Goal: Task Accomplishment & Management: Manage account settings

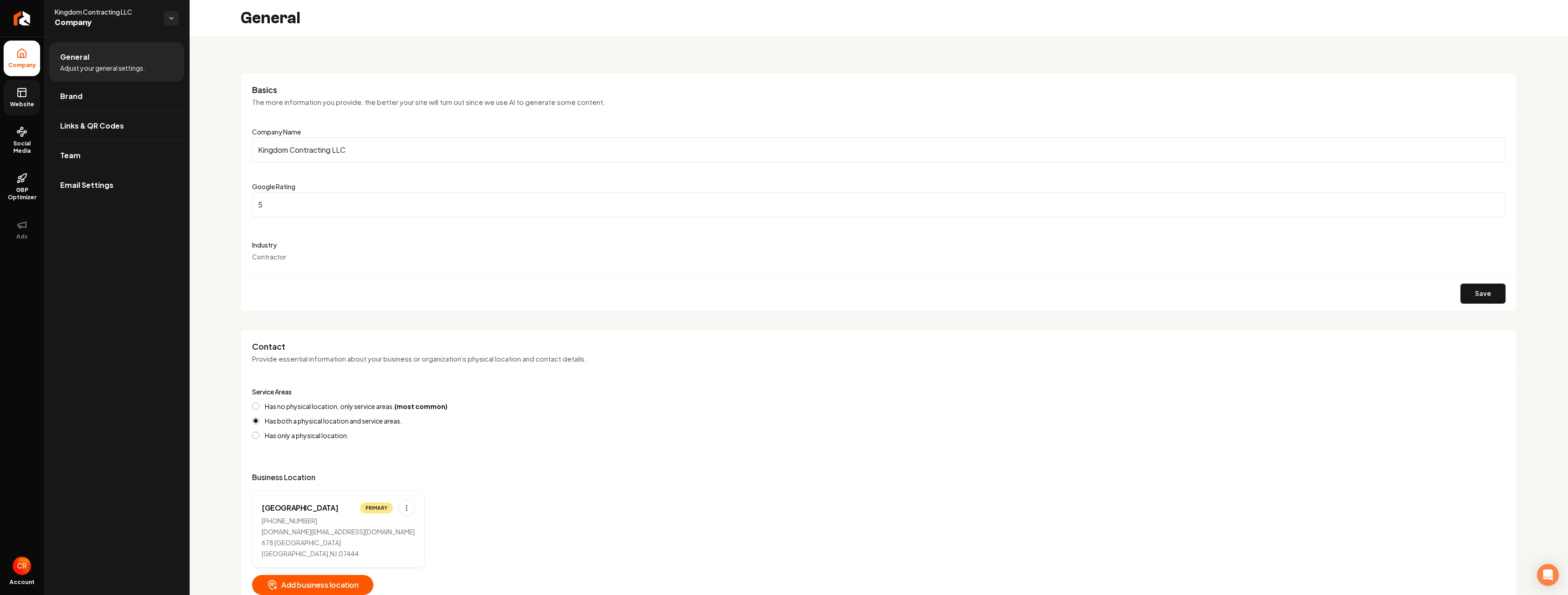
click at [12, 93] on link "Website" at bounding box center [22, 97] width 36 height 36
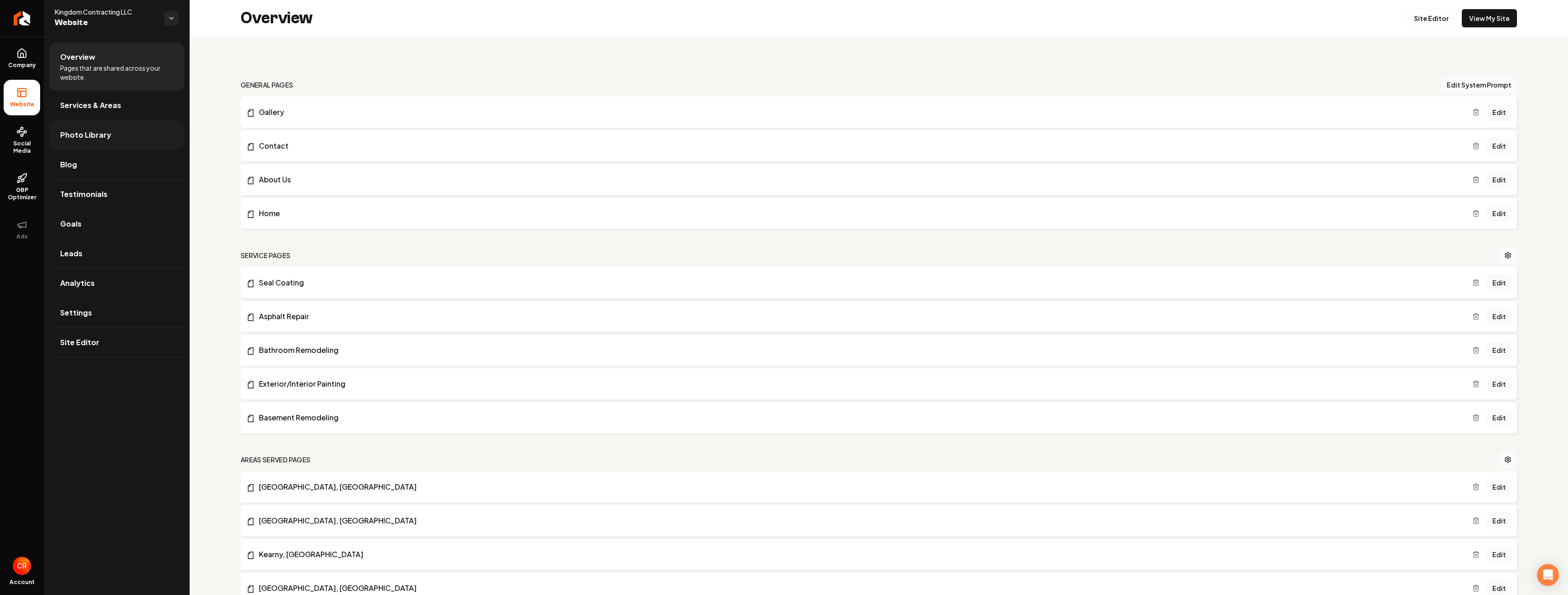
click at [129, 139] on link "Photo Library" at bounding box center [117, 135] width 135 height 29
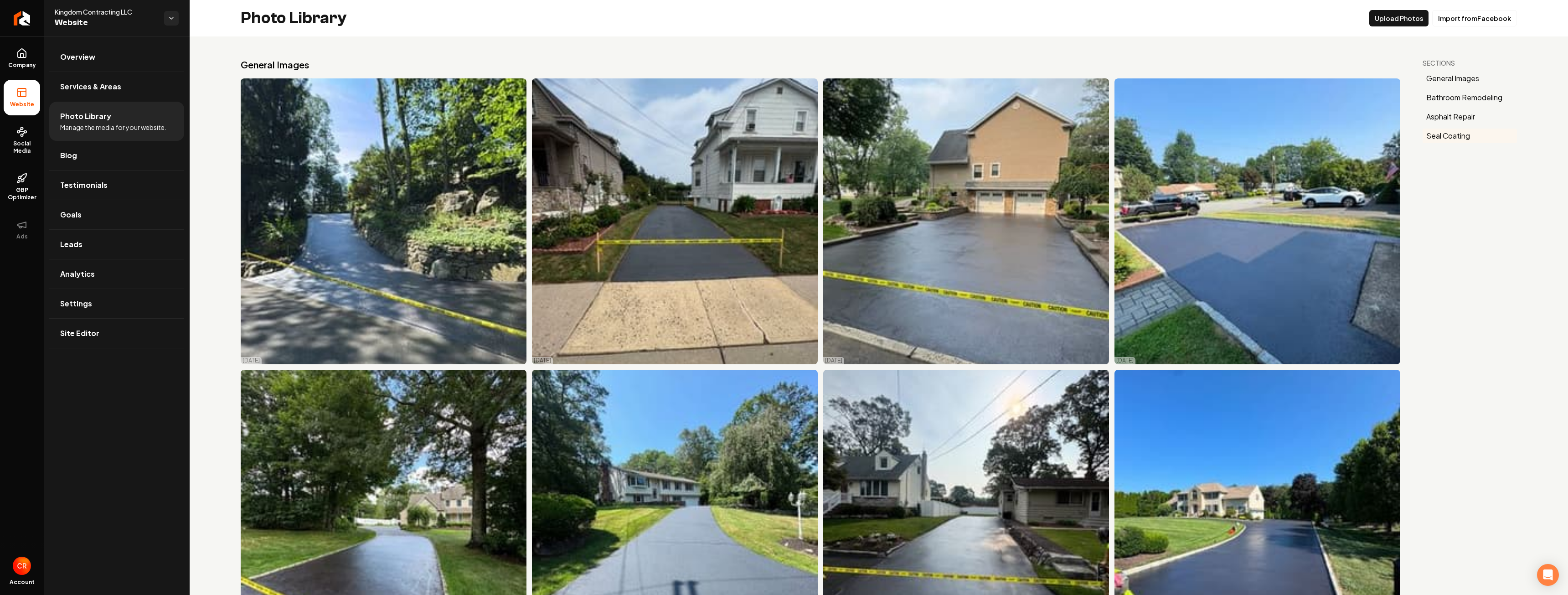
click at [1440, 134] on button "Seal Coating" at bounding box center [1470, 136] width 95 height 15
click at [99, 216] on link "Goals" at bounding box center [117, 214] width 135 height 29
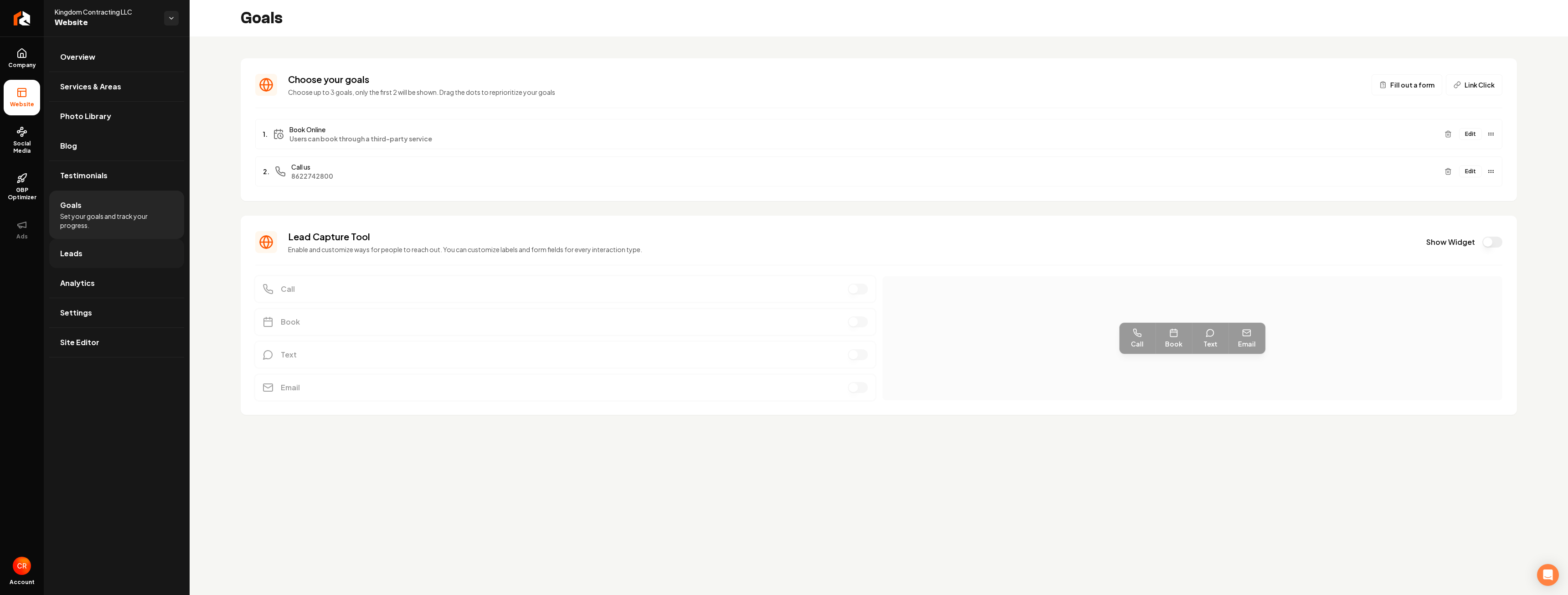
click at [98, 256] on link "Leads" at bounding box center [117, 253] width 135 height 29
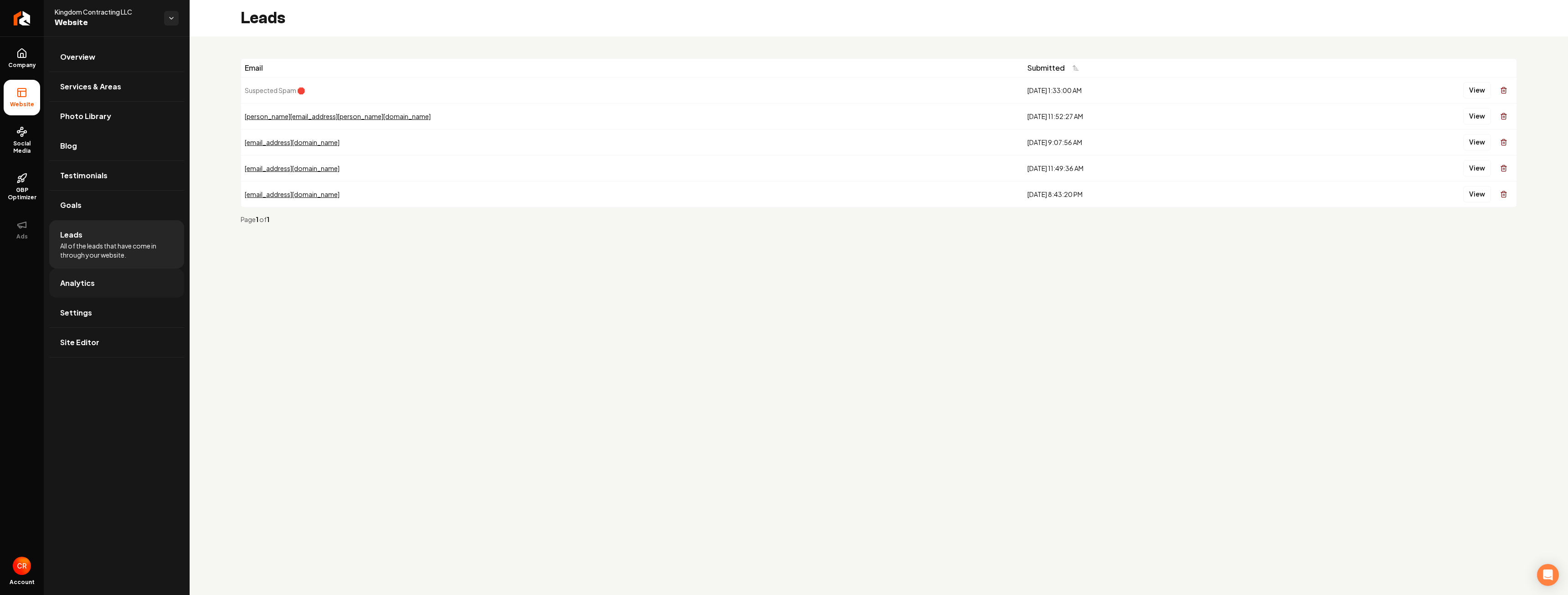
click at [97, 279] on link "Analytics" at bounding box center [117, 283] width 135 height 29
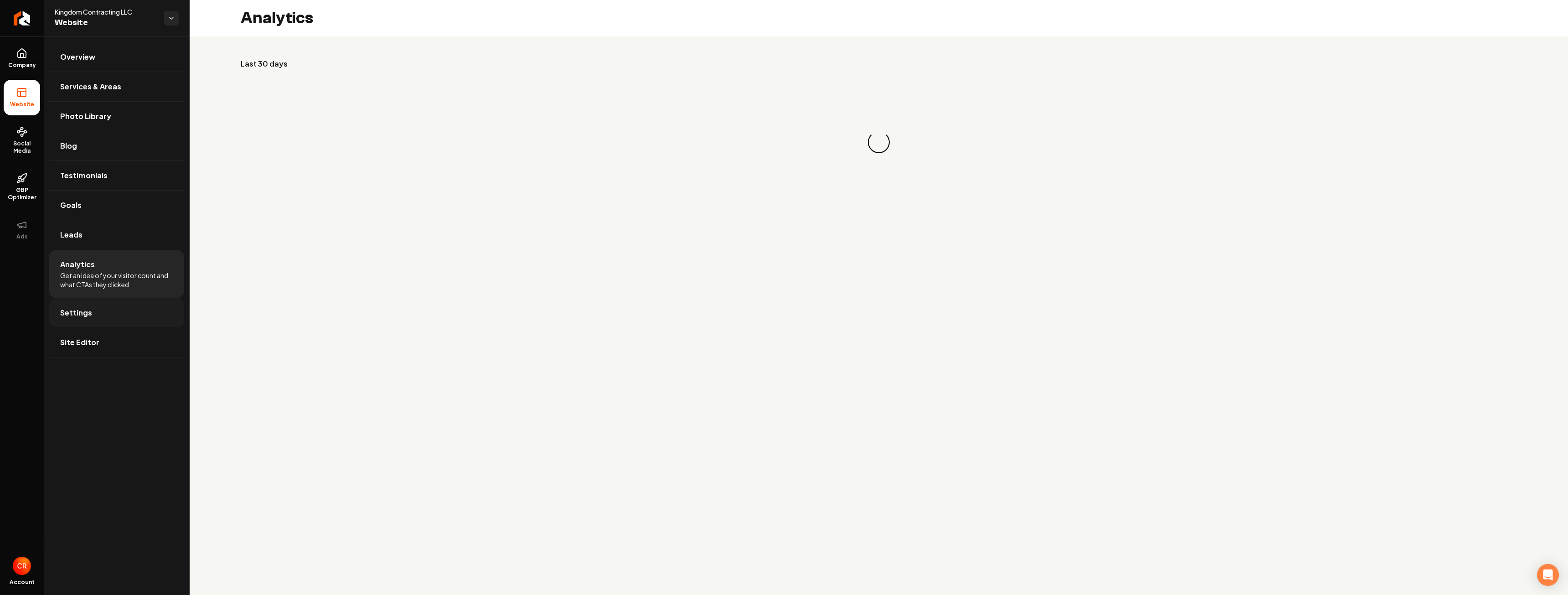
click at [116, 313] on link "Settings" at bounding box center [117, 312] width 135 height 29
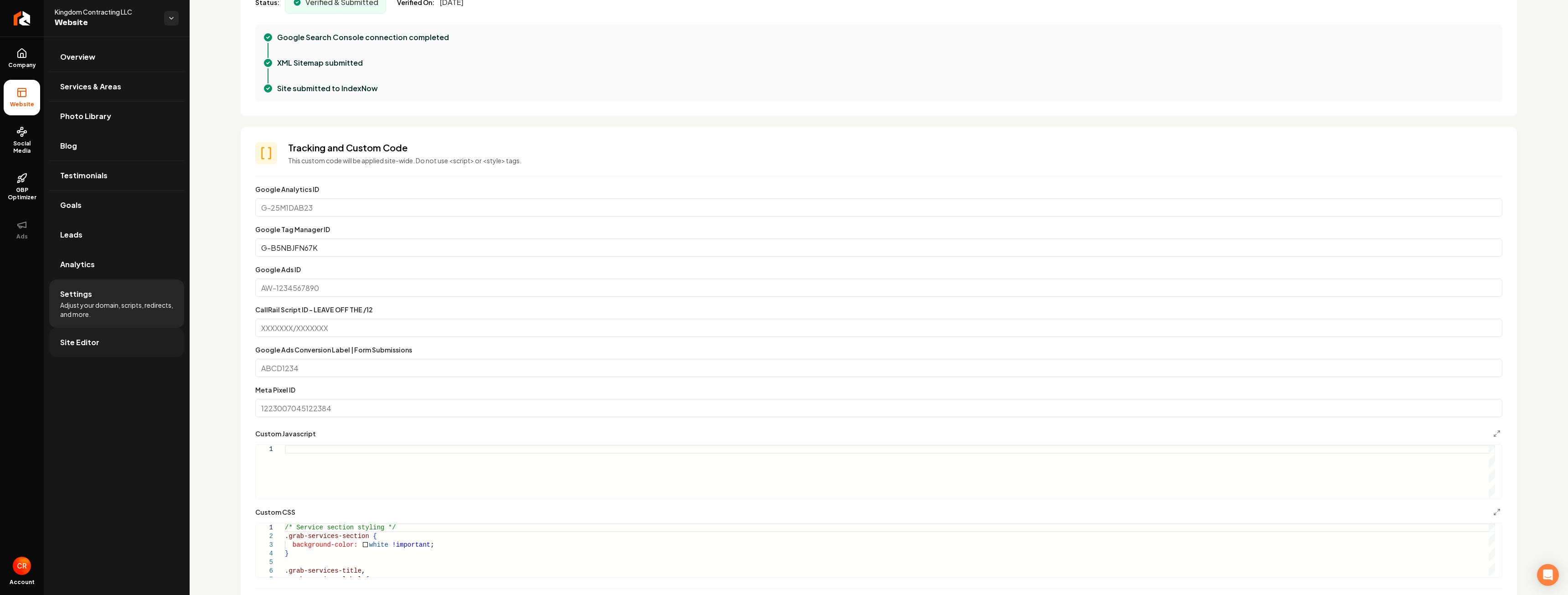
scroll to position [364, 0]
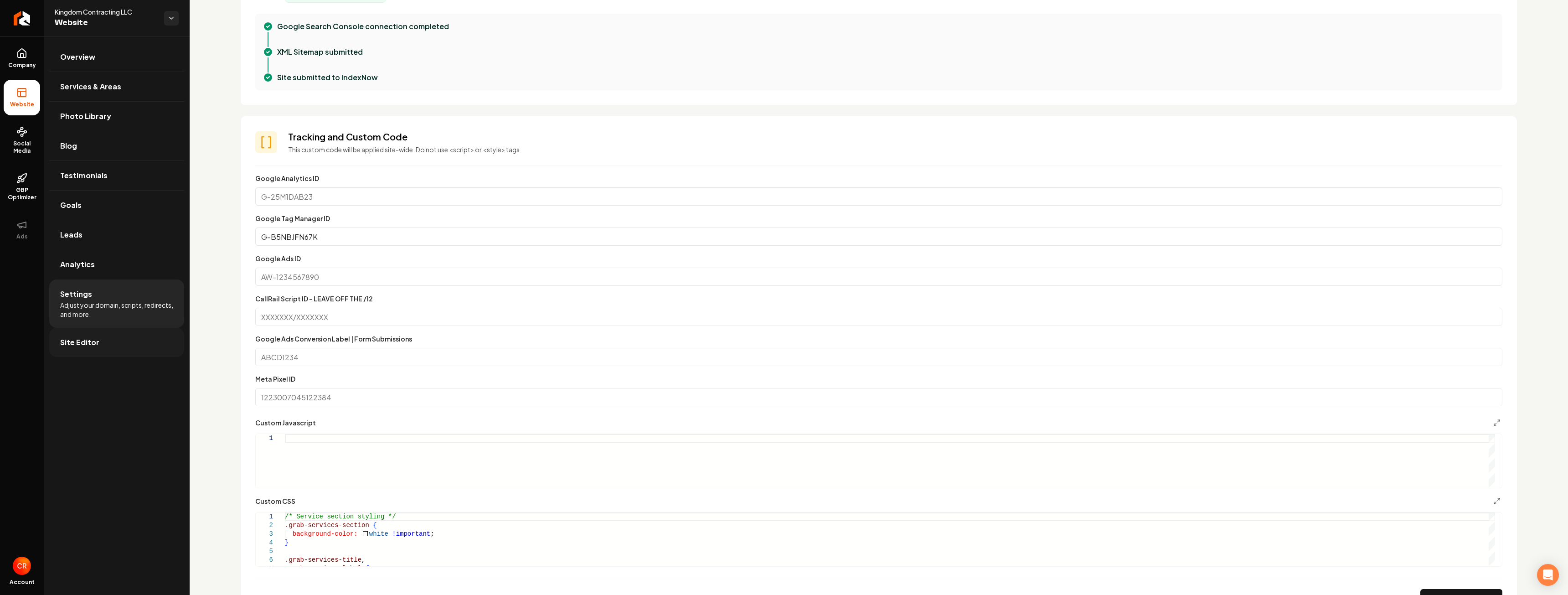
click at [151, 346] on link "Site Editor" at bounding box center [117, 342] width 135 height 29
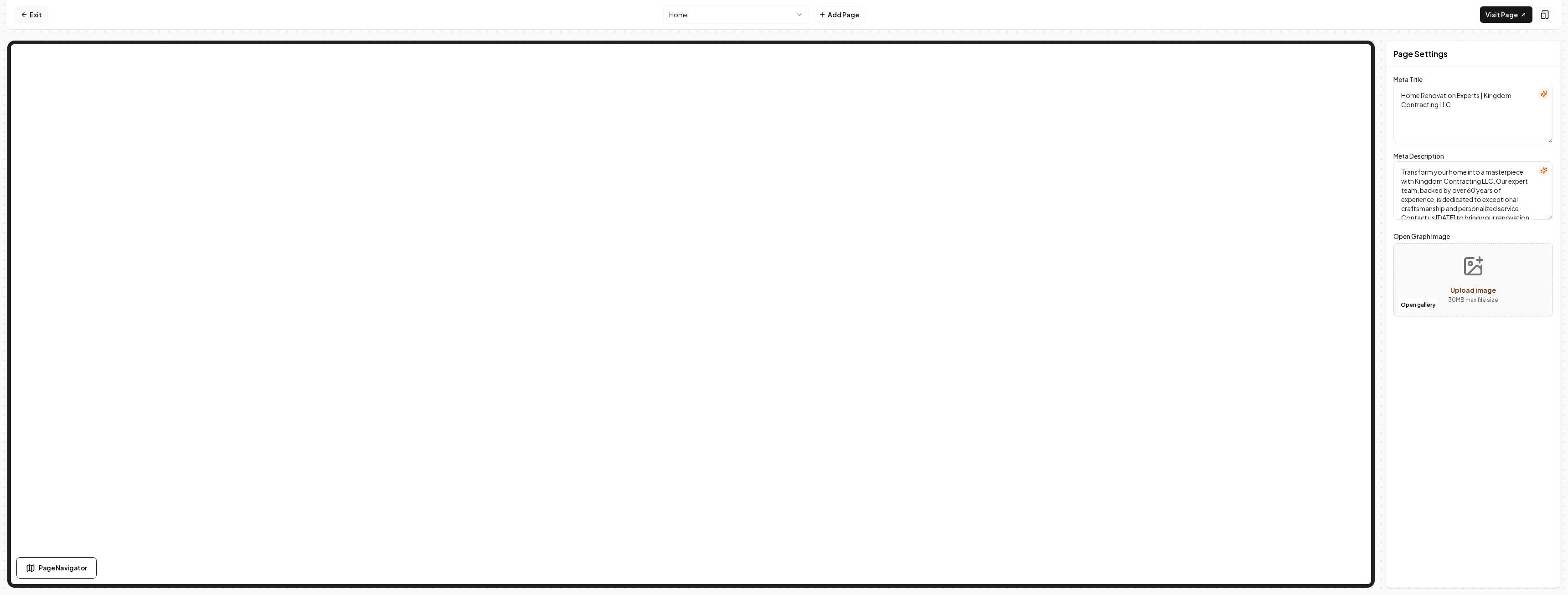
click at [32, 11] on link "Exit" at bounding box center [31, 14] width 33 height 16
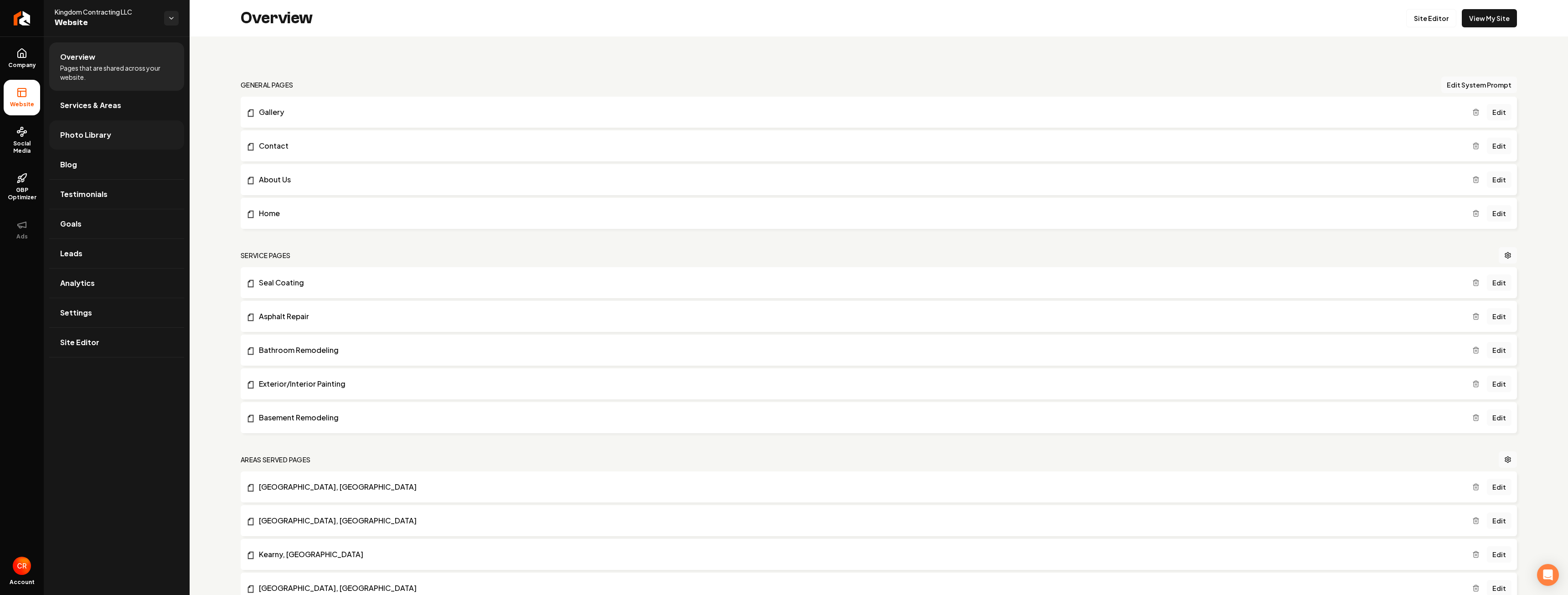
click at [100, 142] on link "Photo Library" at bounding box center [117, 135] width 135 height 29
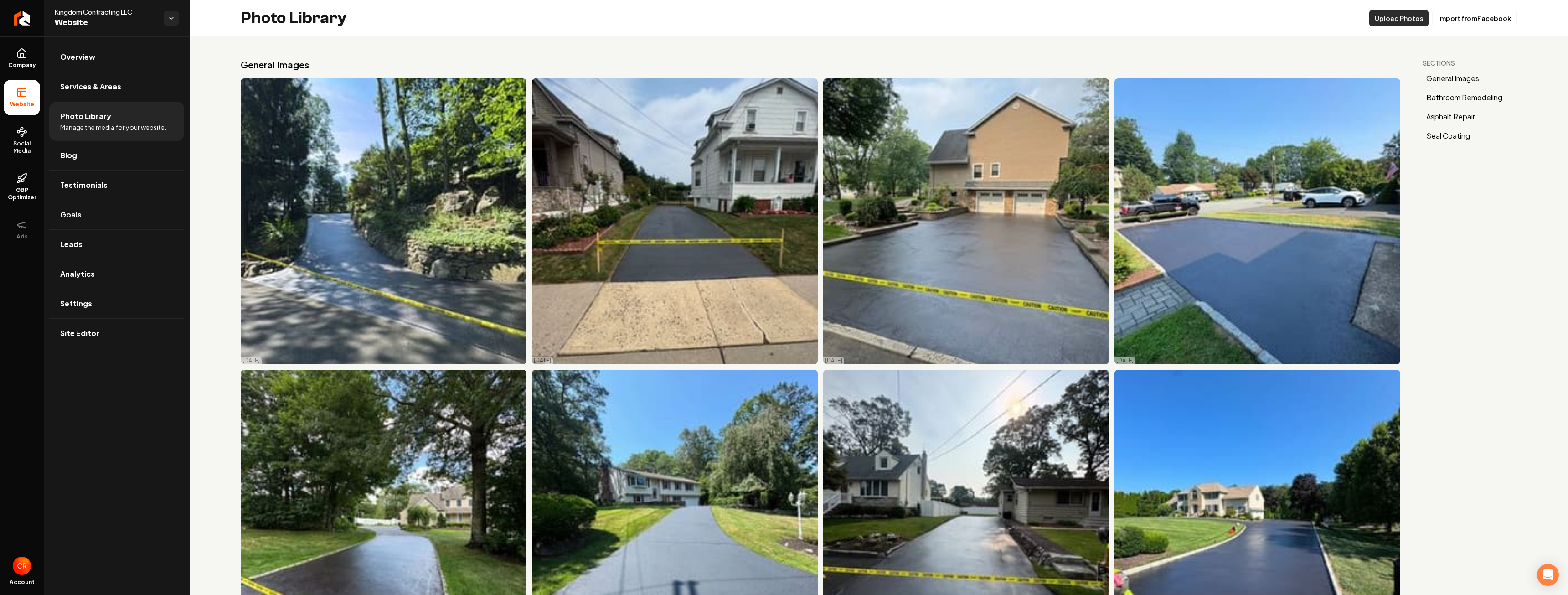
click at [1391, 22] on button "Upload Photos" at bounding box center [1399, 18] width 59 height 16
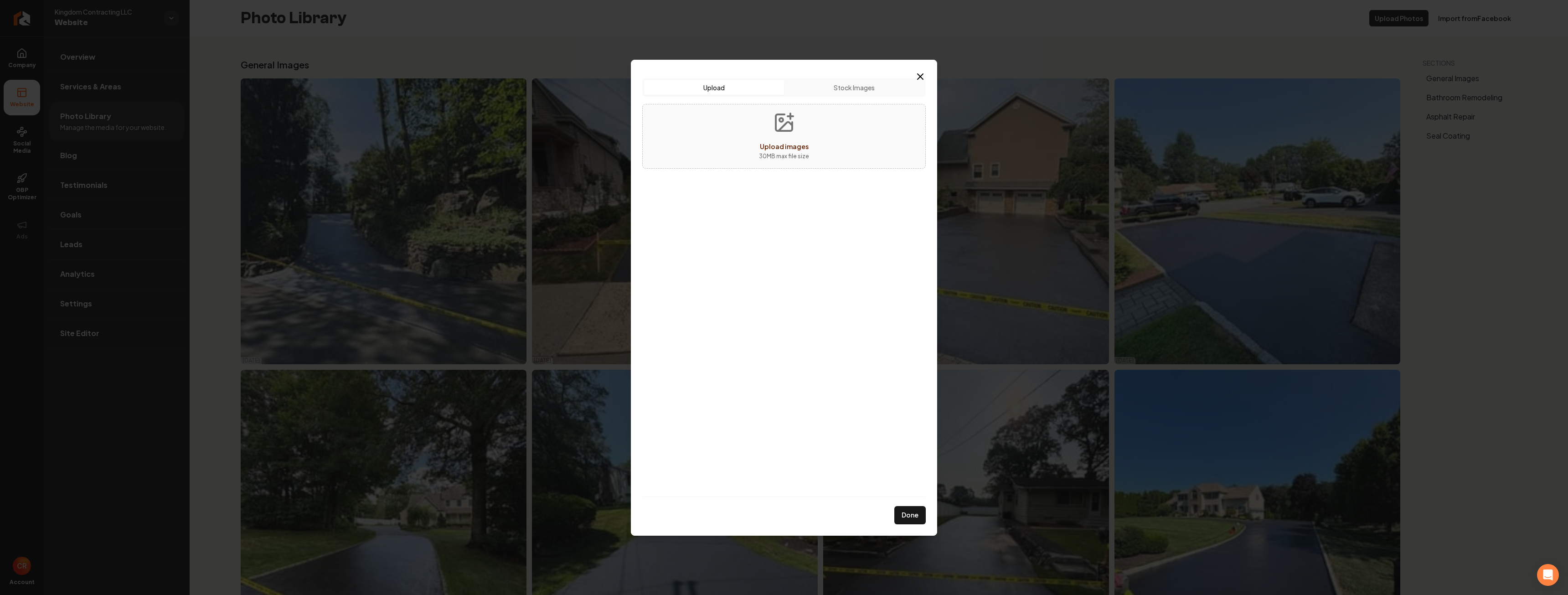
click at [789, 136] on button "Upload images 30 MB max file size" at bounding box center [784, 136] width 65 height 64
type input "**********"
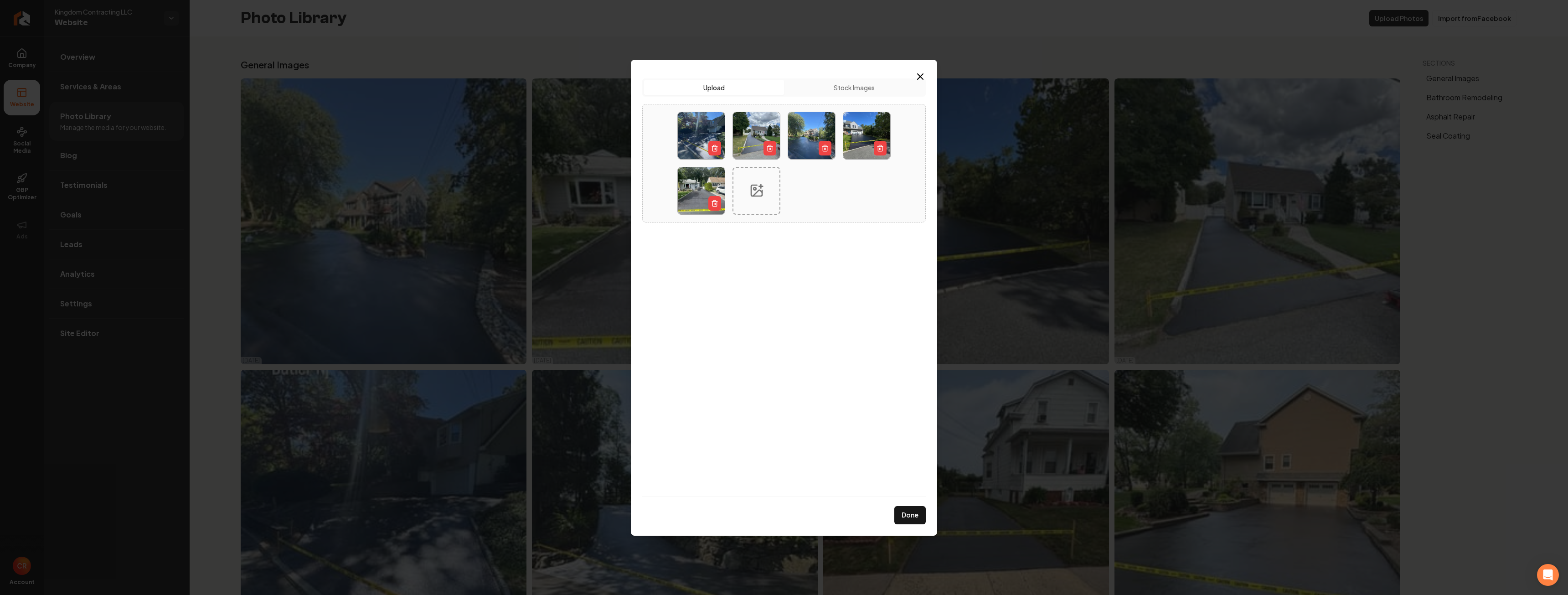
click at [757, 196] on icon at bounding box center [756, 191] width 11 height 11
type input "**********"
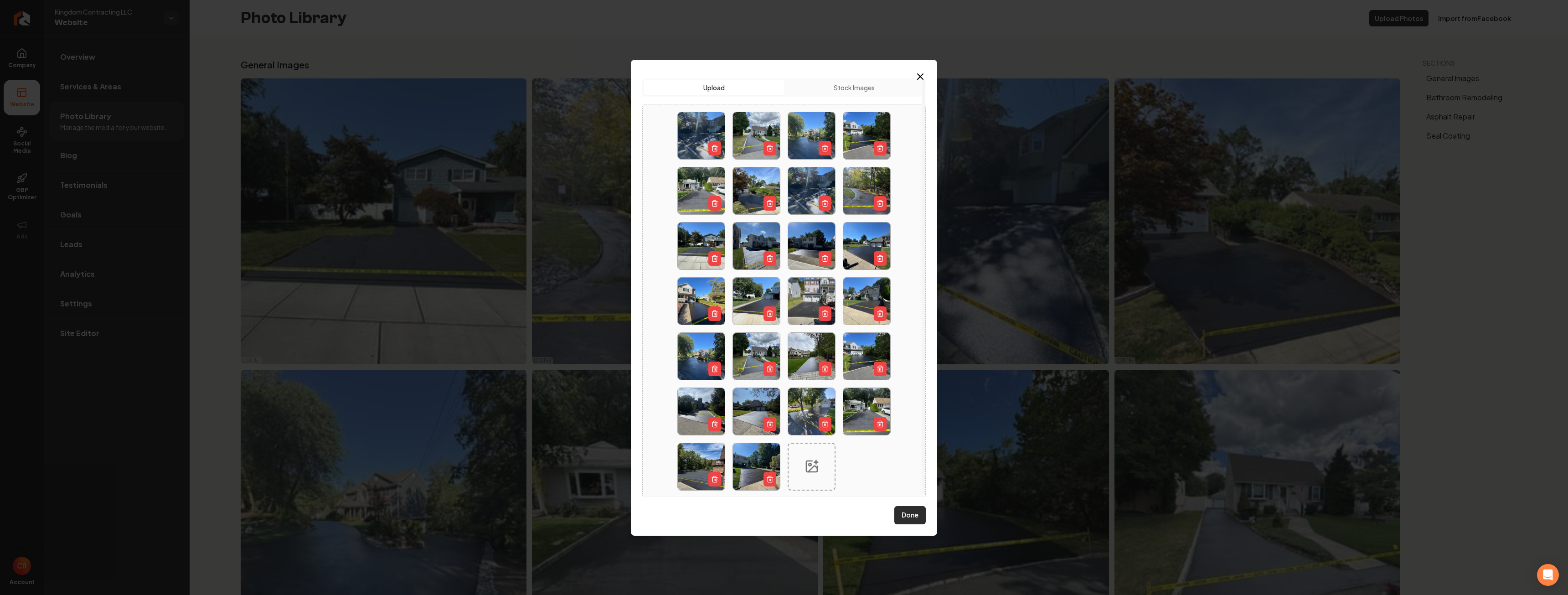
click at [912, 512] on button "Done" at bounding box center [910, 515] width 32 height 18
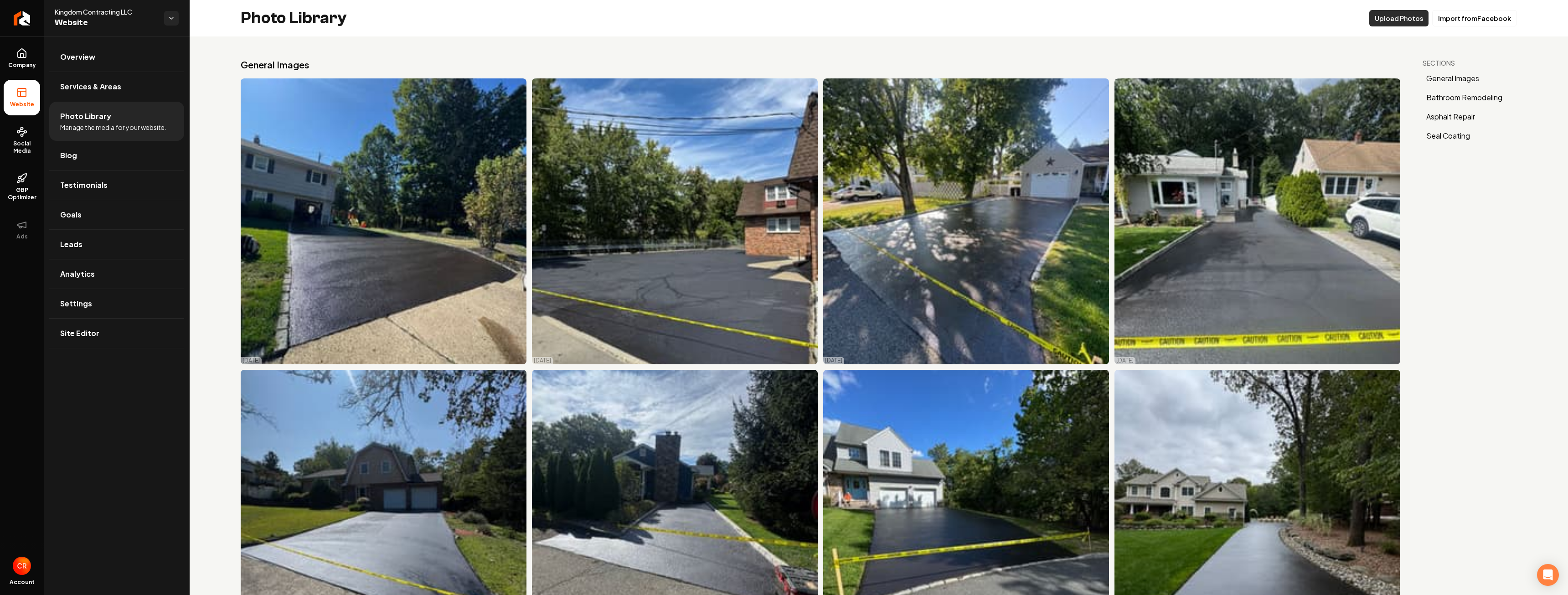
click at [1386, 23] on button "Upload Photos" at bounding box center [1399, 18] width 59 height 16
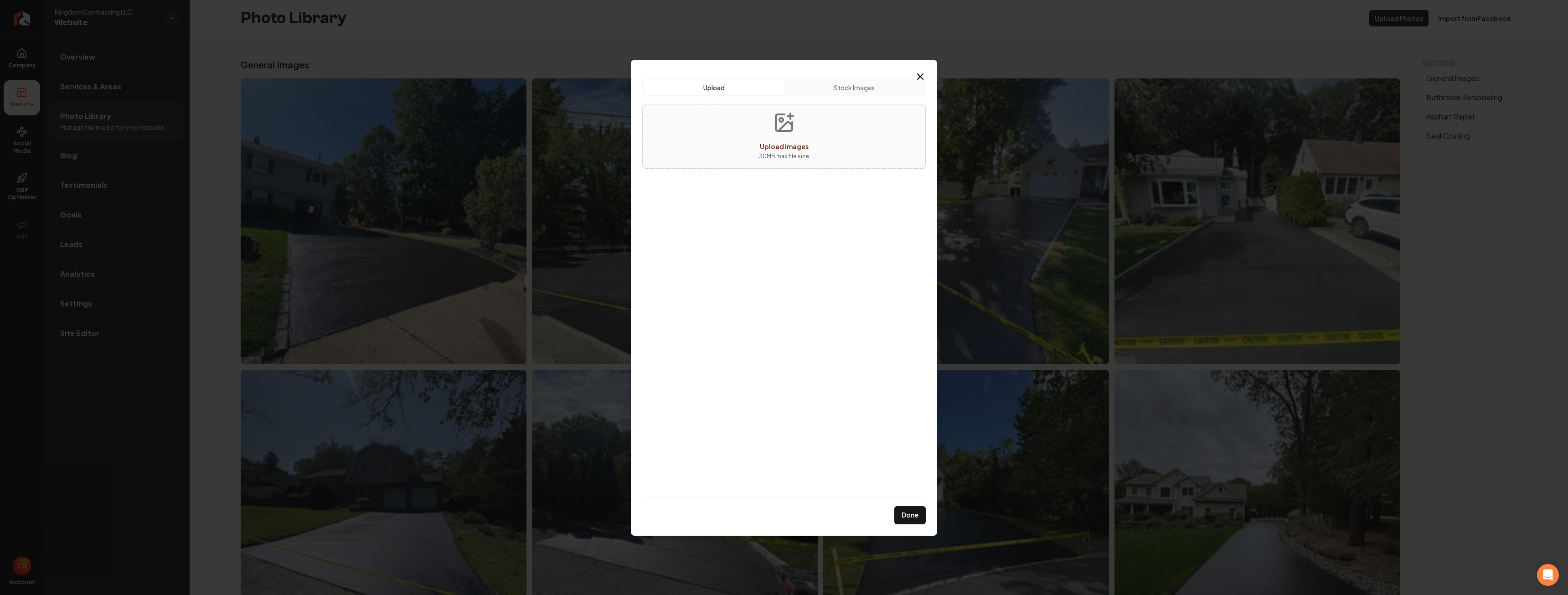
click at [793, 134] on button "Upload images 30 MB max file size" at bounding box center [784, 136] width 65 height 64
click at [782, 135] on button "Upload images 30 MB max file size" at bounding box center [784, 136] width 65 height 64
type input "**********"
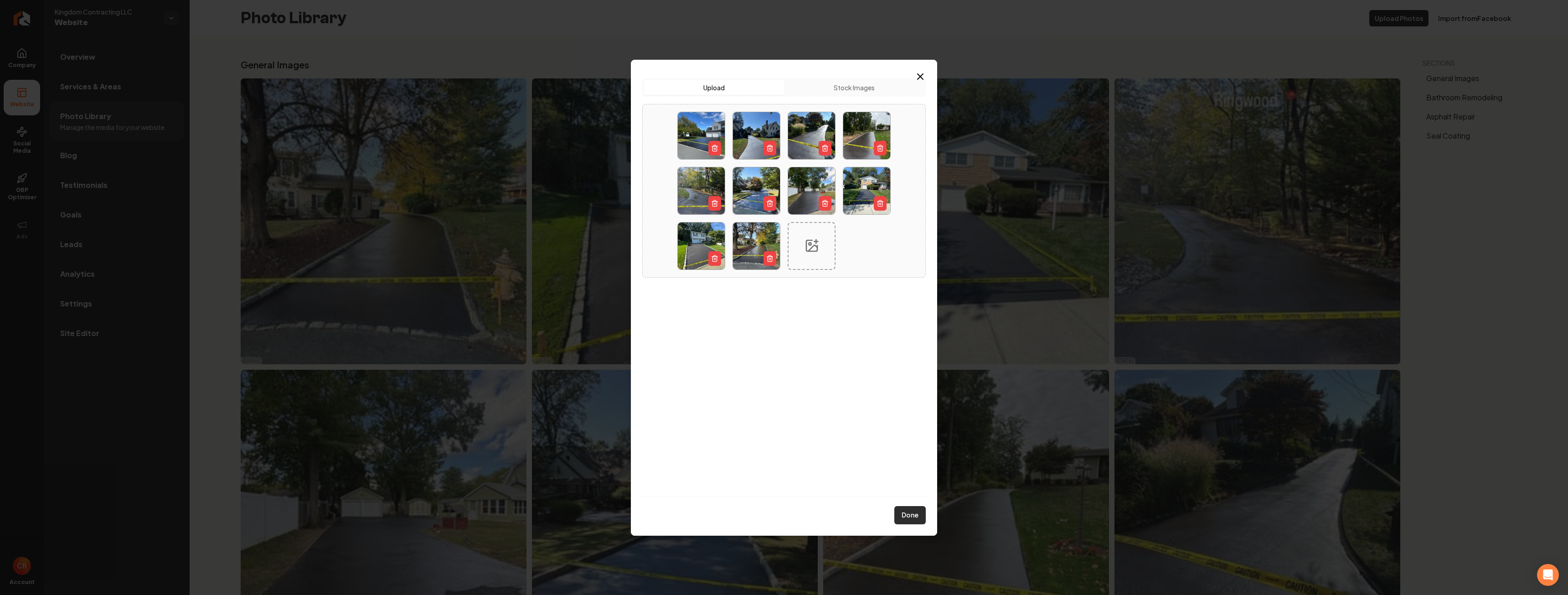
click at [912, 514] on button "Done" at bounding box center [910, 515] width 32 height 18
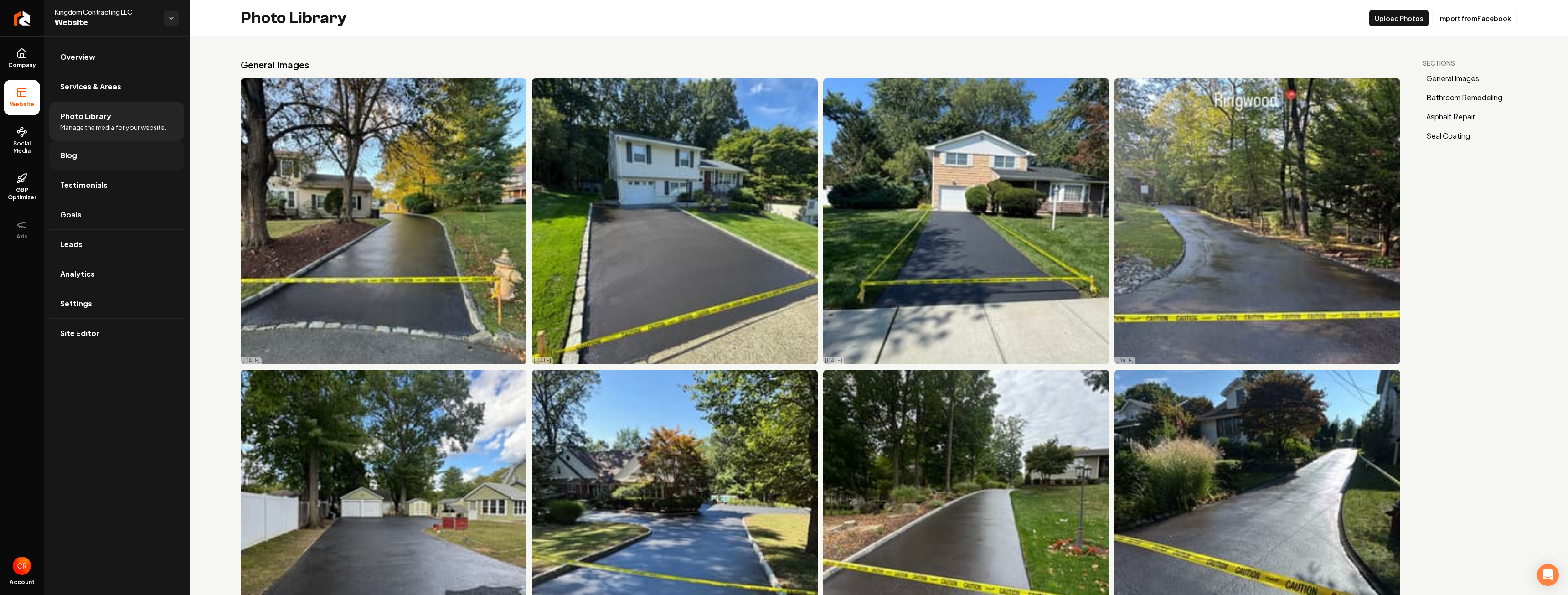
click at [124, 158] on link "Blog" at bounding box center [117, 155] width 135 height 29
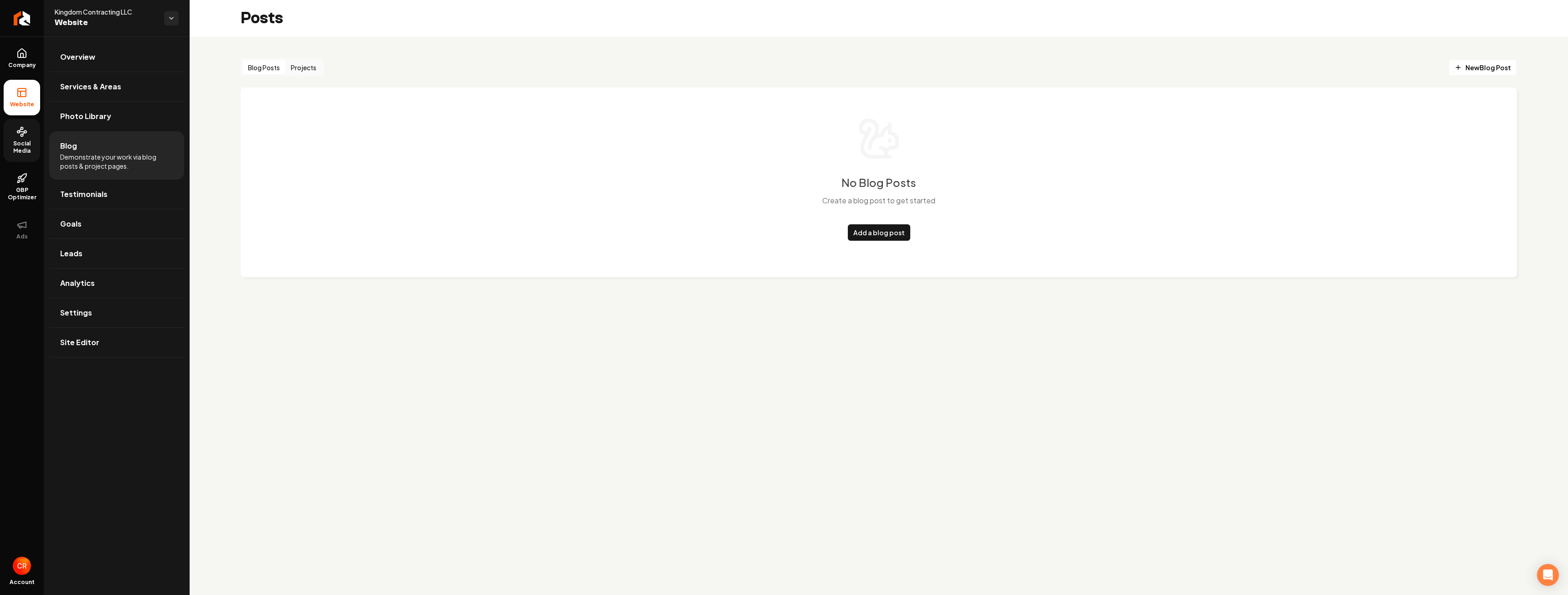
click at [15, 133] on link "Social Media" at bounding box center [22, 140] width 36 height 43
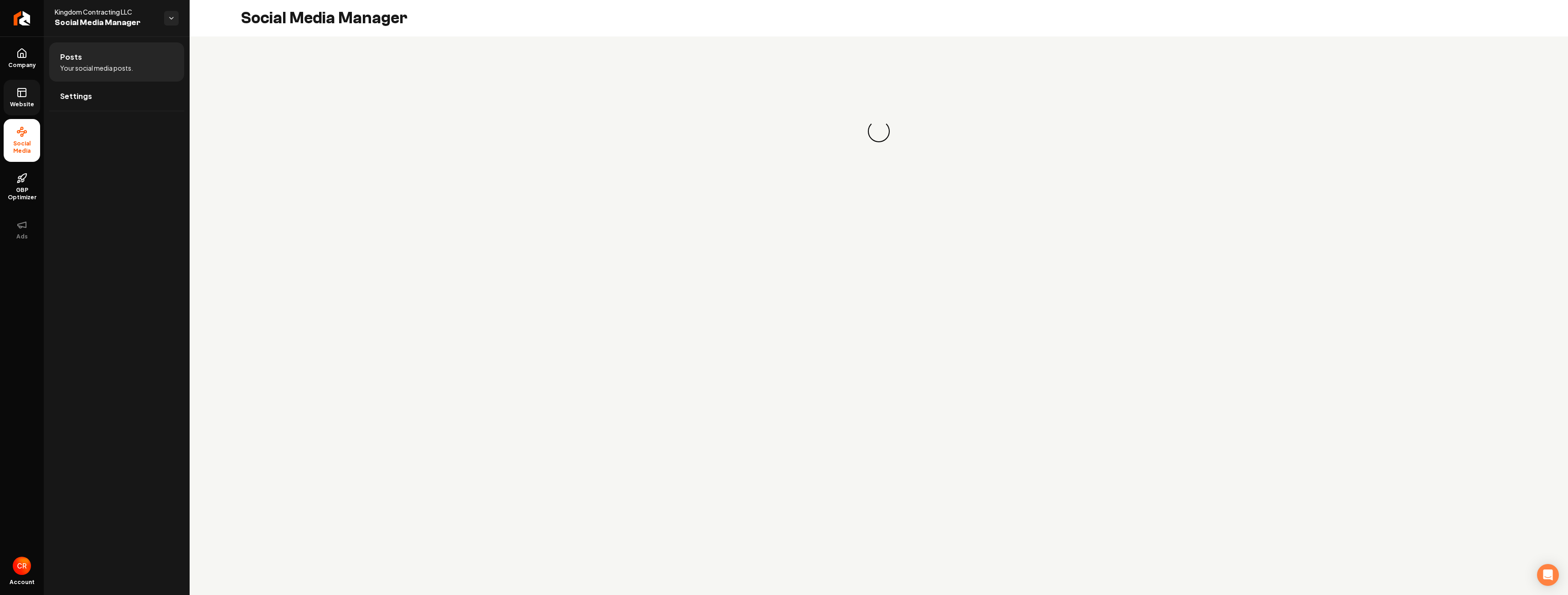
click at [21, 110] on link "Website" at bounding box center [22, 97] width 36 height 36
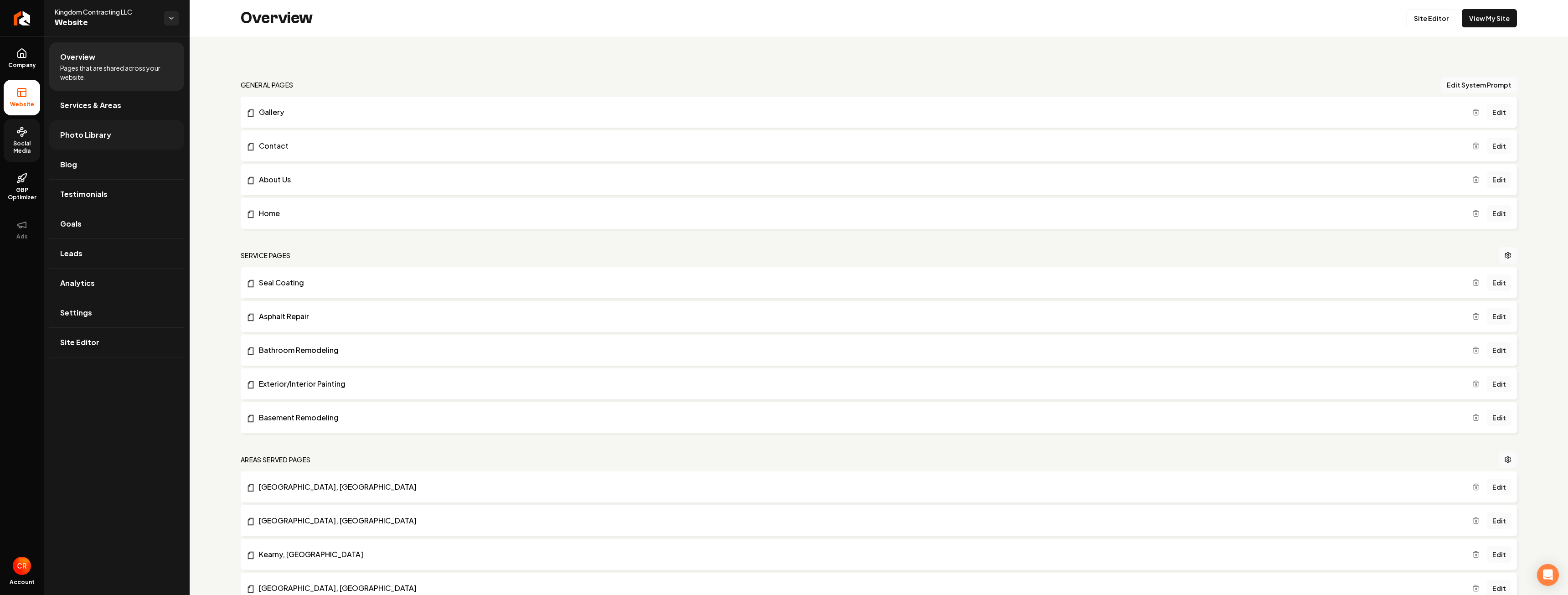
click at [112, 135] on link "Photo Library" at bounding box center [117, 135] width 135 height 29
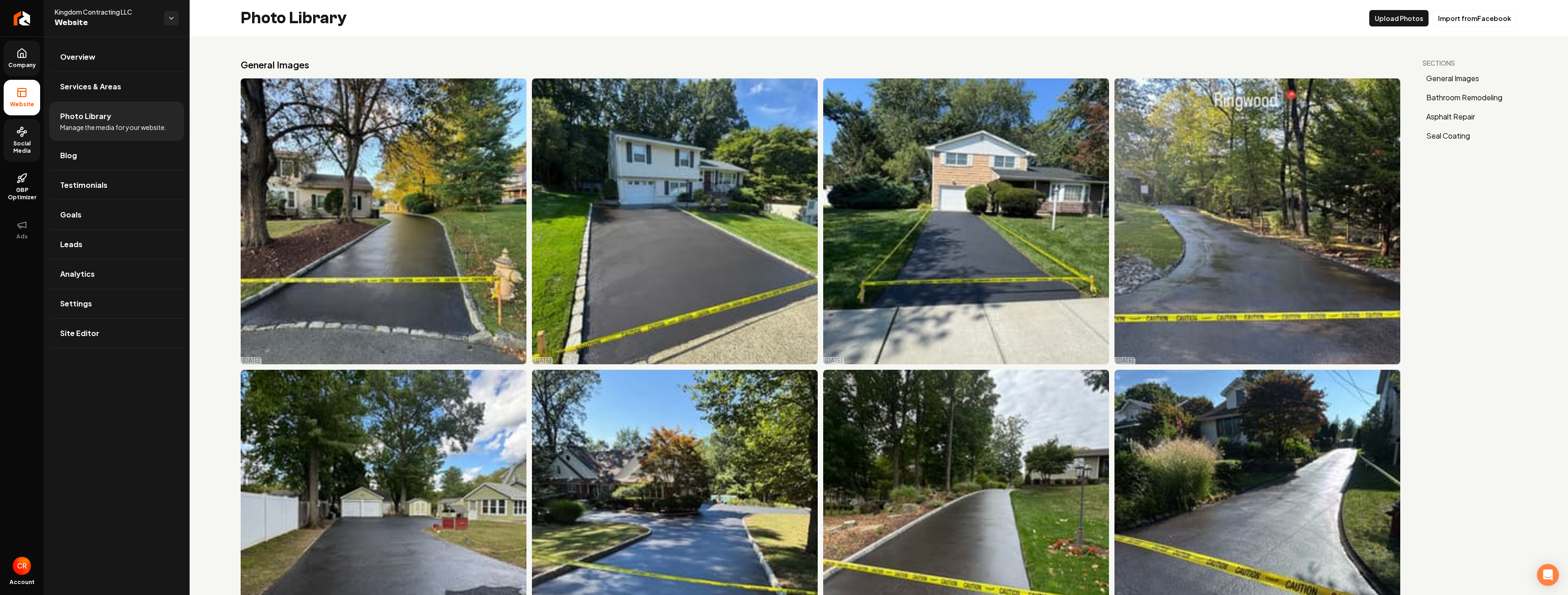
click at [22, 69] on link "Company" at bounding box center [22, 58] width 36 height 36
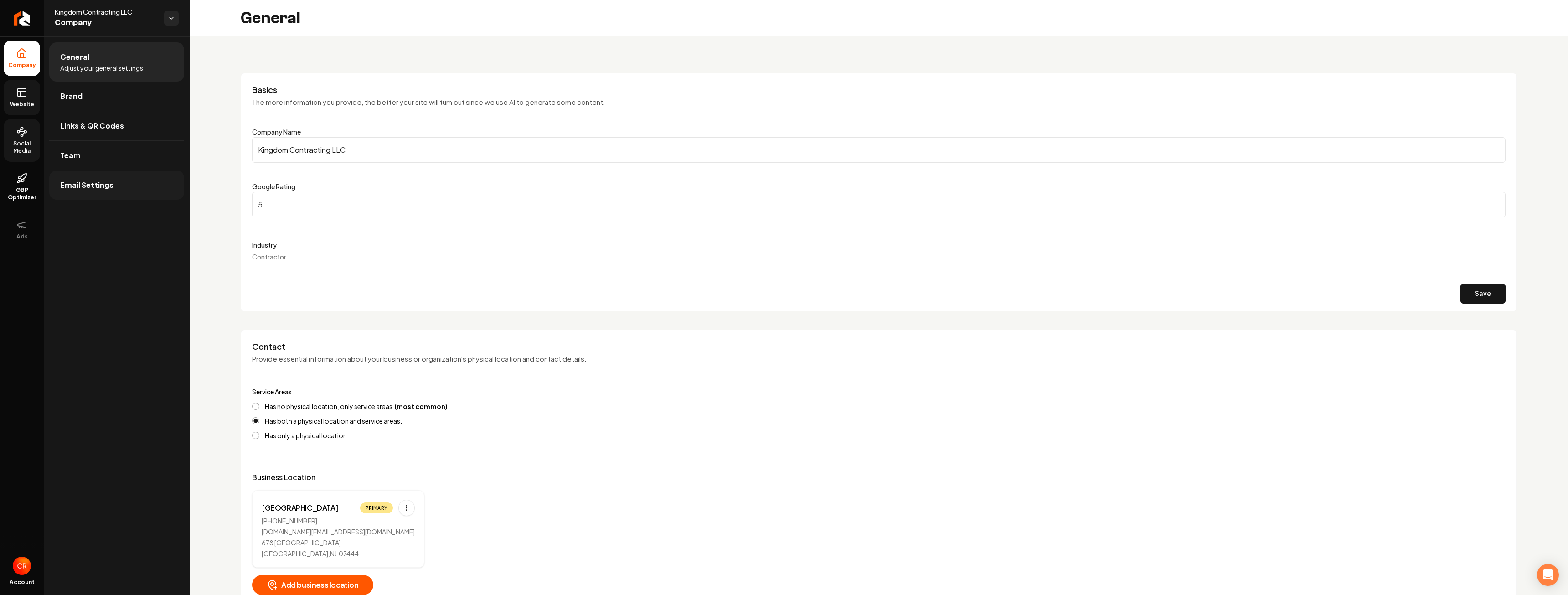
click at [107, 187] on span "Email Settings" at bounding box center [87, 185] width 53 height 11
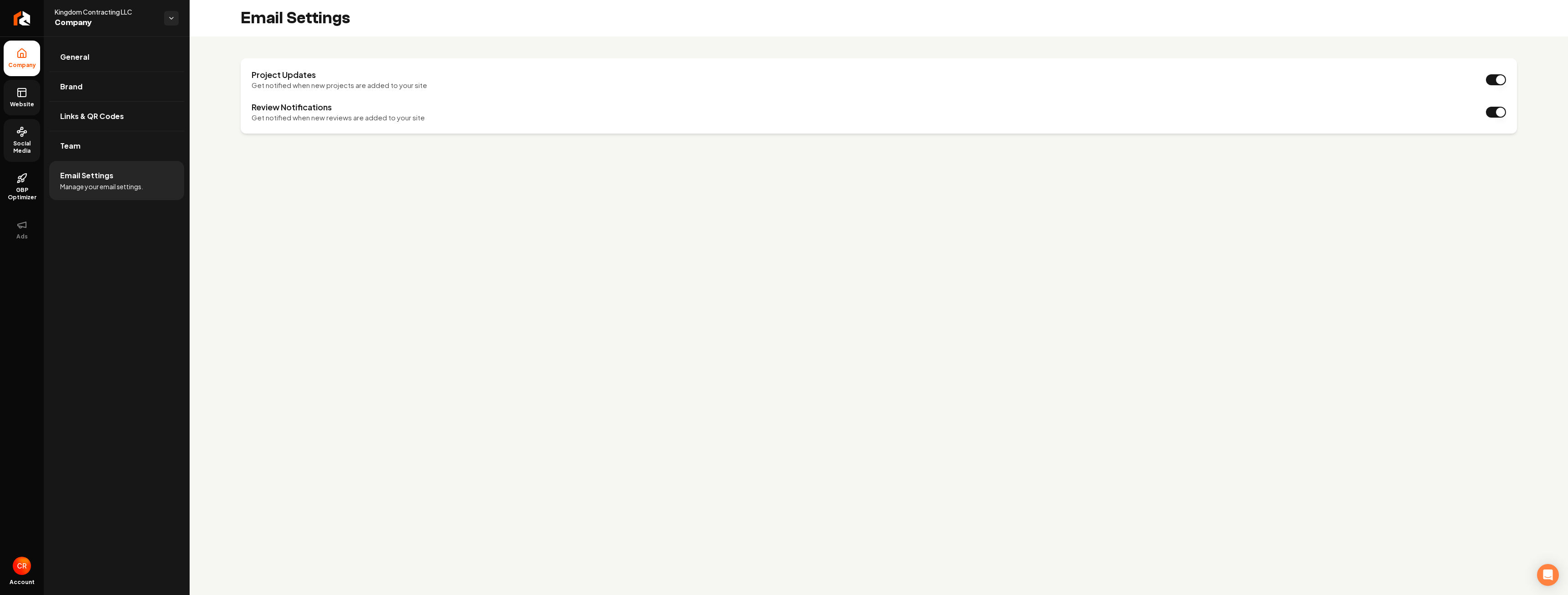
click at [22, 103] on span "Website" at bounding box center [22, 104] width 32 height 7
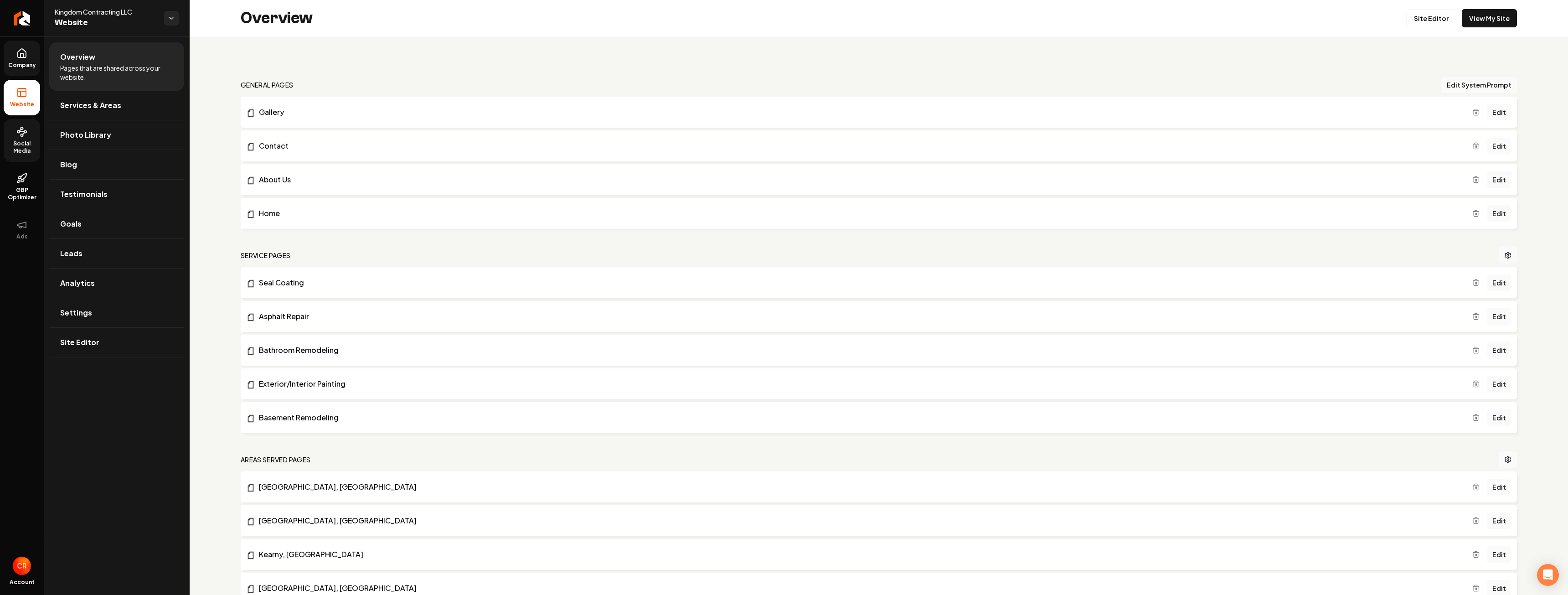
scroll to position [45, 0]
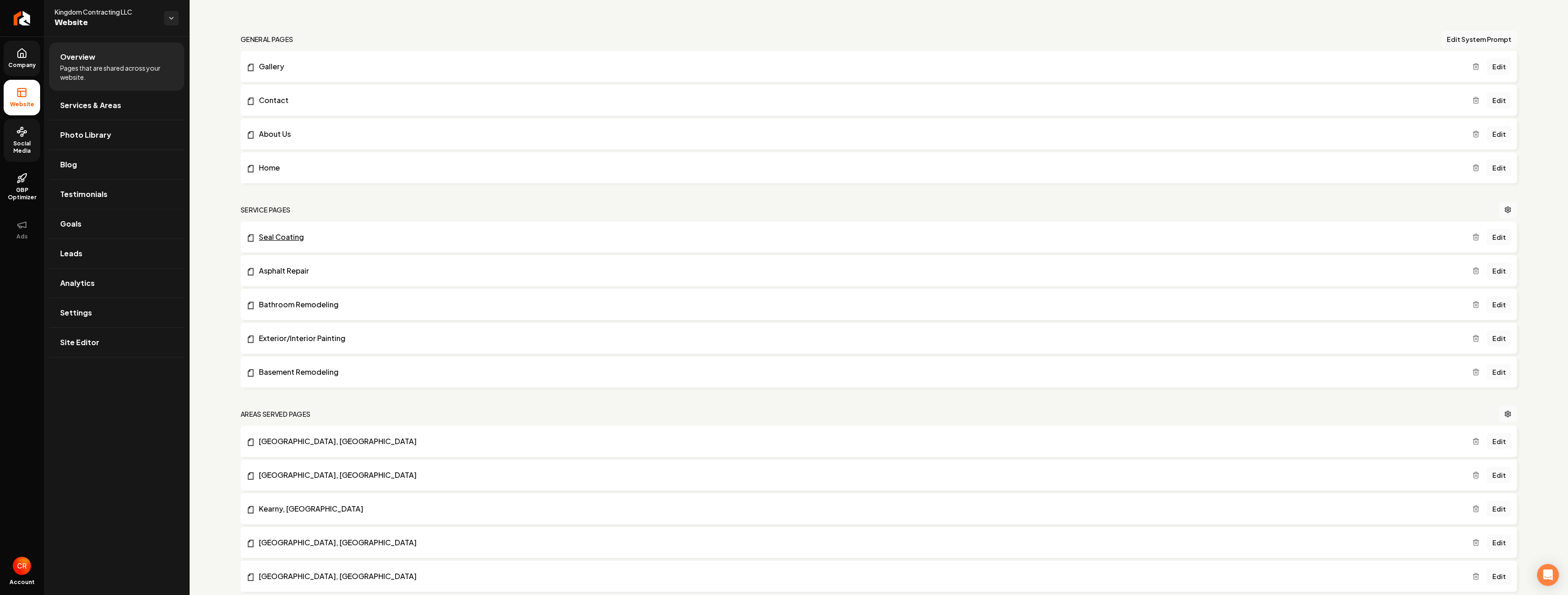
click at [360, 239] on link "Seal Coating" at bounding box center [859, 237] width 1226 height 11
click at [1488, 371] on link "Edit" at bounding box center [1499, 372] width 24 height 16
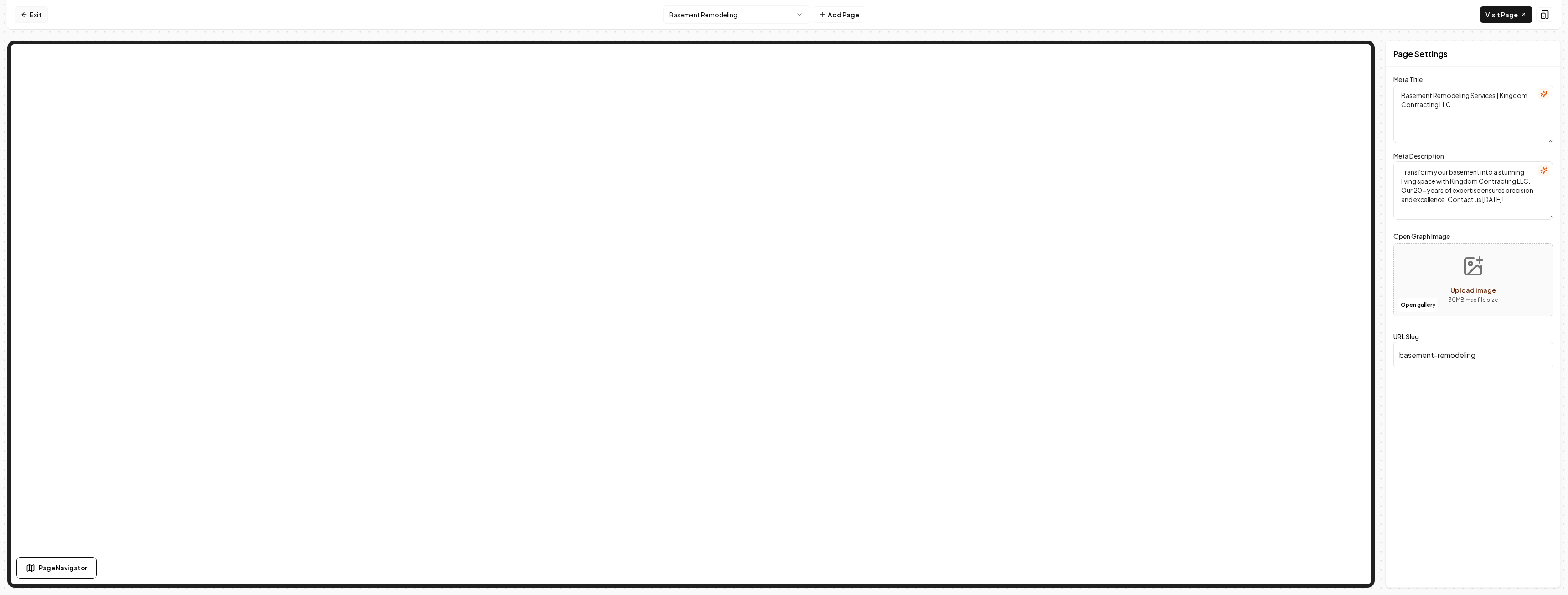
click at [27, 9] on link "Exit" at bounding box center [31, 14] width 33 height 16
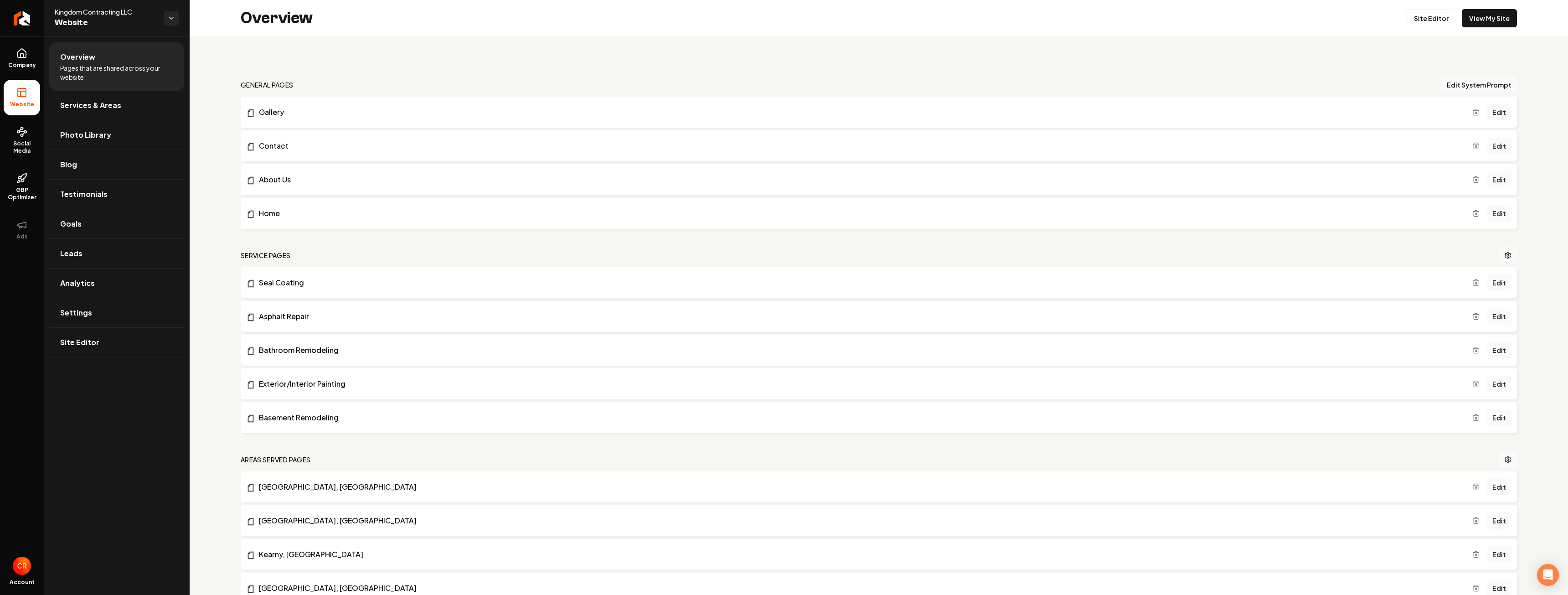
click at [96, 74] on span "Pages that are shared across your website." at bounding box center [116, 72] width 113 height 18
click at [22, 69] on link "Company" at bounding box center [22, 58] width 36 height 36
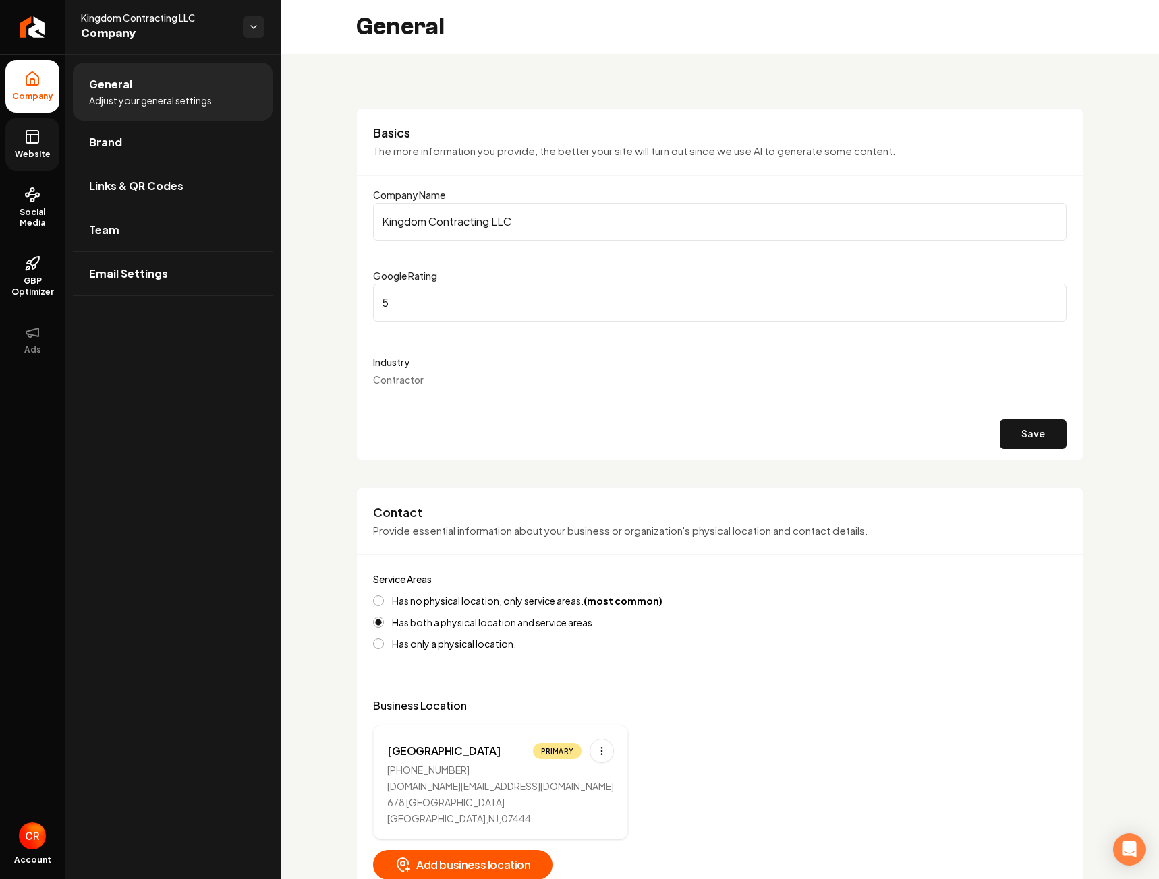
click at [27, 156] on span "Website" at bounding box center [32, 154] width 47 height 11
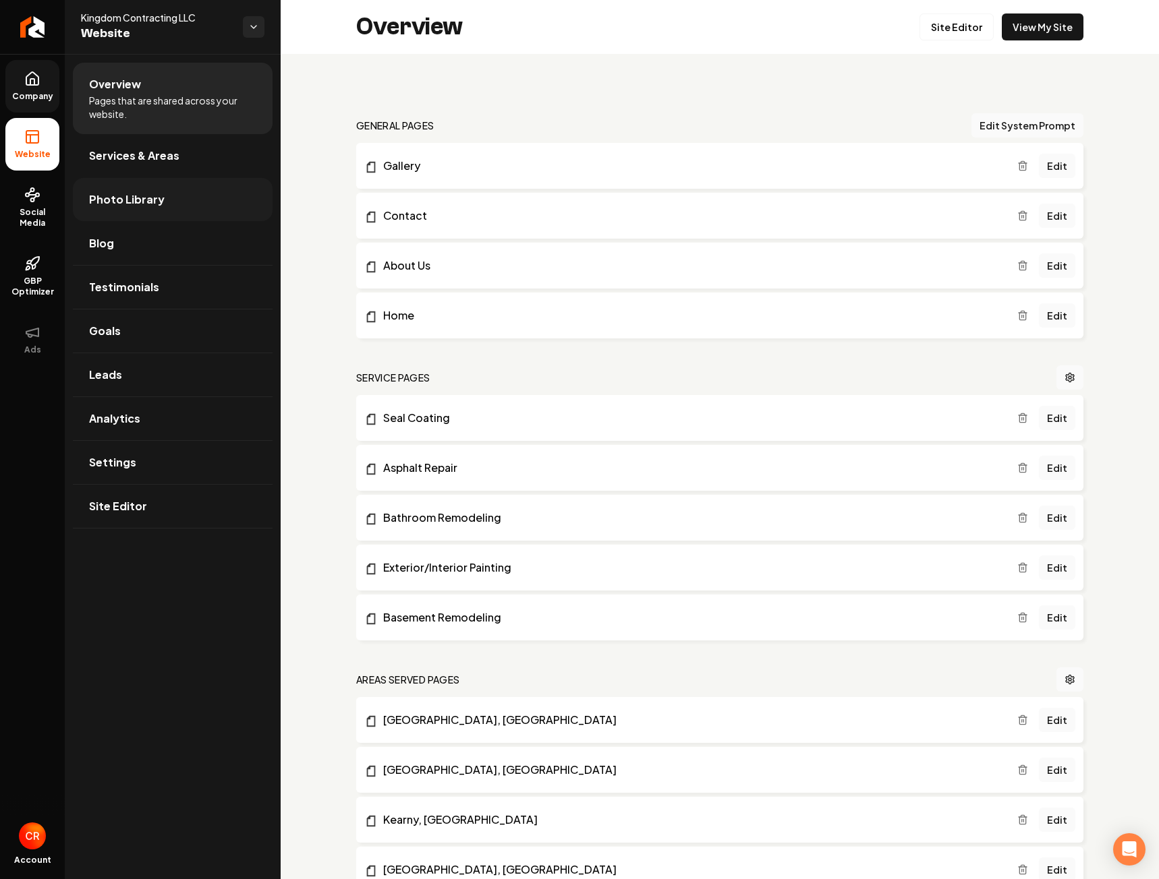
click at [158, 204] on span "Photo Library" at bounding box center [127, 200] width 76 height 16
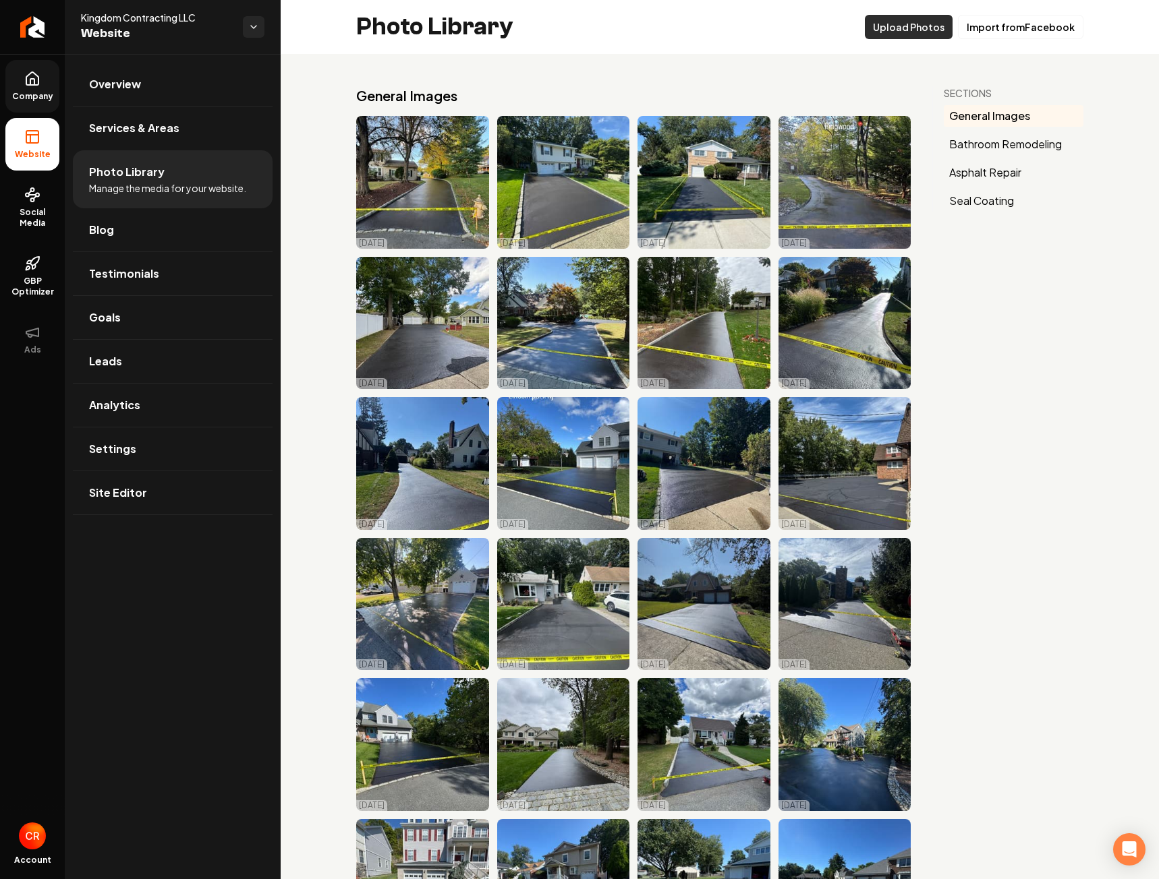
click at [902, 26] on button "Upload Photos" at bounding box center [908, 27] width 88 height 24
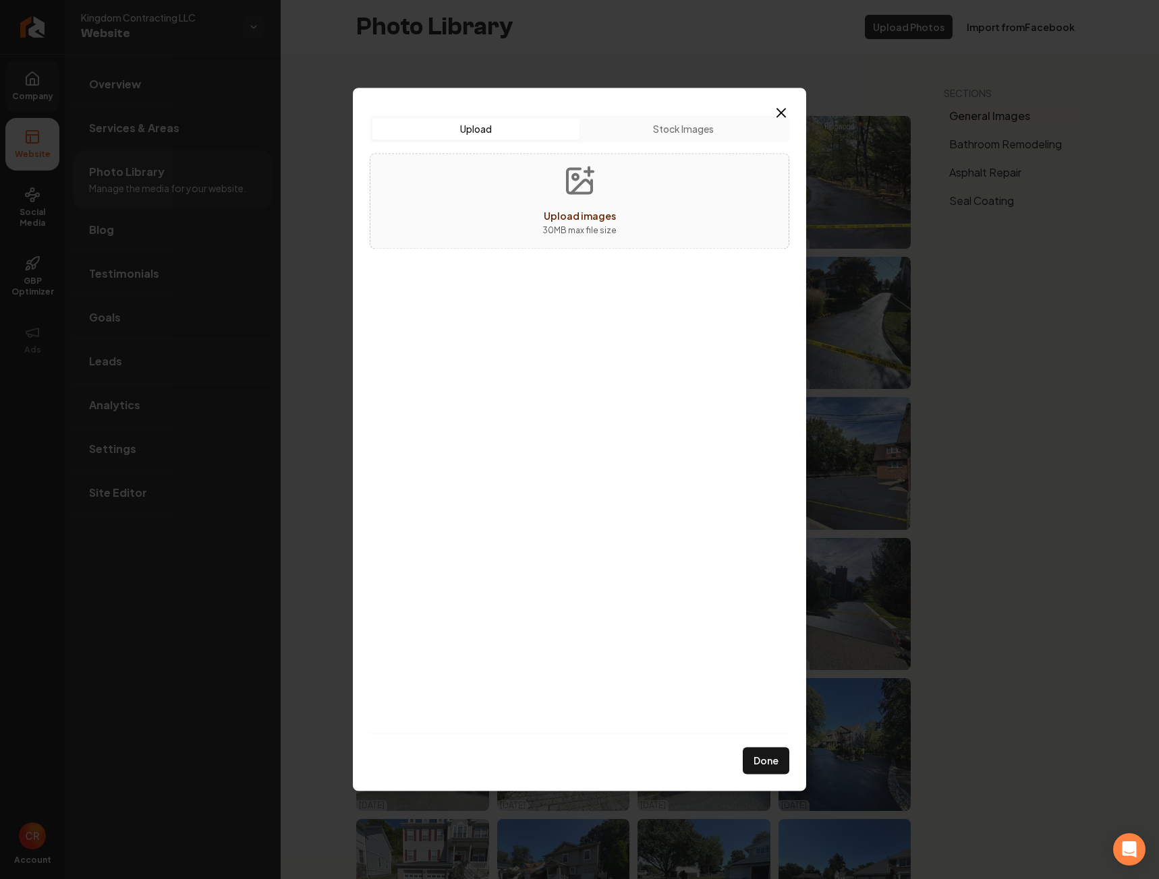
click at [680, 131] on button "Stock Images" at bounding box center [682, 129] width 207 height 22
click at [524, 124] on button "Upload" at bounding box center [475, 129] width 207 height 22
click at [584, 215] on span "Upload images" at bounding box center [580, 216] width 72 height 12
click at [771, 761] on button "Done" at bounding box center [765, 761] width 47 height 27
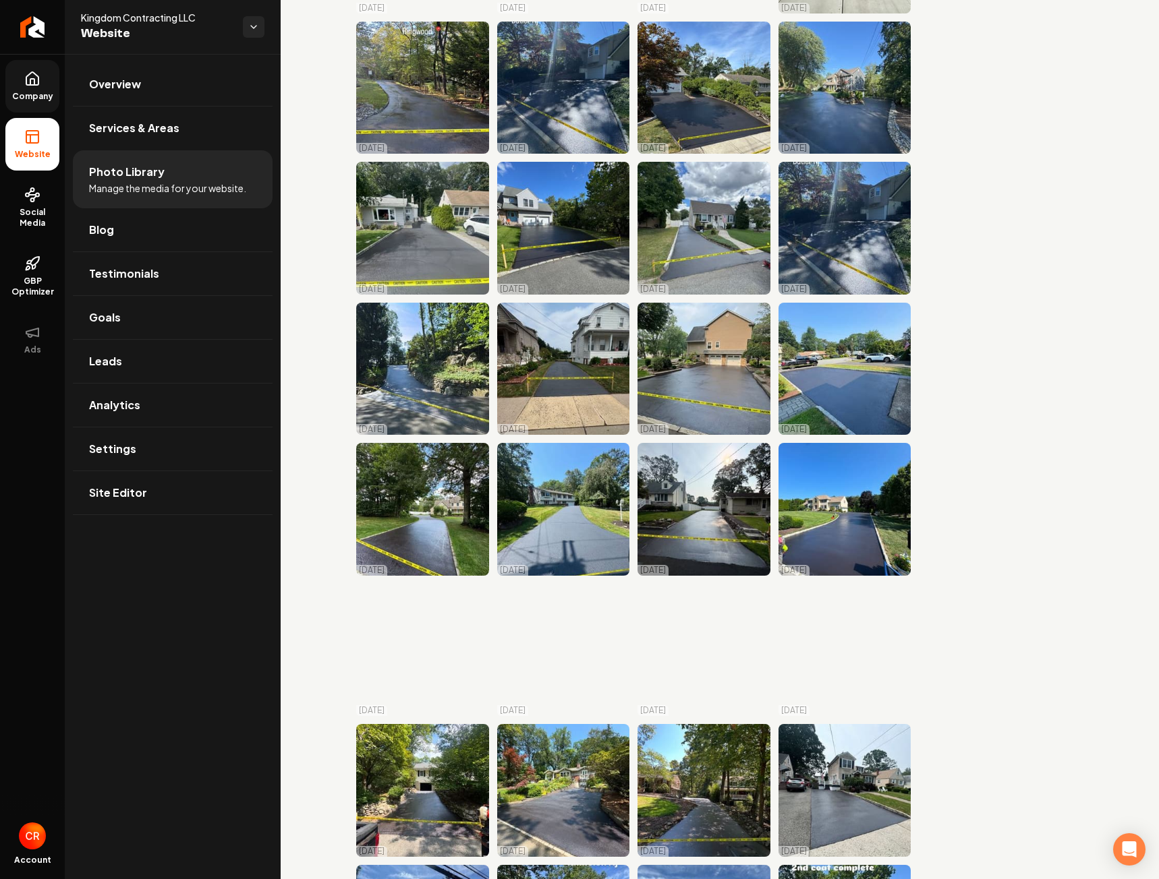
scroll to position [539, 0]
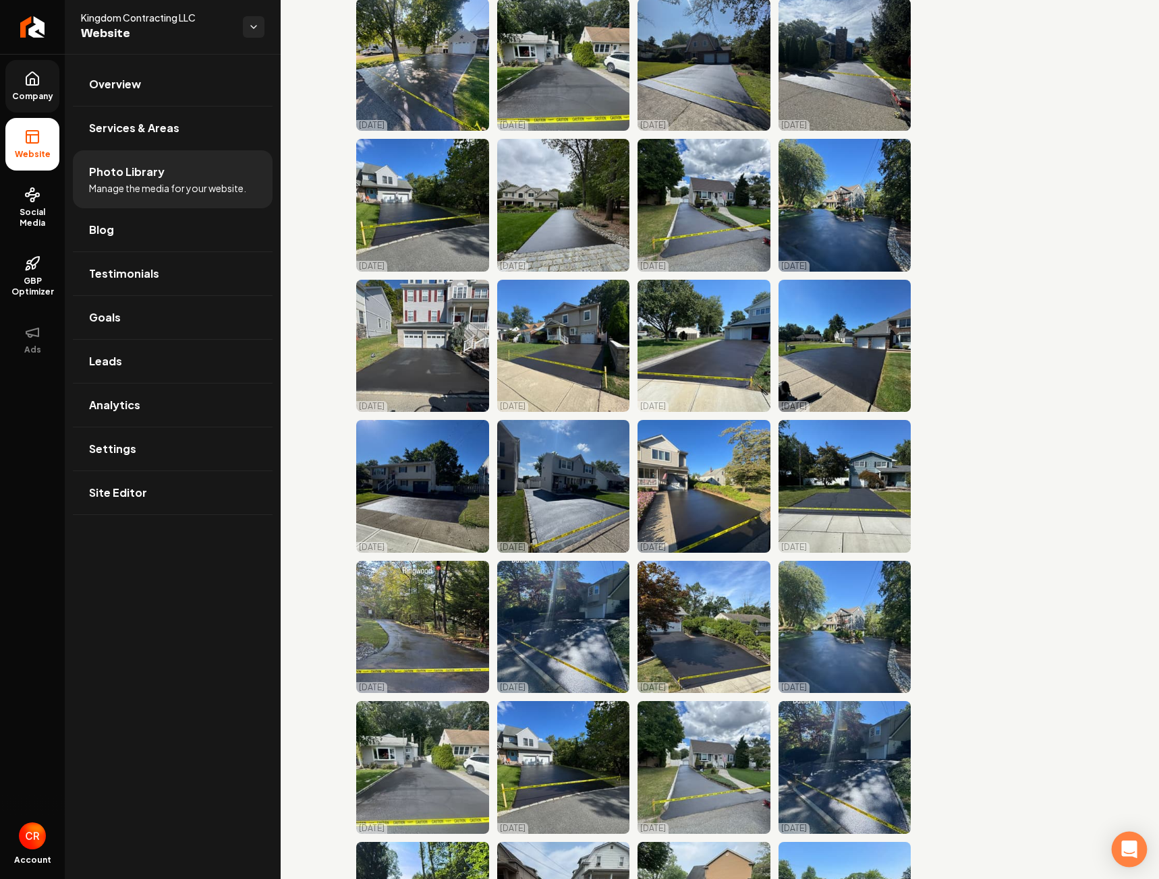
click at [1121, 849] on div "Open Intercom Messenger" at bounding box center [1129, 850] width 36 height 36
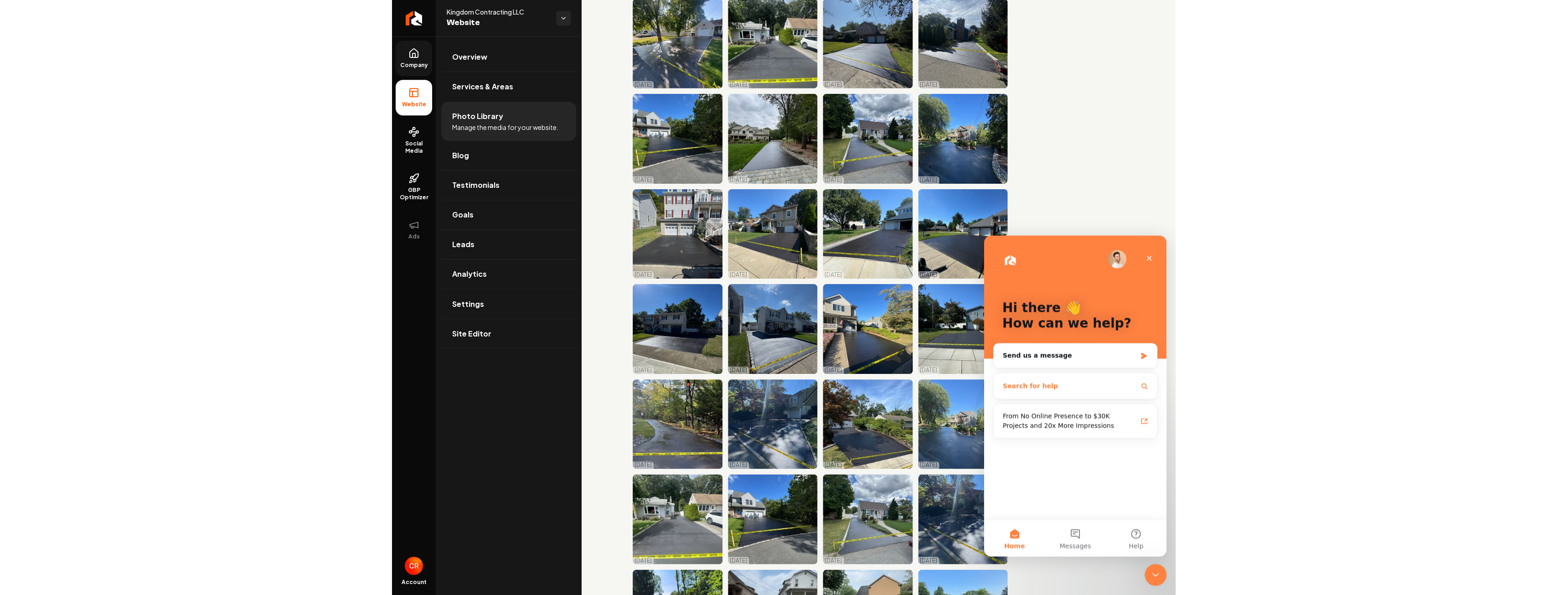
scroll to position [0, 0]
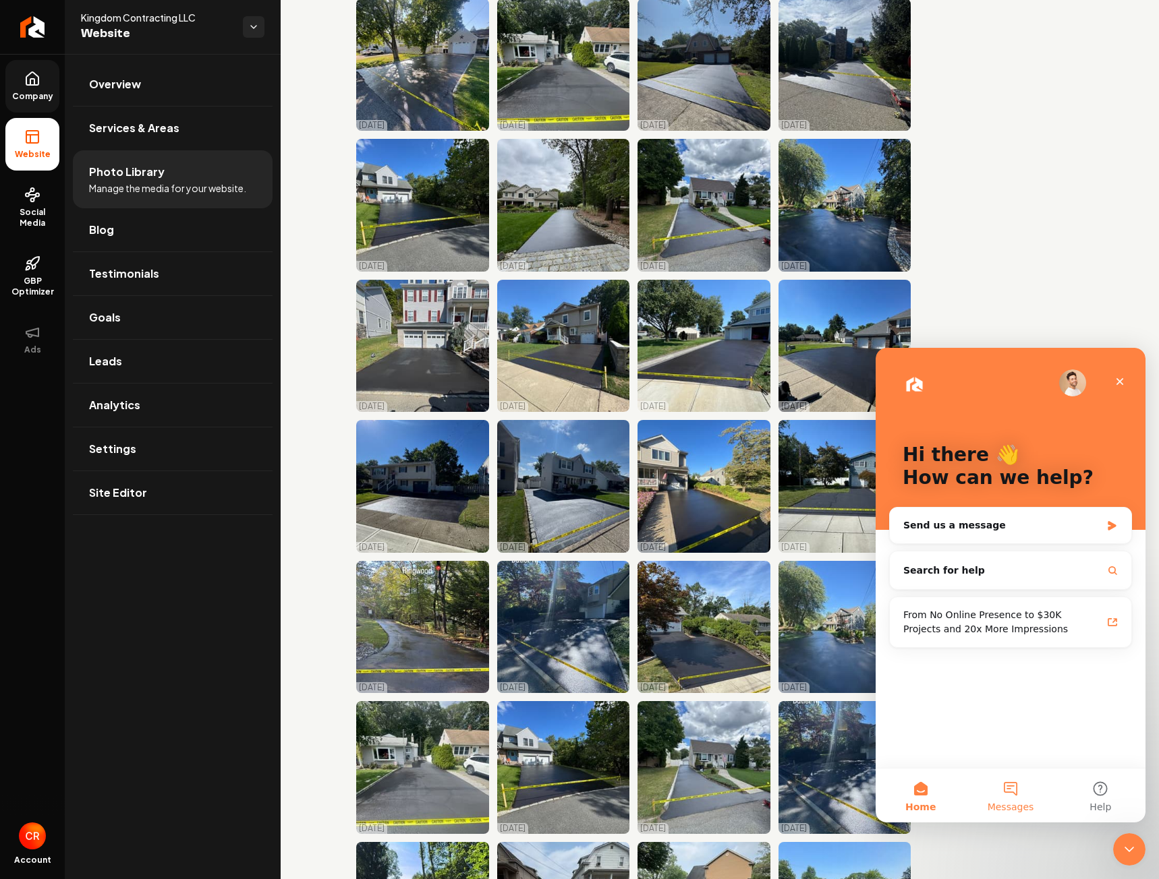
click at [1022, 798] on button "Messages" at bounding box center [1010, 796] width 90 height 54
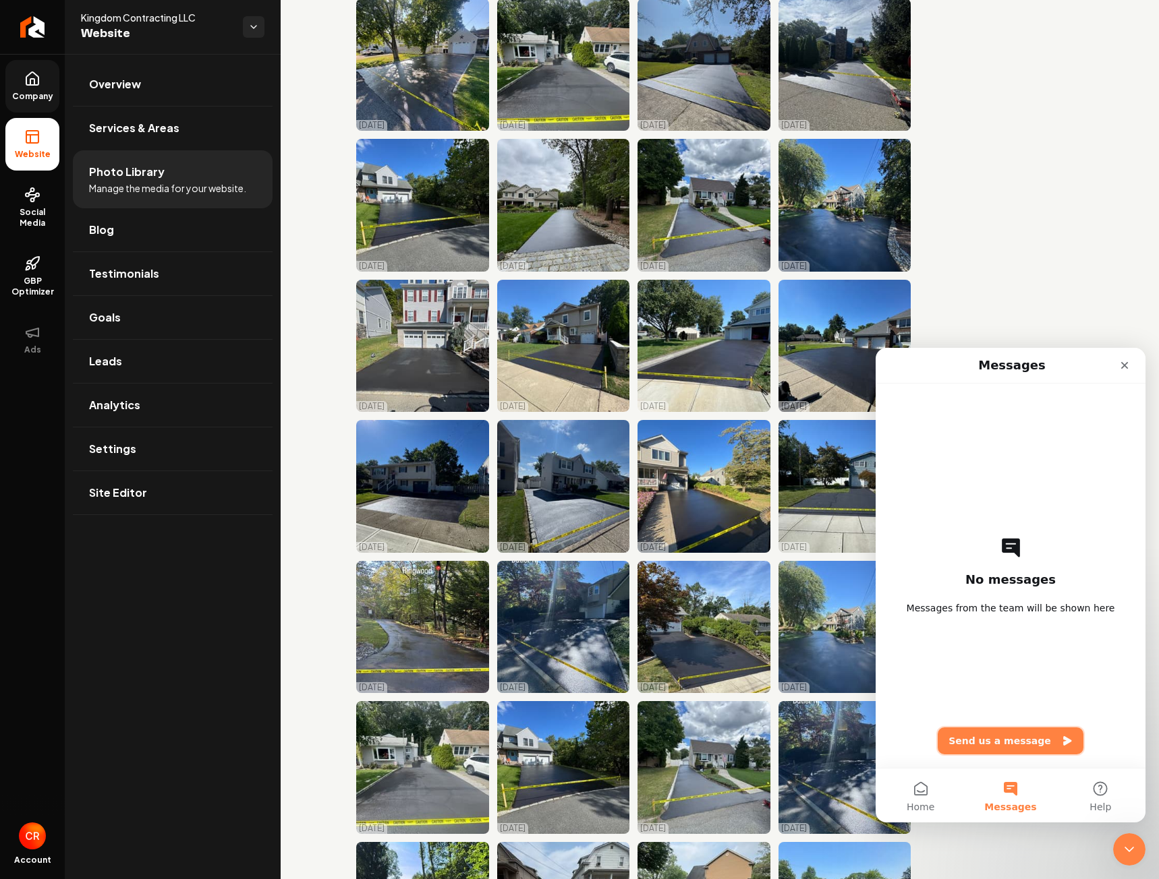
click at [993, 745] on button "Send us a message" at bounding box center [1010, 741] width 146 height 27
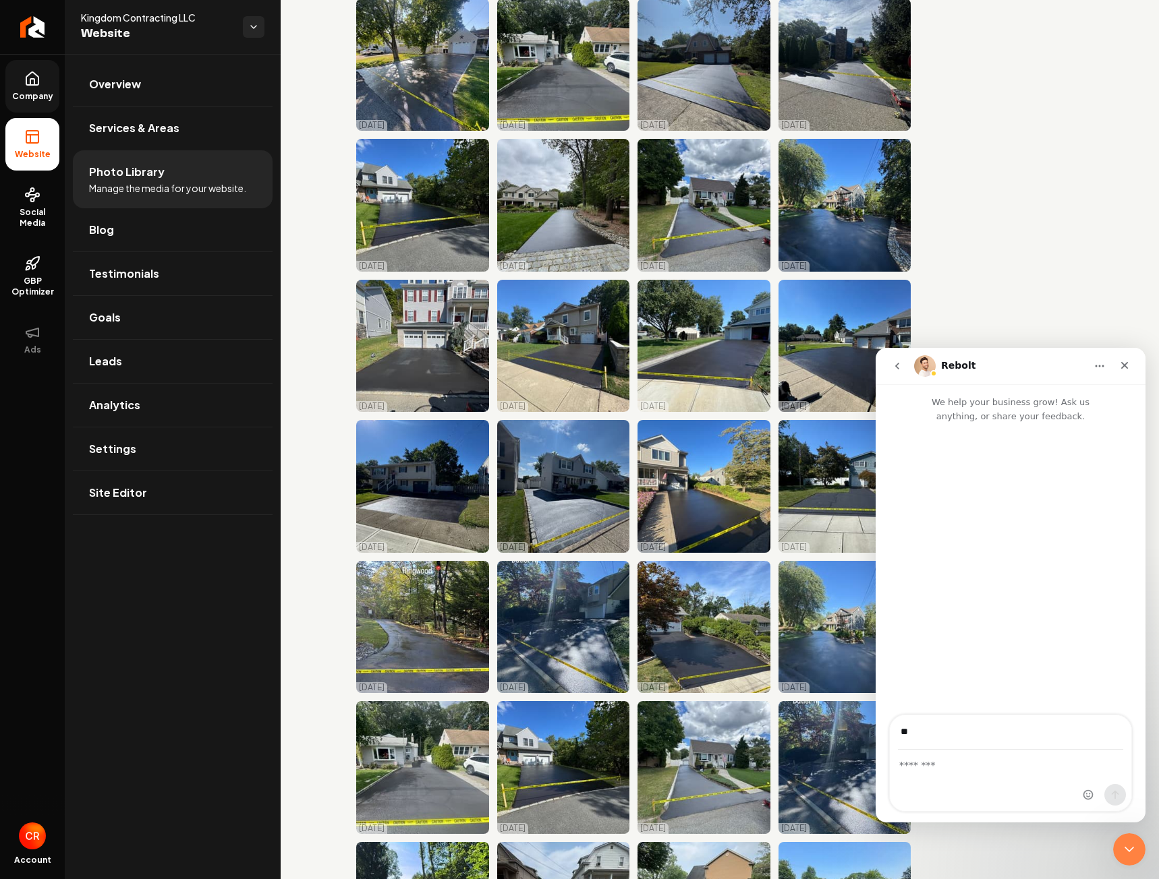
type input "*"
type input "**********"
click at [937, 774] on div "Intercom messenger" at bounding box center [1009, 781] width 241 height 61
click at [943, 767] on textarea "Message…" at bounding box center [1009, 762] width 241 height 23
type textarea "**********"
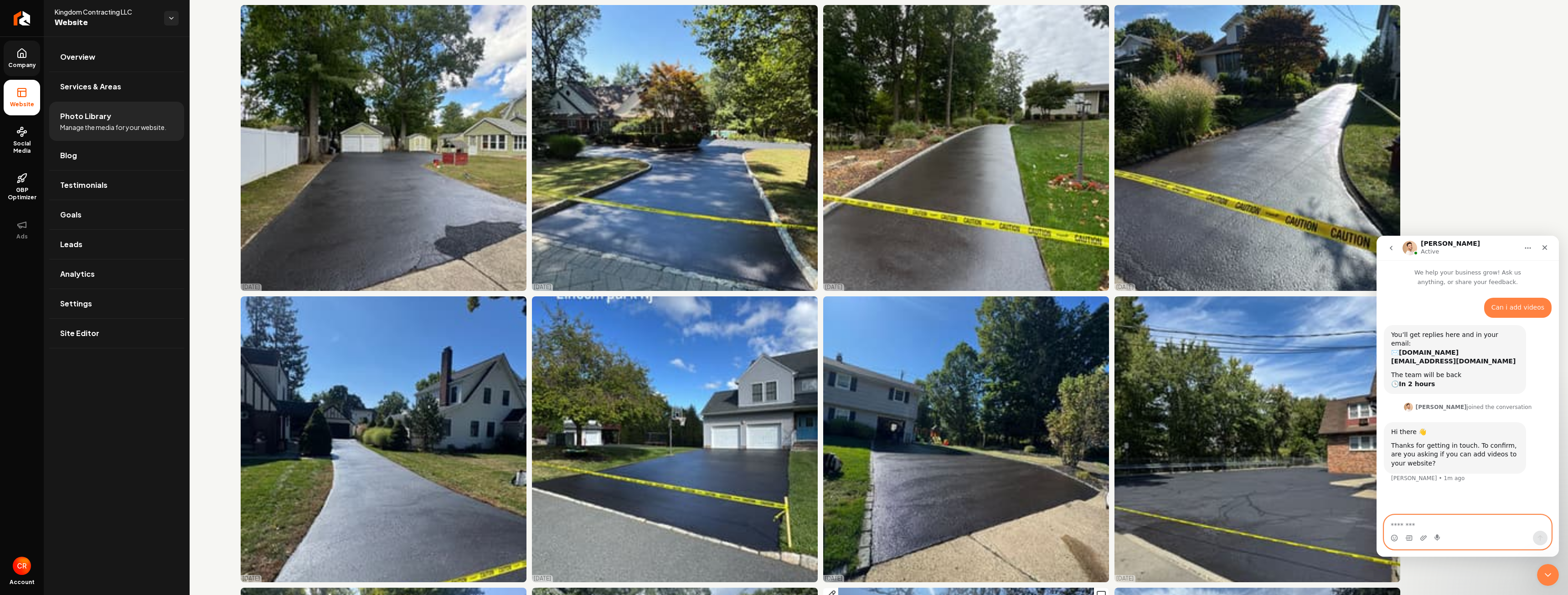
scroll to position [954, 0]
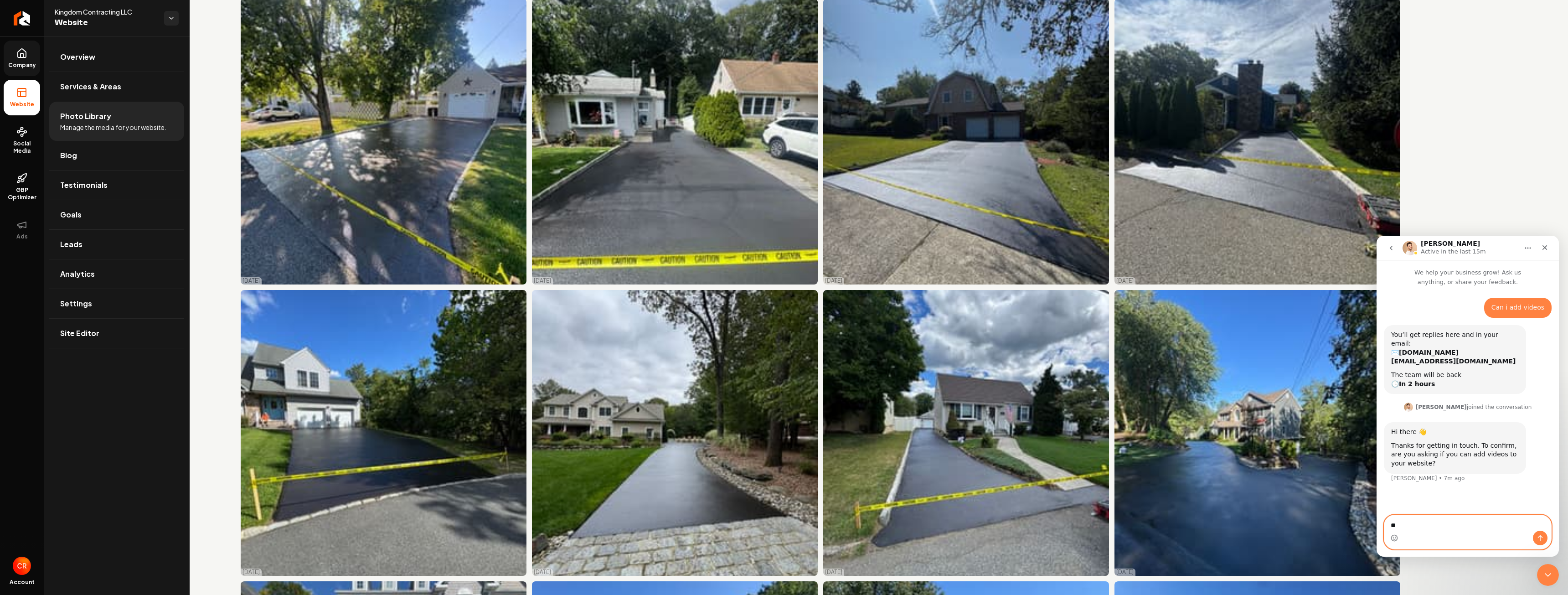
type textarea "***"
type textarea "**********"
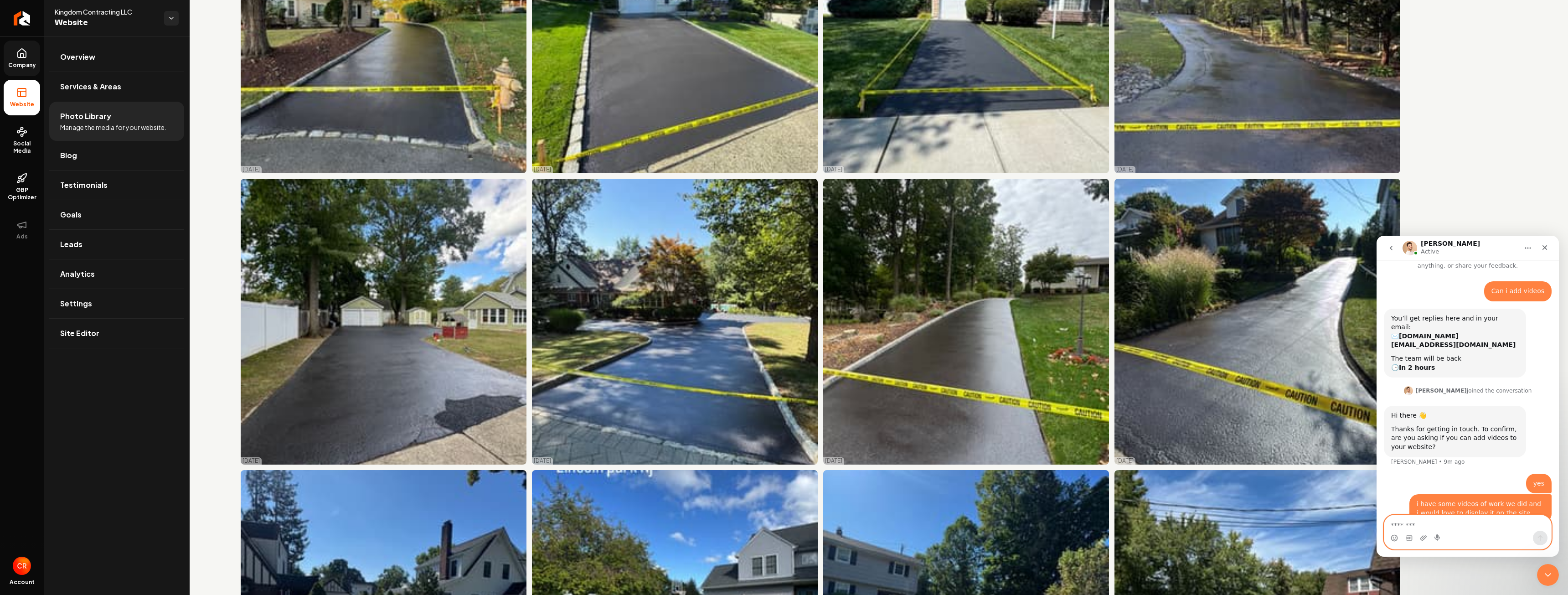
scroll to position [0, 0]
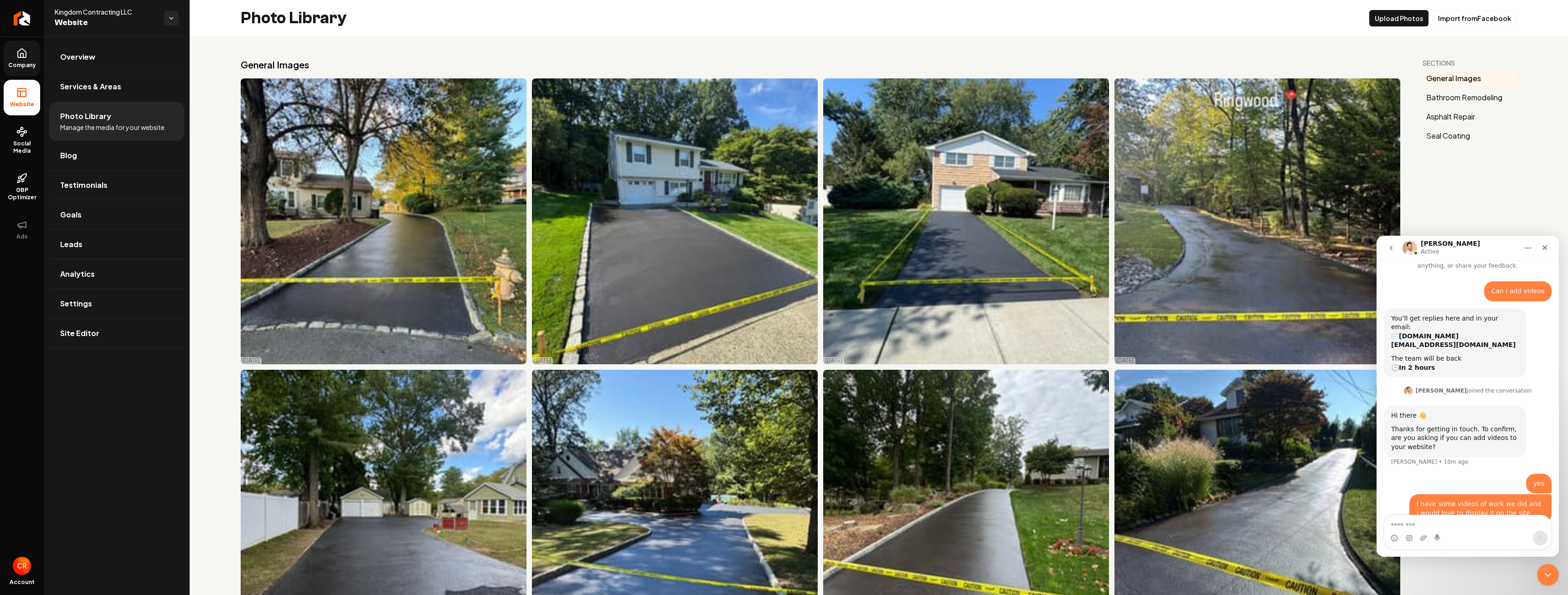
click at [1288, 32] on div "Photo Library Upload Photos Import from Facebook" at bounding box center [879, 18] width 1378 height 37
click at [112, 84] on span "Services & Areas" at bounding box center [91, 87] width 61 height 11
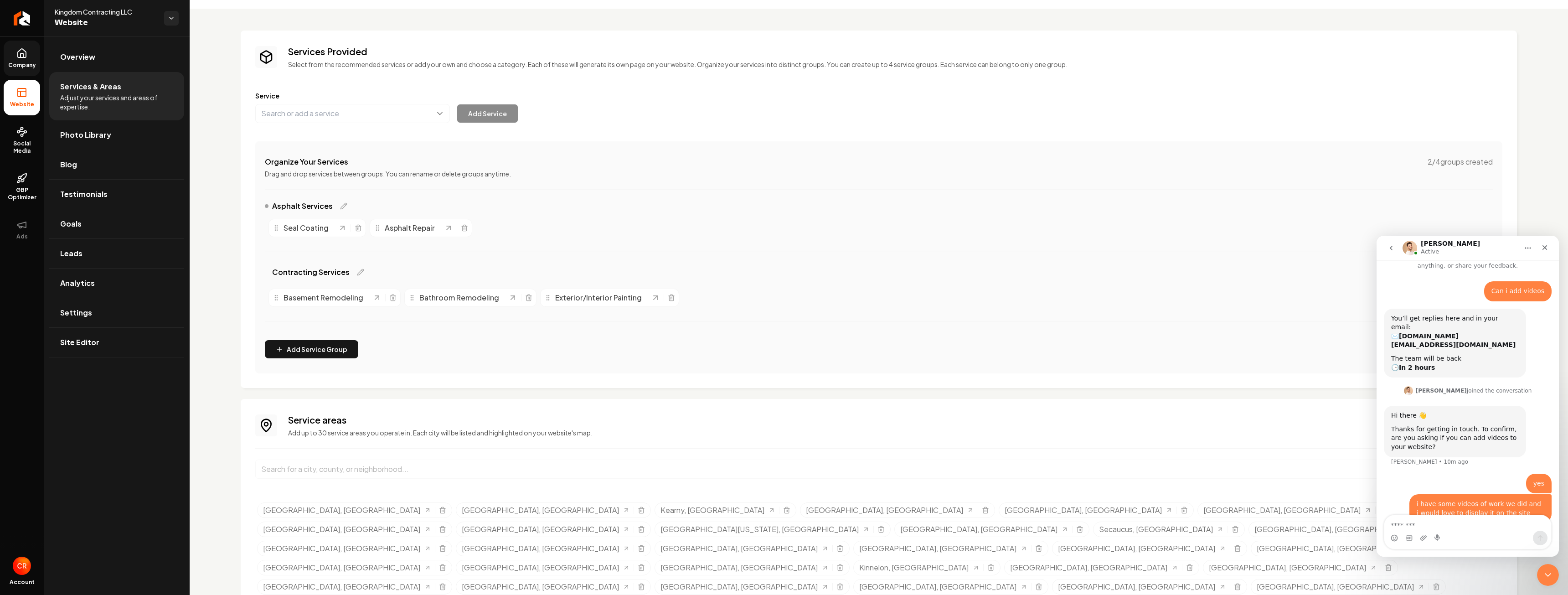
scroll to position [29, 0]
click at [395, 117] on button "Main content area" at bounding box center [353, 112] width 195 height 19
click at [449, 114] on button "Main content area" at bounding box center [353, 112] width 195 height 19
click at [113, 131] on link "Photo Library" at bounding box center [117, 135] width 135 height 29
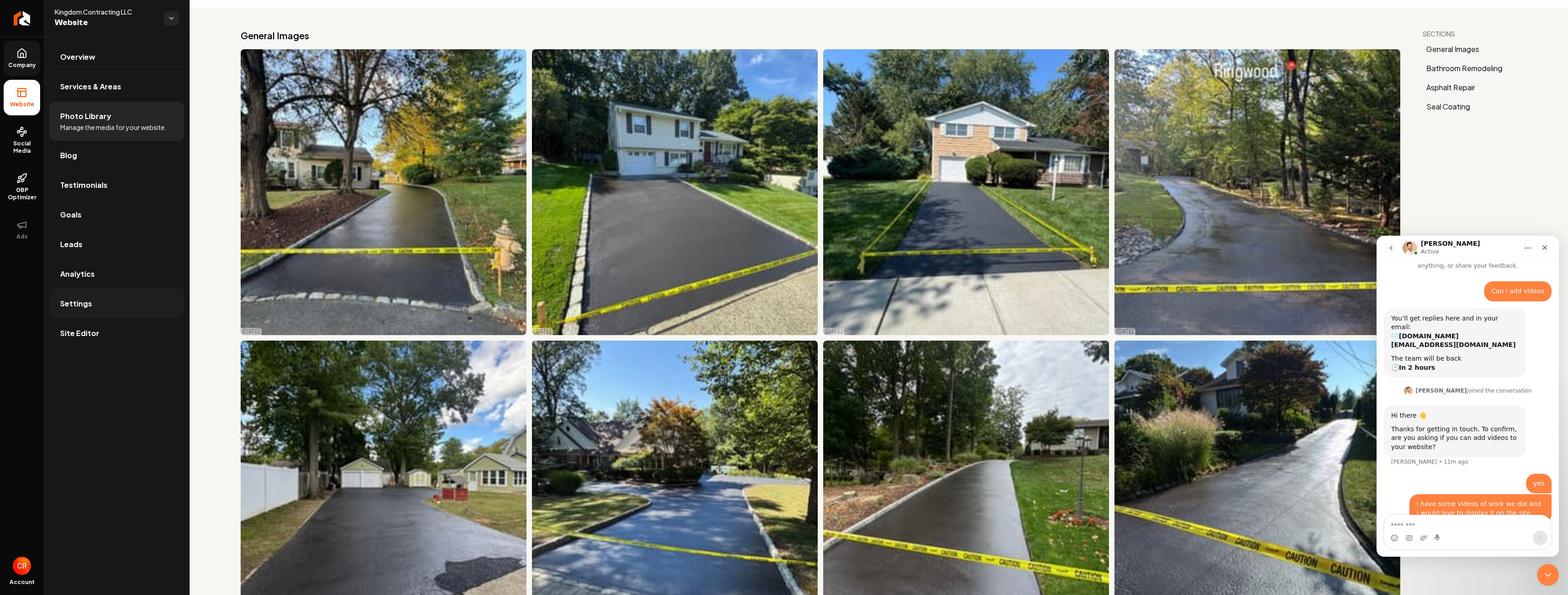
click at [103, 310] on link "Settings" at bounding box center [117, 304] width 135 height 29
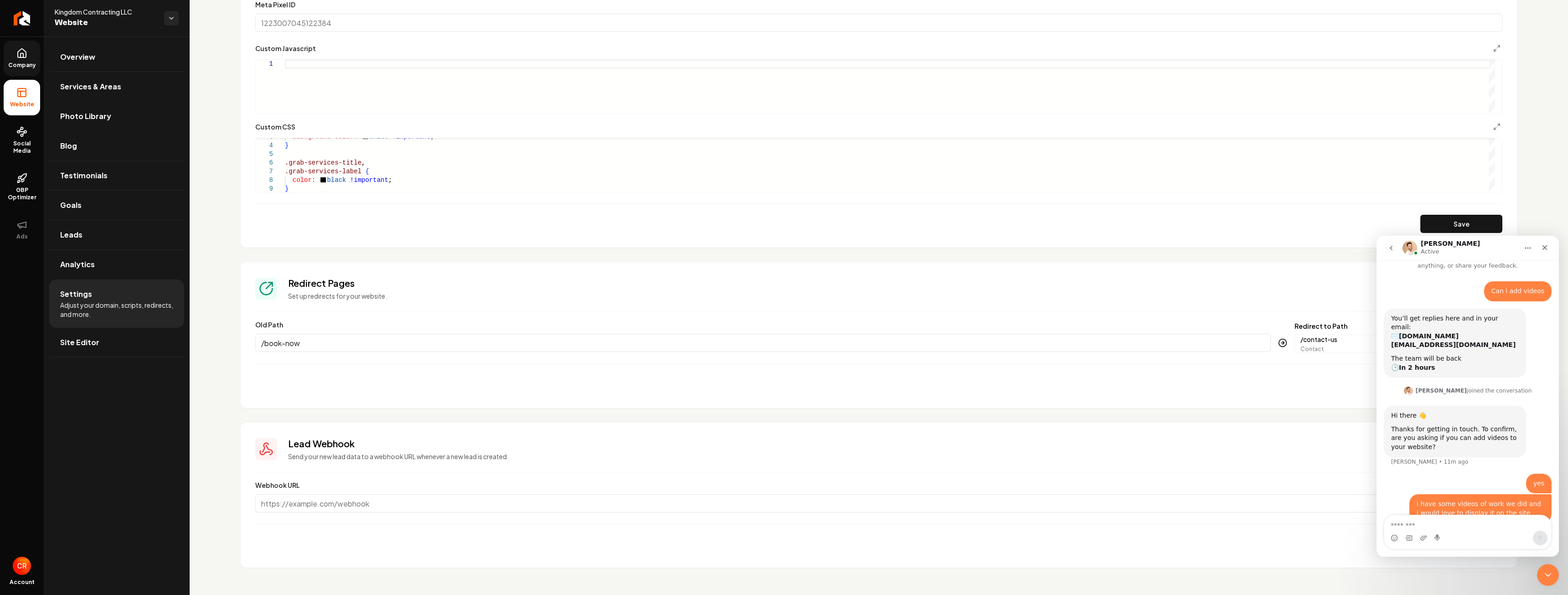
scroll to position [748, 0]
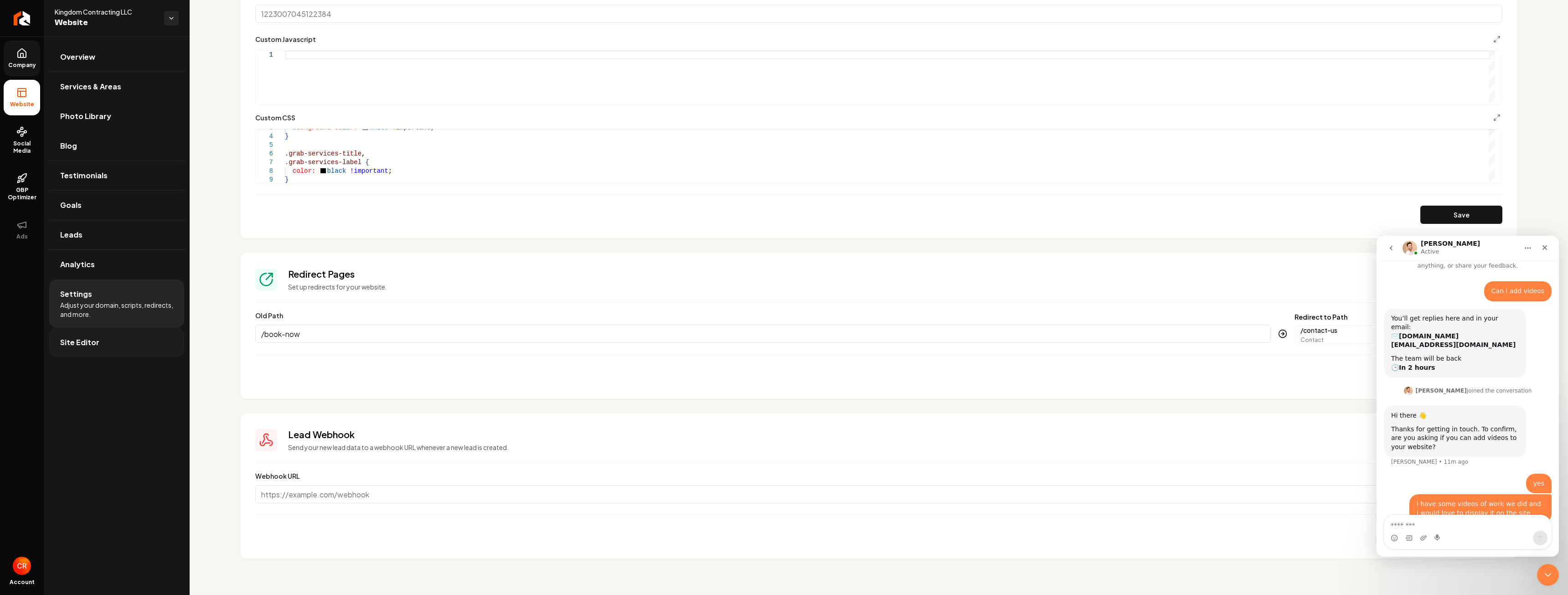
click at [105, 337] on link "Site Editor" at bounding box center [117, 342] width 135 height 29
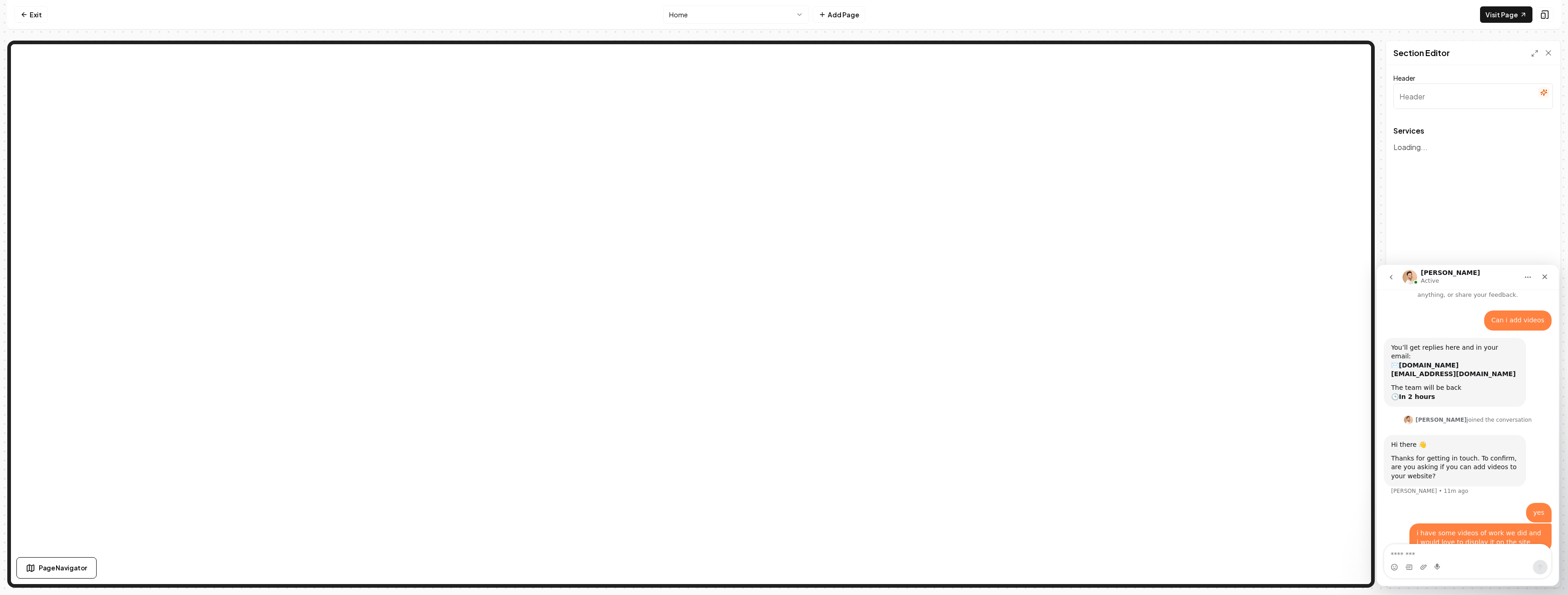
type input "Transformative Home Solutions"
click at [1397, 277] on button "go back" at bounding box center [1391, 277] width 18 height 18
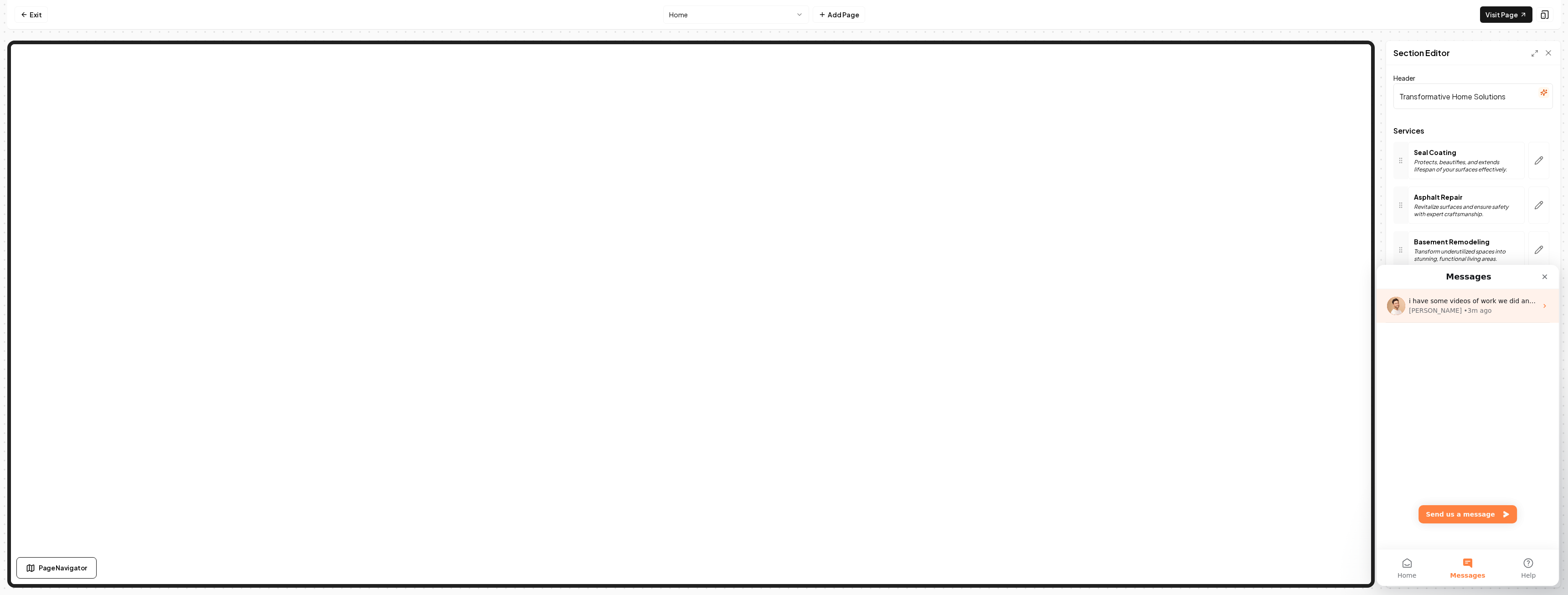
click at [1477, 316] on div "i have some videos of work we did and i would love to display it on the site [P…" at bounding box center [1467, 306] width 182 height 34
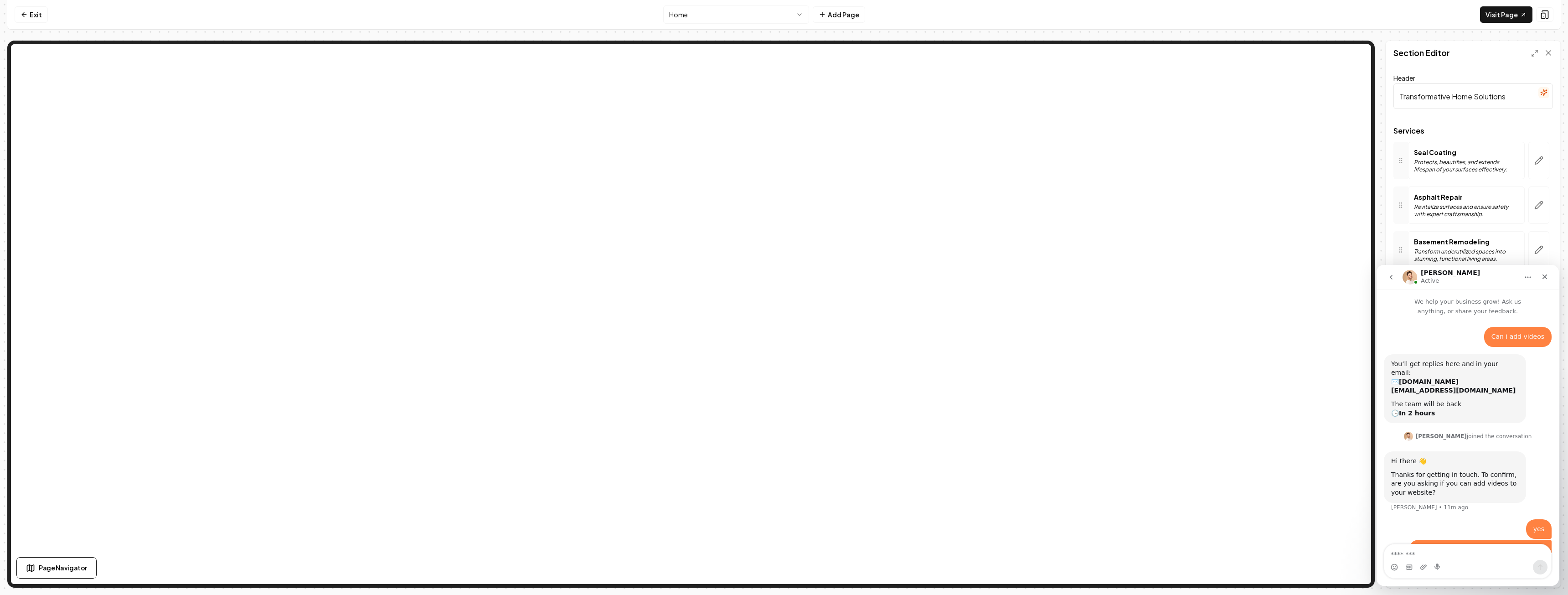
scroll to position [16, 0]
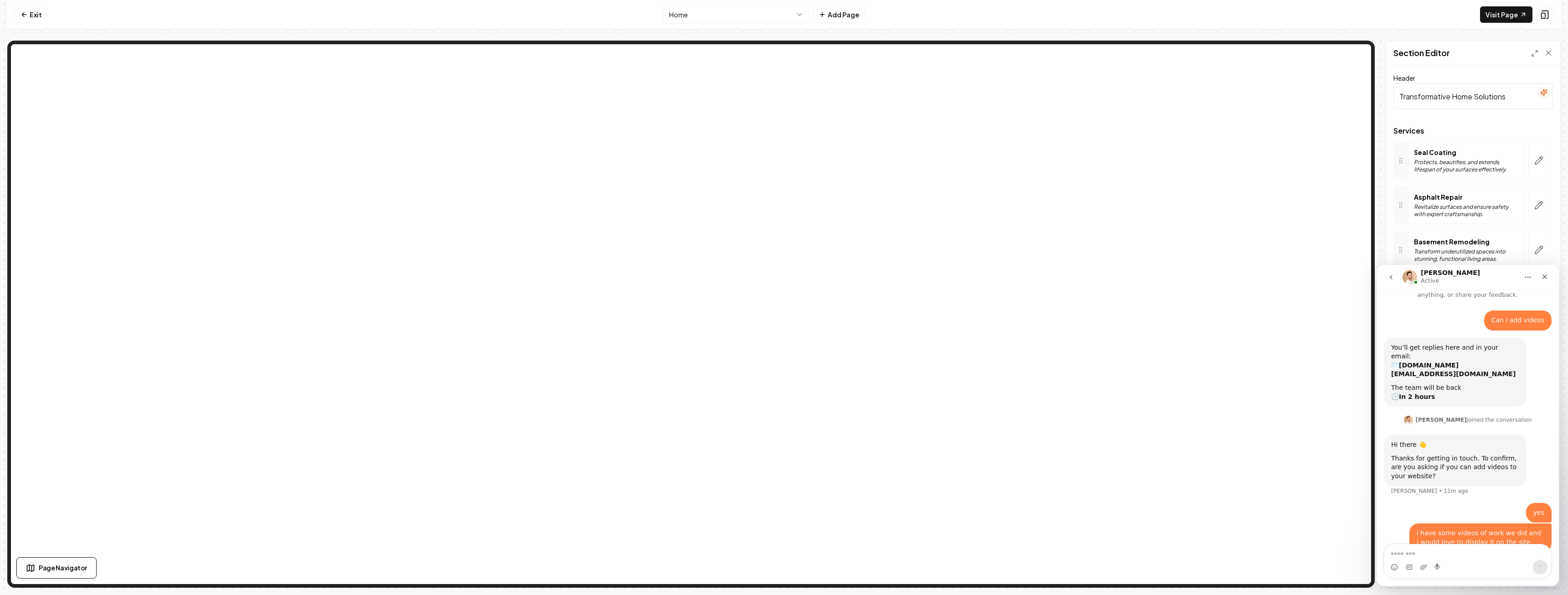
click at [1523, 278] on button "Home" at bounding box center [1528, 277] width 18 height 18
drag, startPoint x: 1465, startPoint y: 293, endPoint x: 1496, endPoint y: 323, distance: 43.1
click at [1474, 341] on div "[PERSON_NAME] Active Expand window Download transcript We help your business gr…" at bounding box center [1467, 425] width 182 height 321
click at [1536, 279] on div "Close" at bounding box center [1544, 277] width 16 height 16
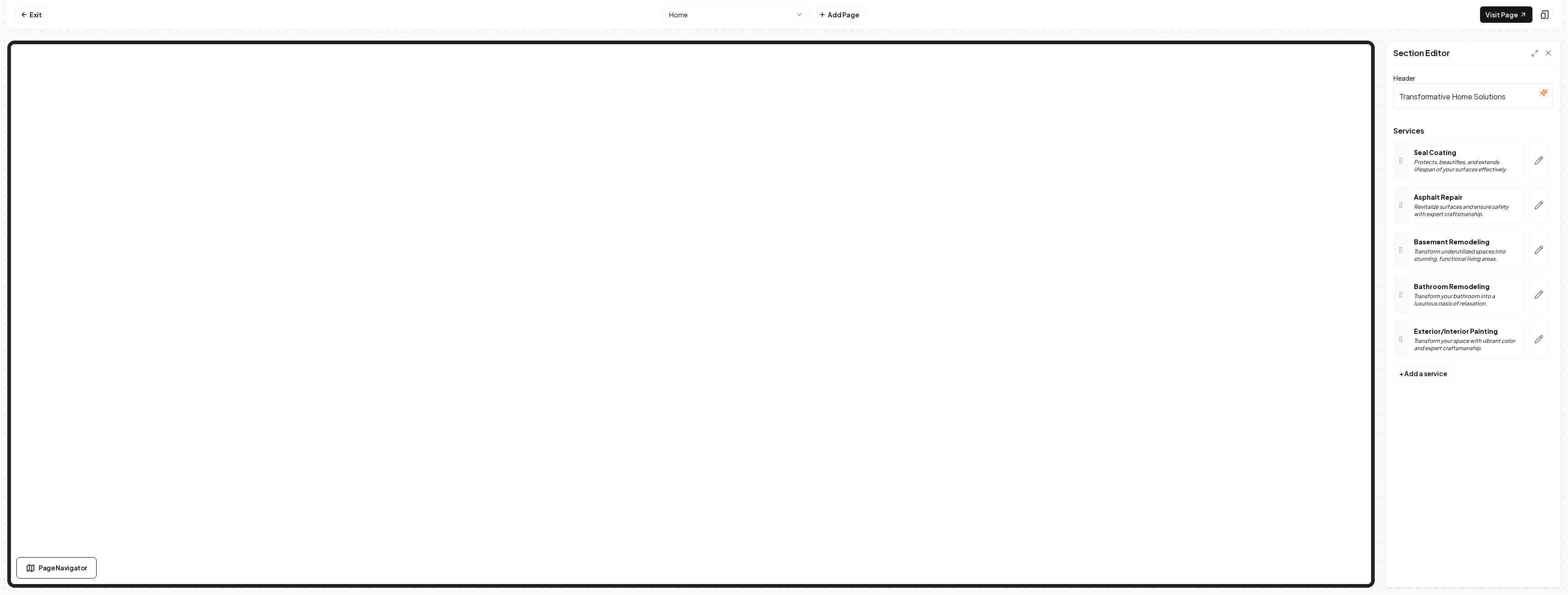
click at [1475, 343] on p "Transform your space with vibrant color and expert craftsmanship." at bounding box center [1466, 345] width 105 height 15
click at [1442, 208] on p "Revitalize surfaces and ensure safety with expert craftsmanship." at bounding box center [1466, 211] width 105 height 15
click at [1535, 248] on icon "button" at bounding box center [1538, 249] width 9 height 9
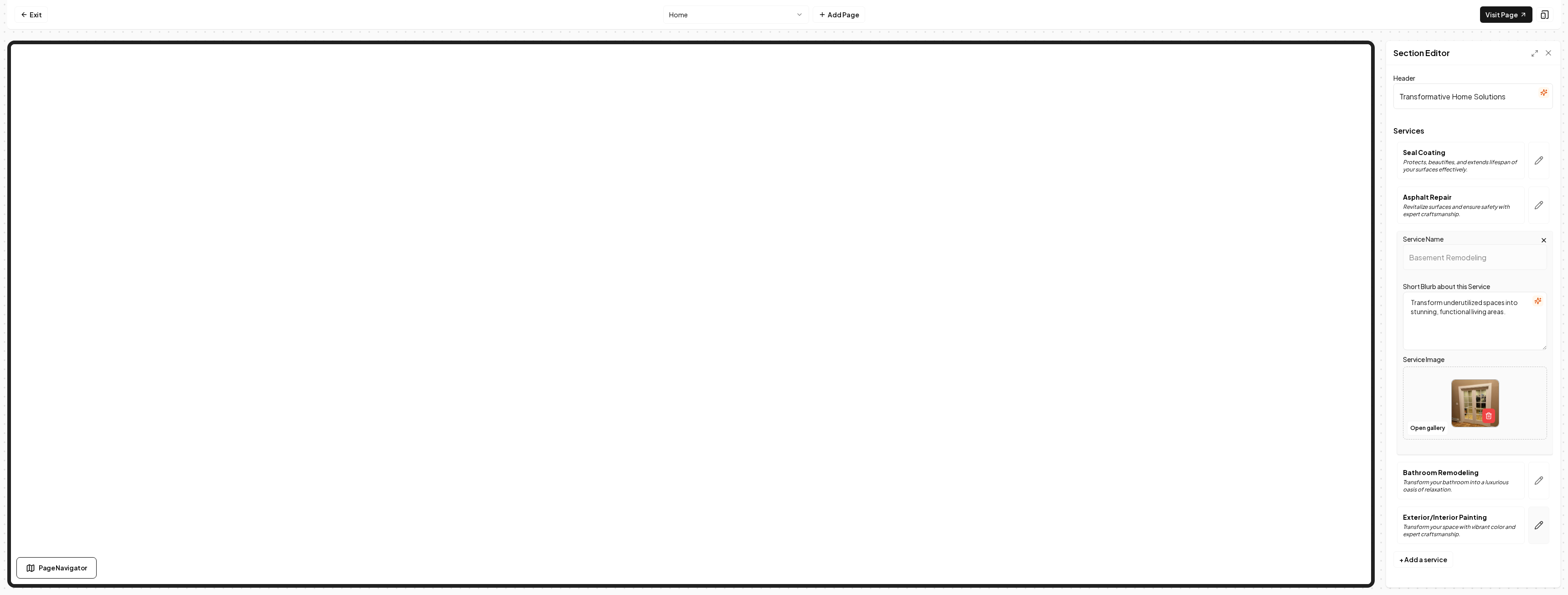
click at [1539, 523] on icon "button" at bounding box center [1538, 525] width 7 height 7
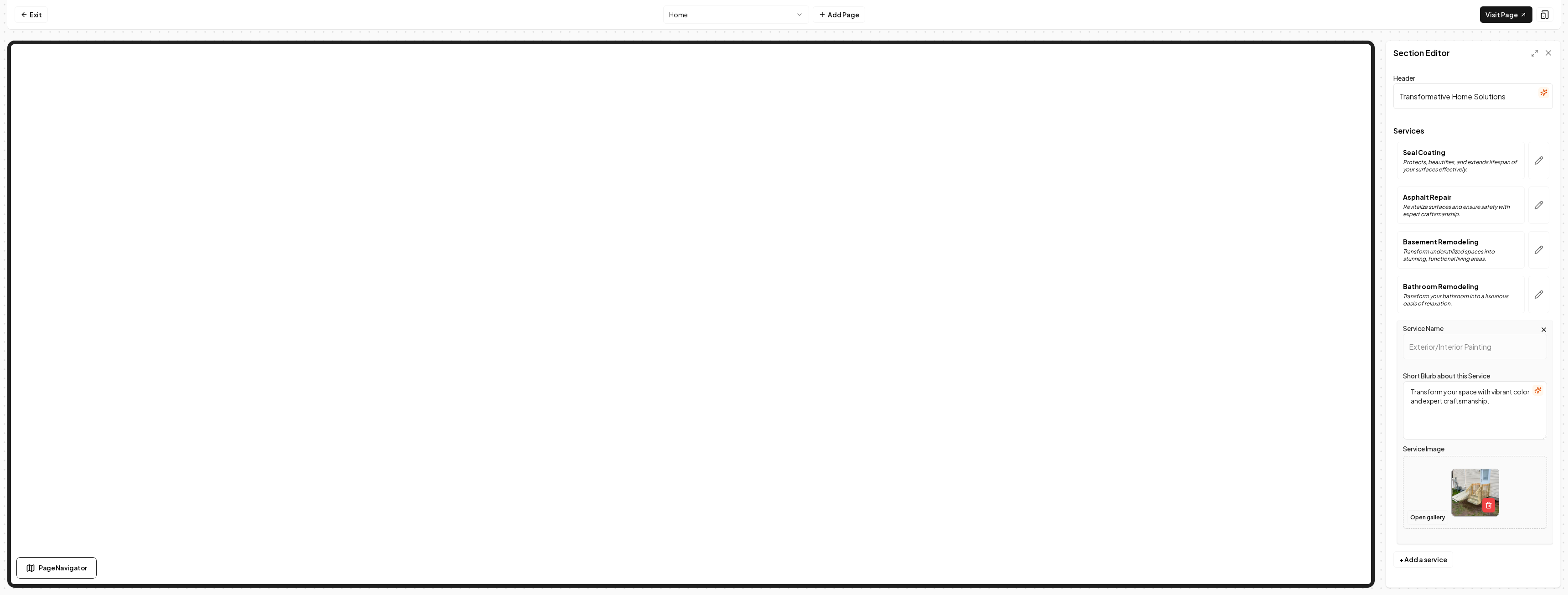
click at [1440, 518] on button "Open gallery" at bounding box center [1427, 518] width 41 height 15
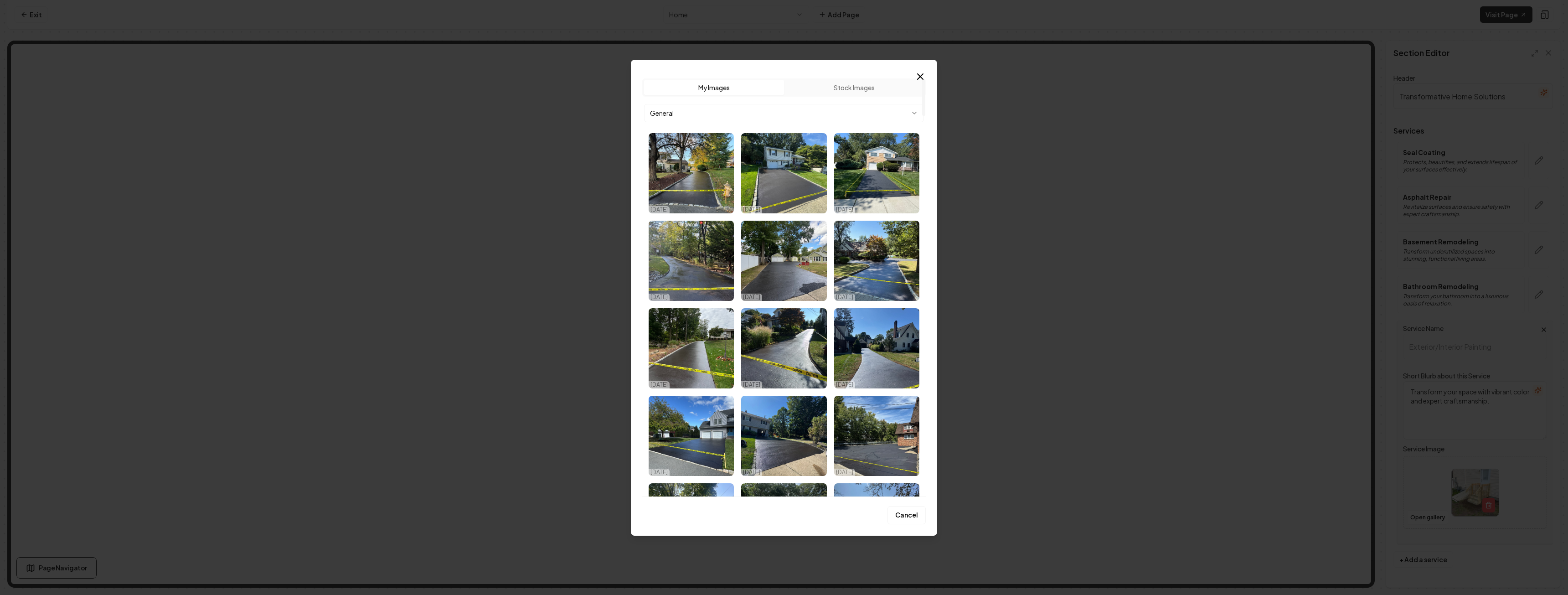
click at [847, 86] on button "Stock Images" at bounding box center [854, 88] width 140 height 15
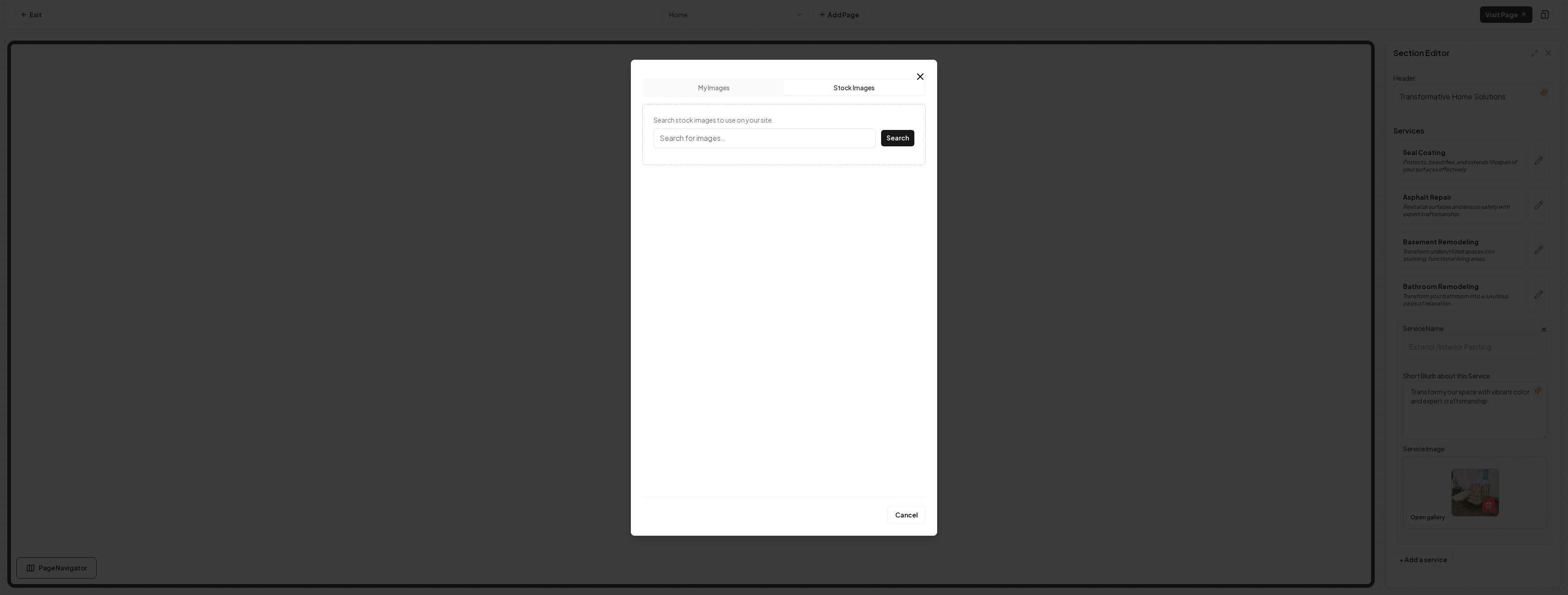
click at [769, 134] on input "Search stock images to use on your site." at bounding box center [764, 138] width 222 height 20
click at [889, 141] on button "Search" at bounding box center [897, 138] width 33 height 16
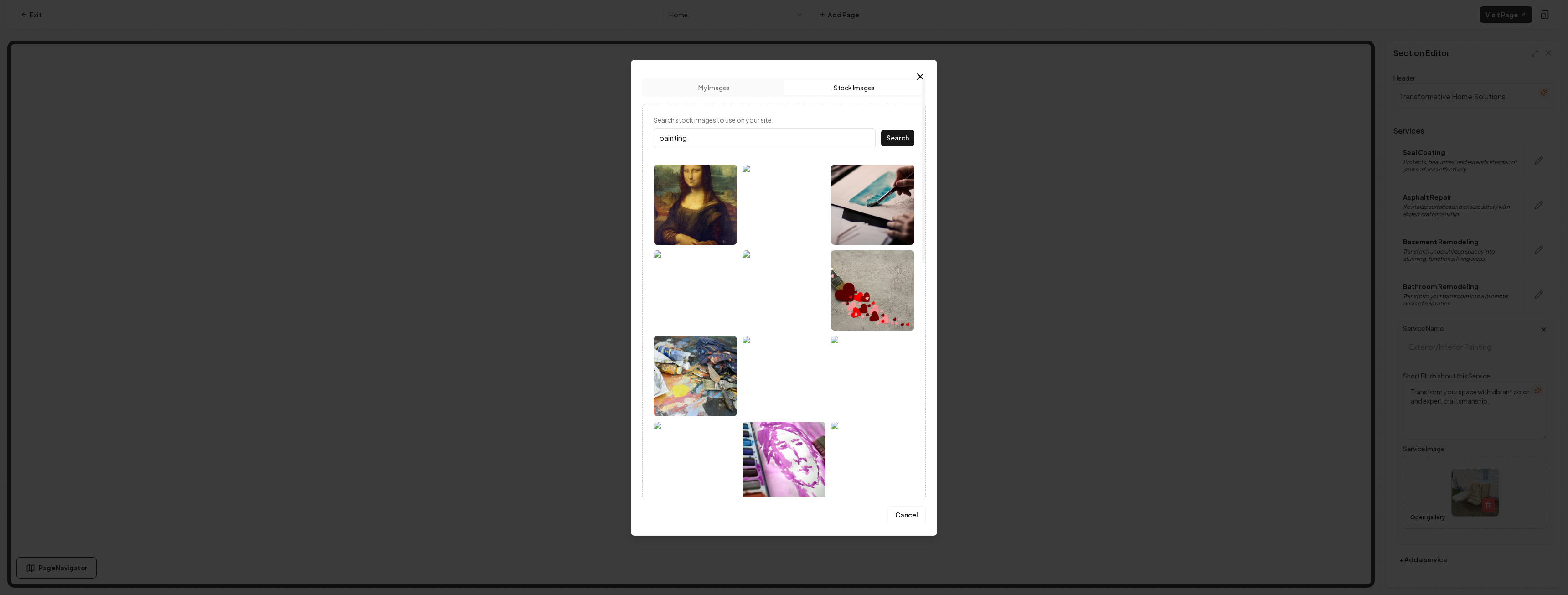
drag, startPoint x: 691, startPoint y: 131, endPoint x: 635, endPoint y: 137, distance: 56.3
click at [636, 137] on div "Upload My Images Stock Images Search stock images to use on your site. painting…" at bounding box center [783, 298] width 306 height 476
type input "interior painting"
click at [881, 130] on button "Search" at bounding box center [897, 138] width 33 height 16
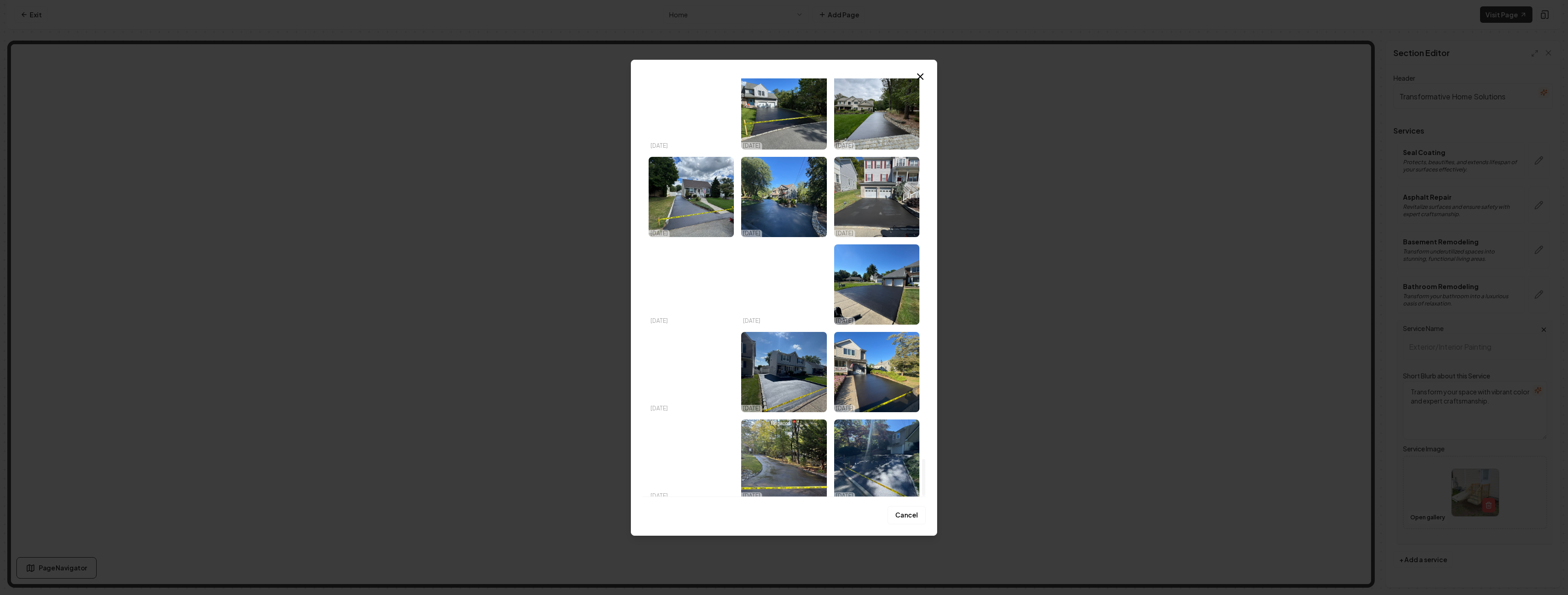
scroll to position [4273, 0]
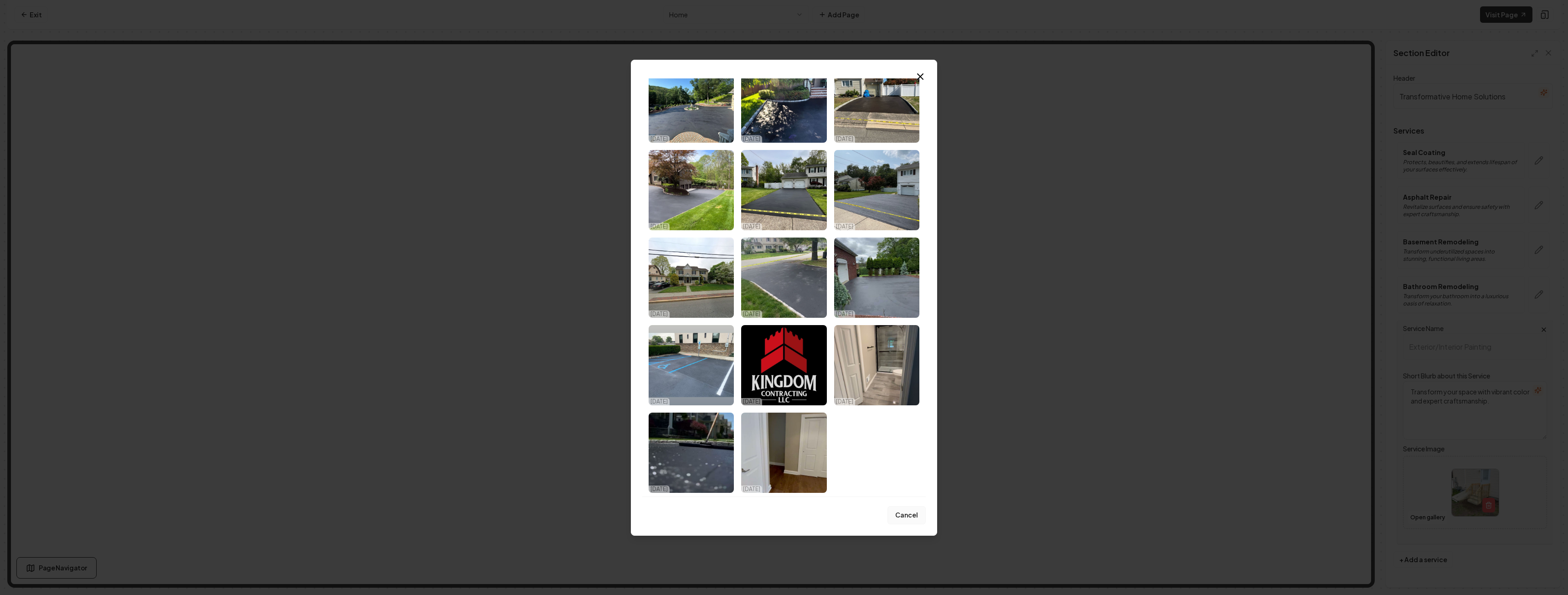
click at [911, 516] on button "Cancel" at bounding box center [906, 515] width 39 height 18
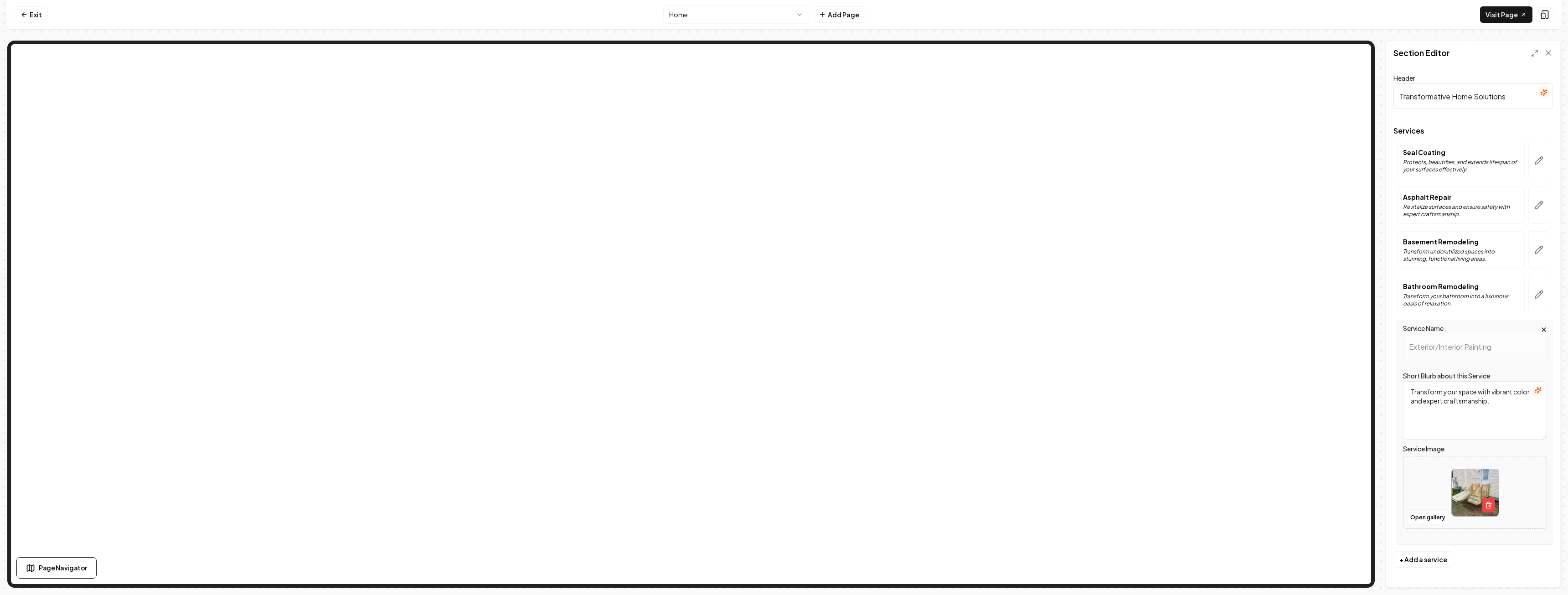
click at [1471, 495] on img at bounding box center [1475, 492] width 47 height 47
click at [1333, 16] on nav "Exit Home Add Page Visit Page" at bounding box center [784, 15] width 1553 height 30
click at [1540, 572] on button "Save" at bounding box center [1540, 571] width 27 height 16
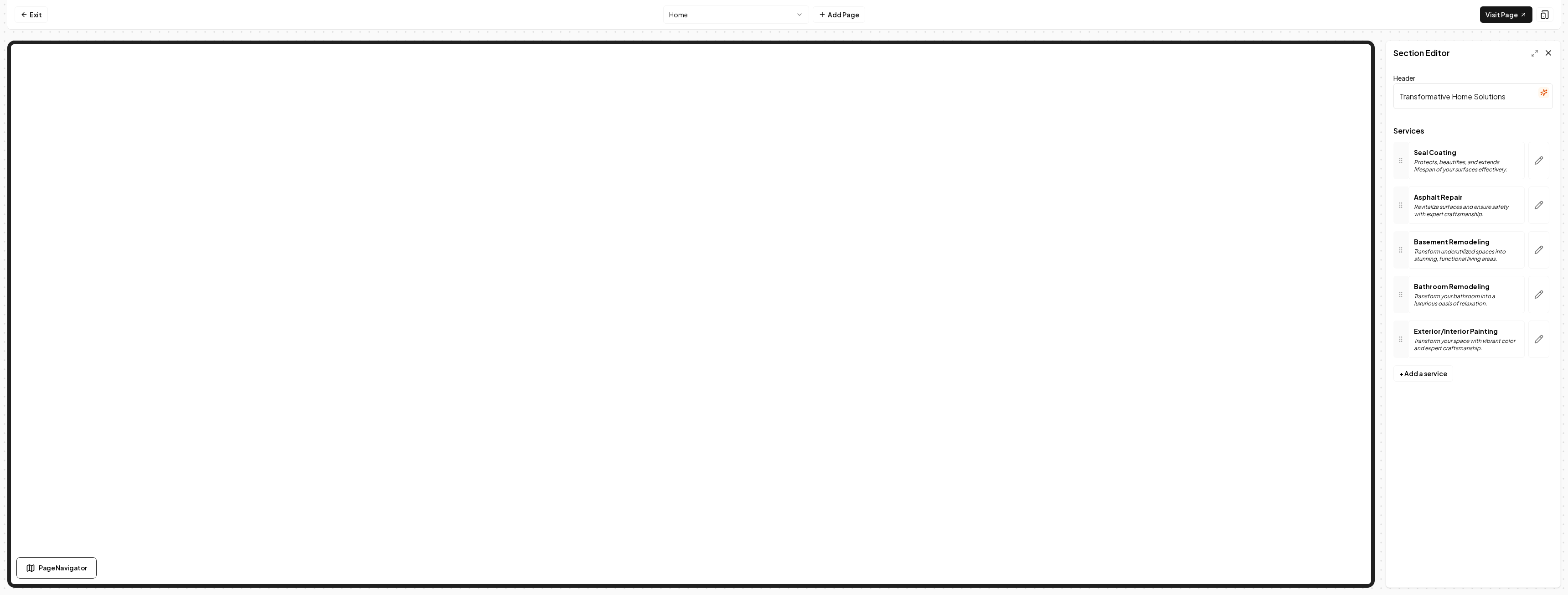
click at [1546, 49] on icon at bounding box center [1548, 52] width 9 height 9
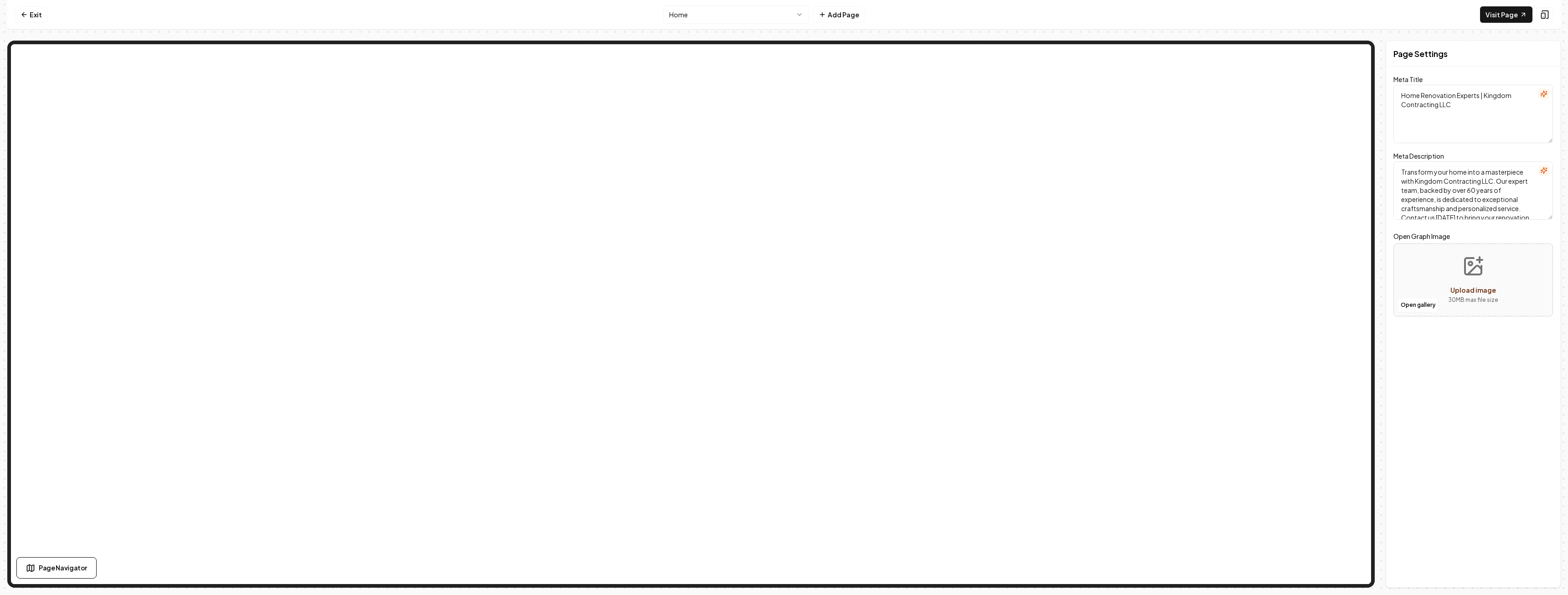
scroll to position [18, 0]
click at [46, 15] on link "Exit" at bounding box center [31, 14] width 33 height 16
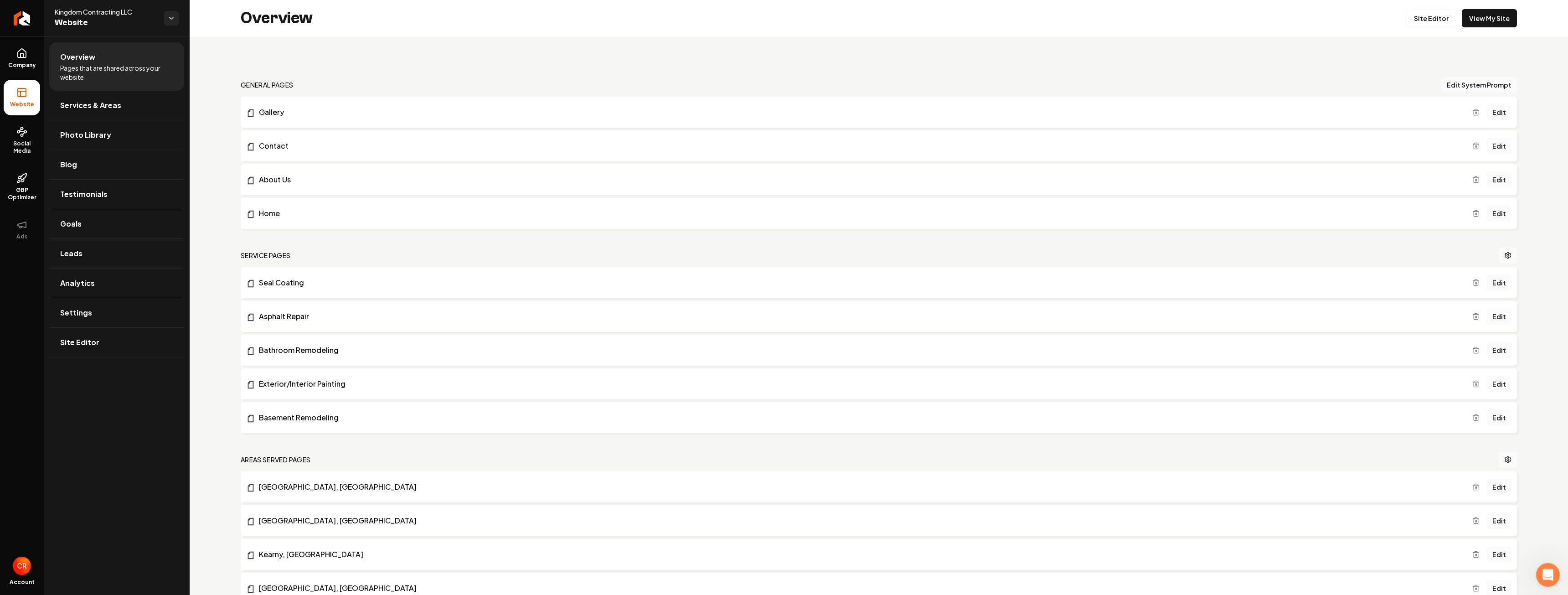
click at [1546, 565] on div "Open Intercom Messenger" at bounding box center [1546, 573] width 30 height 30
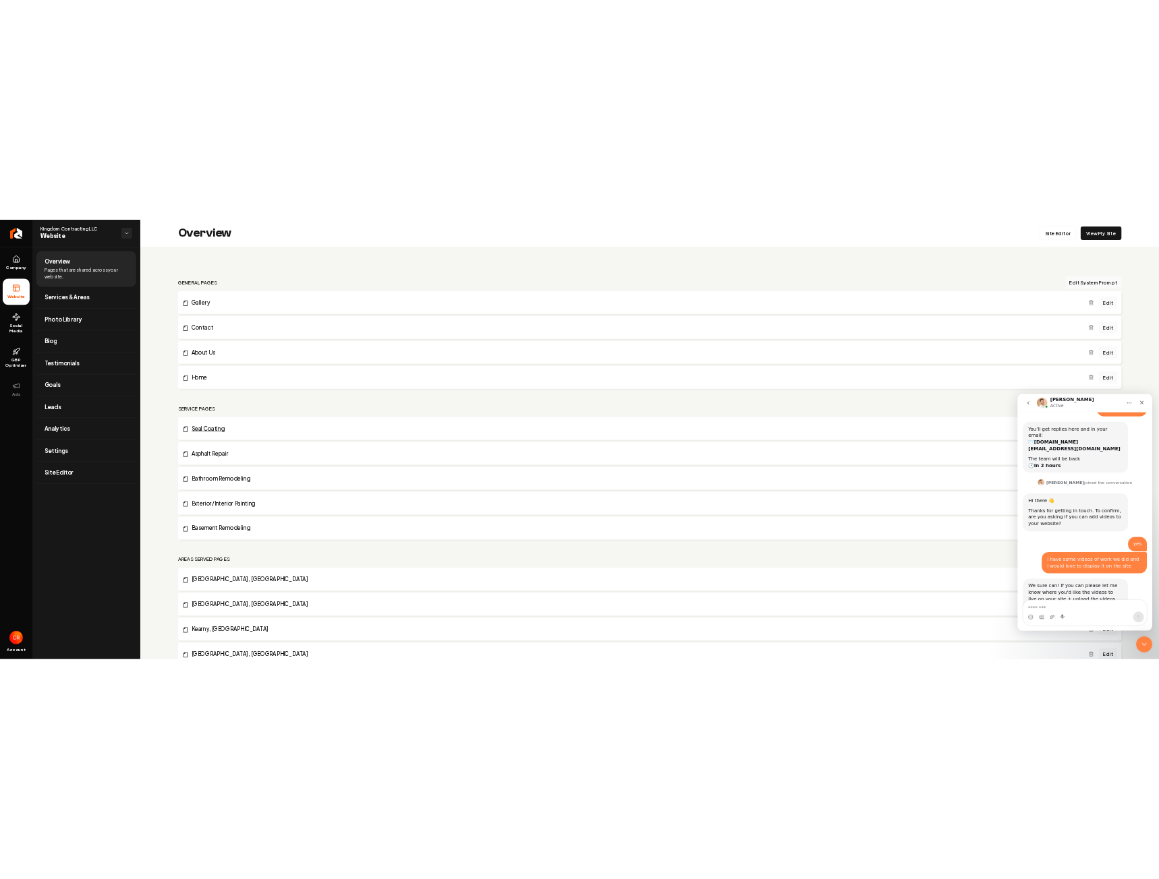
scroll to position [105, 0]
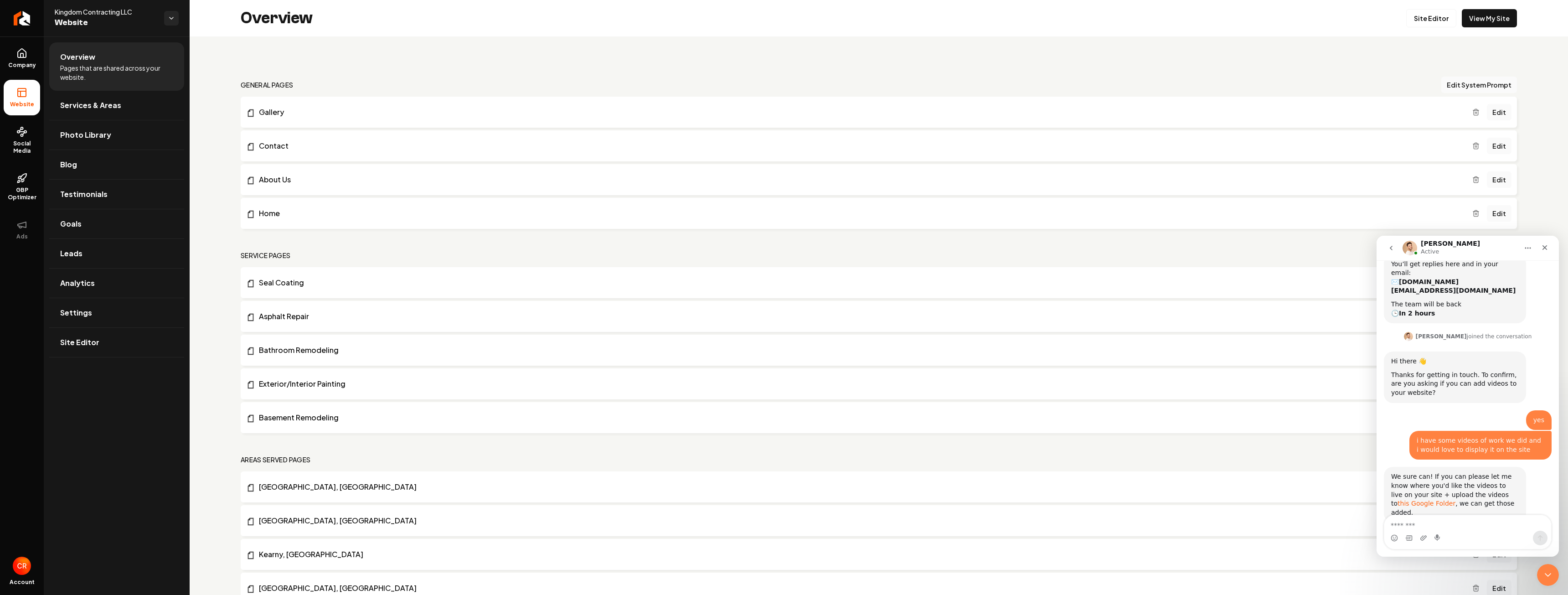
click at [1455, 500] on link "this Google Folder" at bounding box center [1426, 503] width 58 height 7
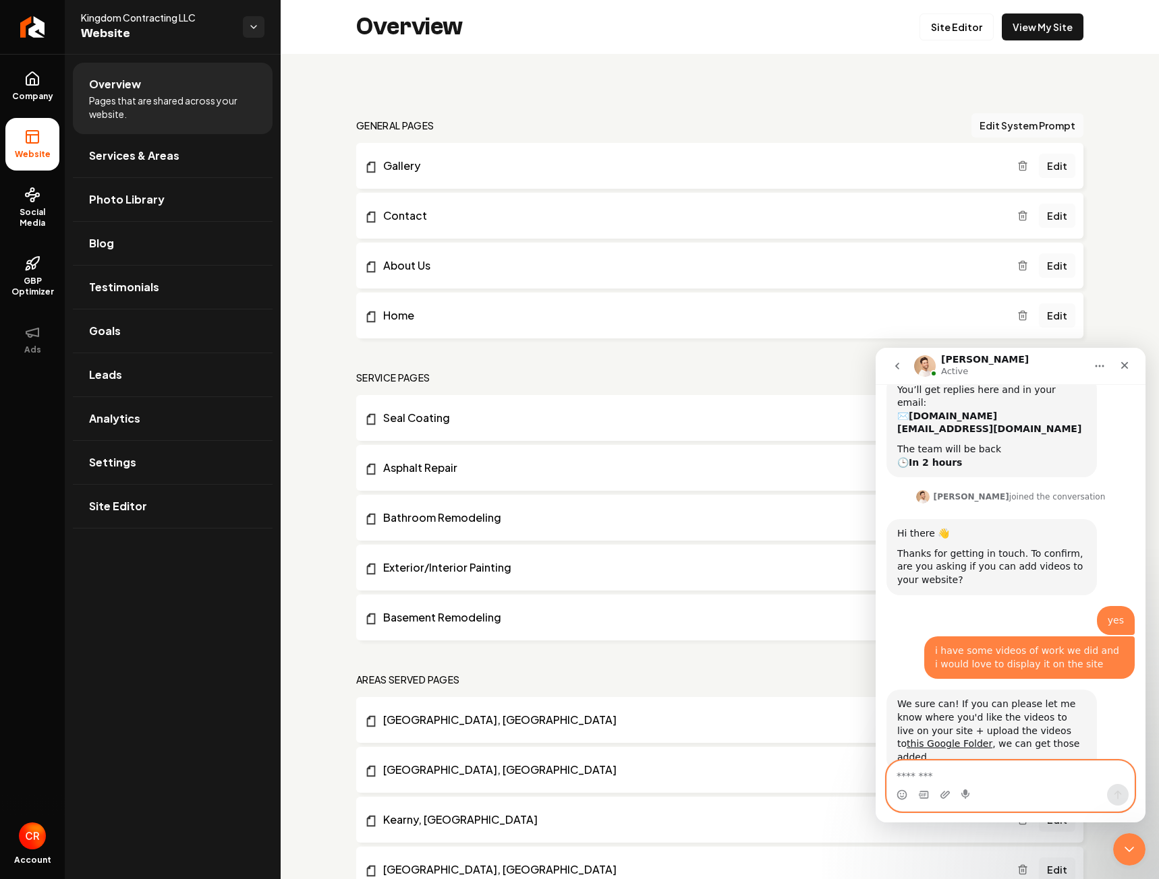
click at [1011, 780] on textarea "Message…" at bounding box center [1010, 772] width 247 height 23
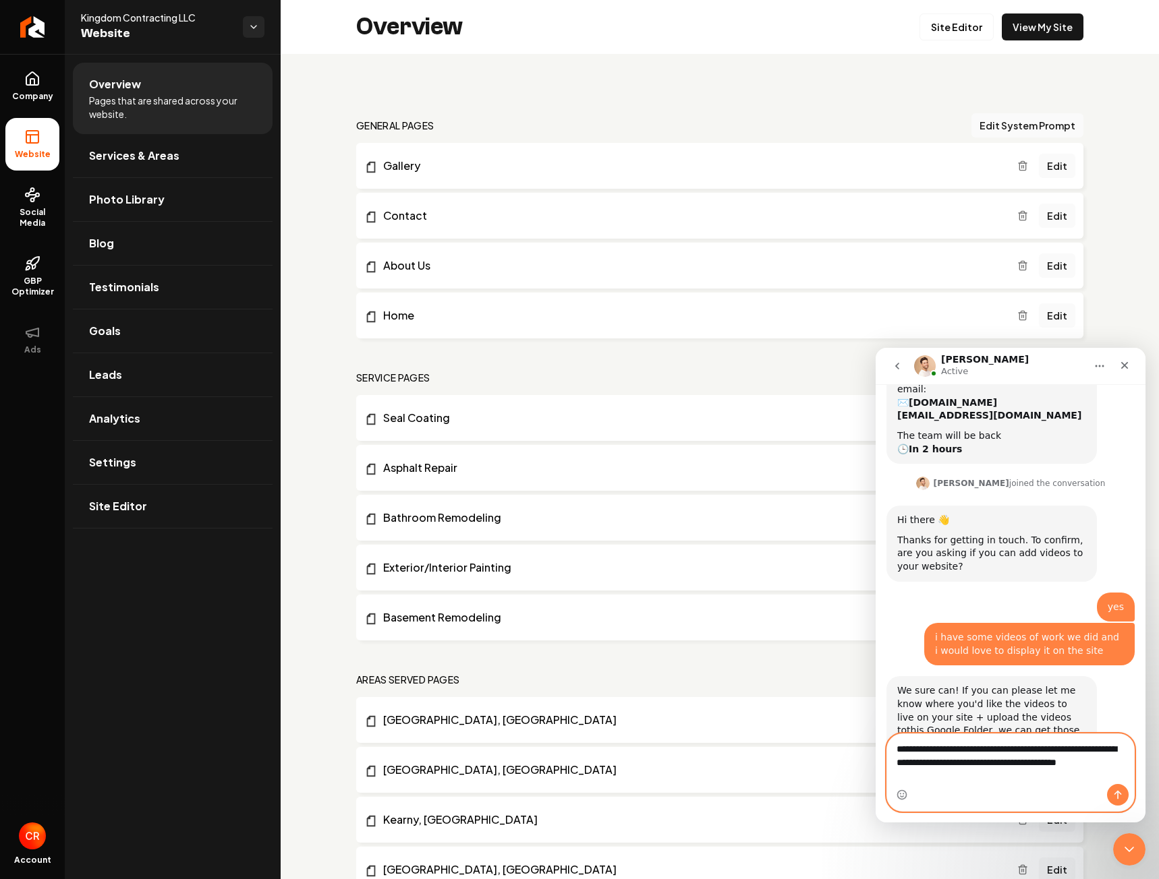
scroll to position [131, 0]
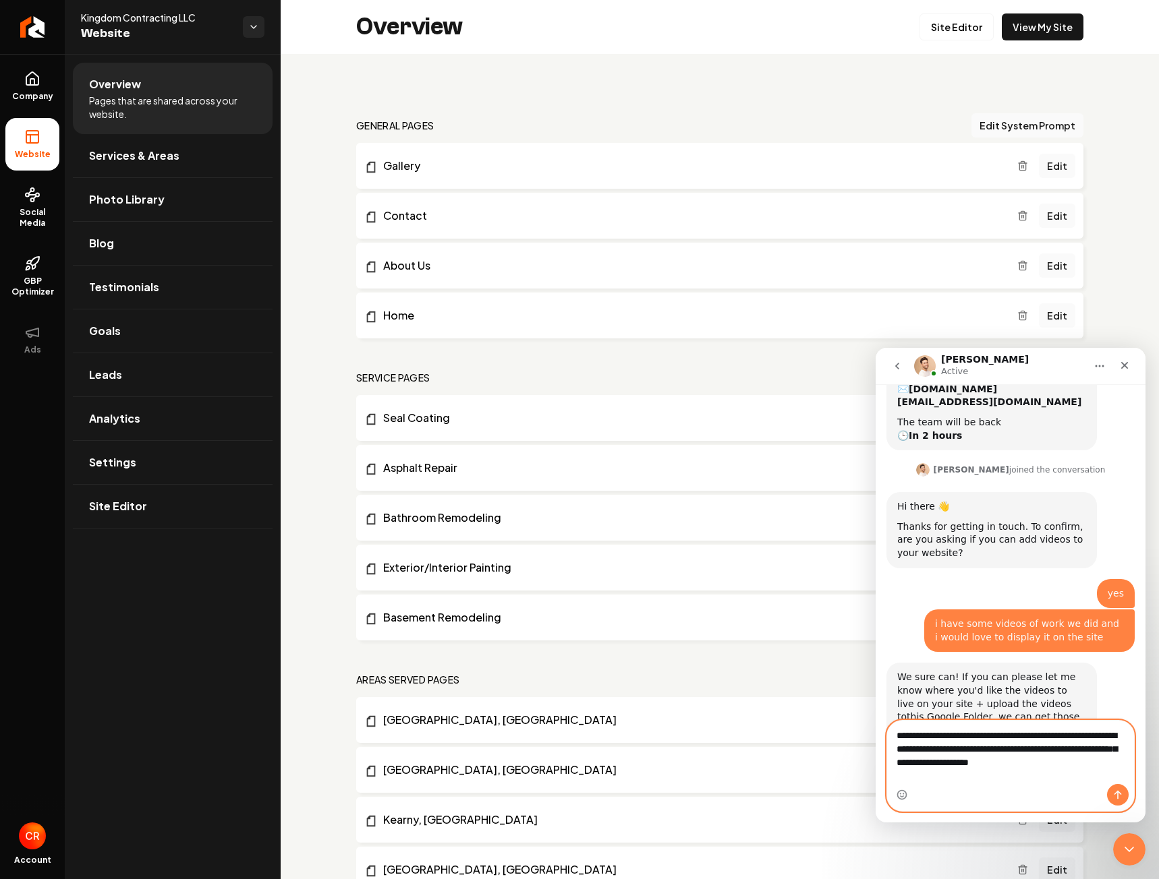
type textarea "**********"
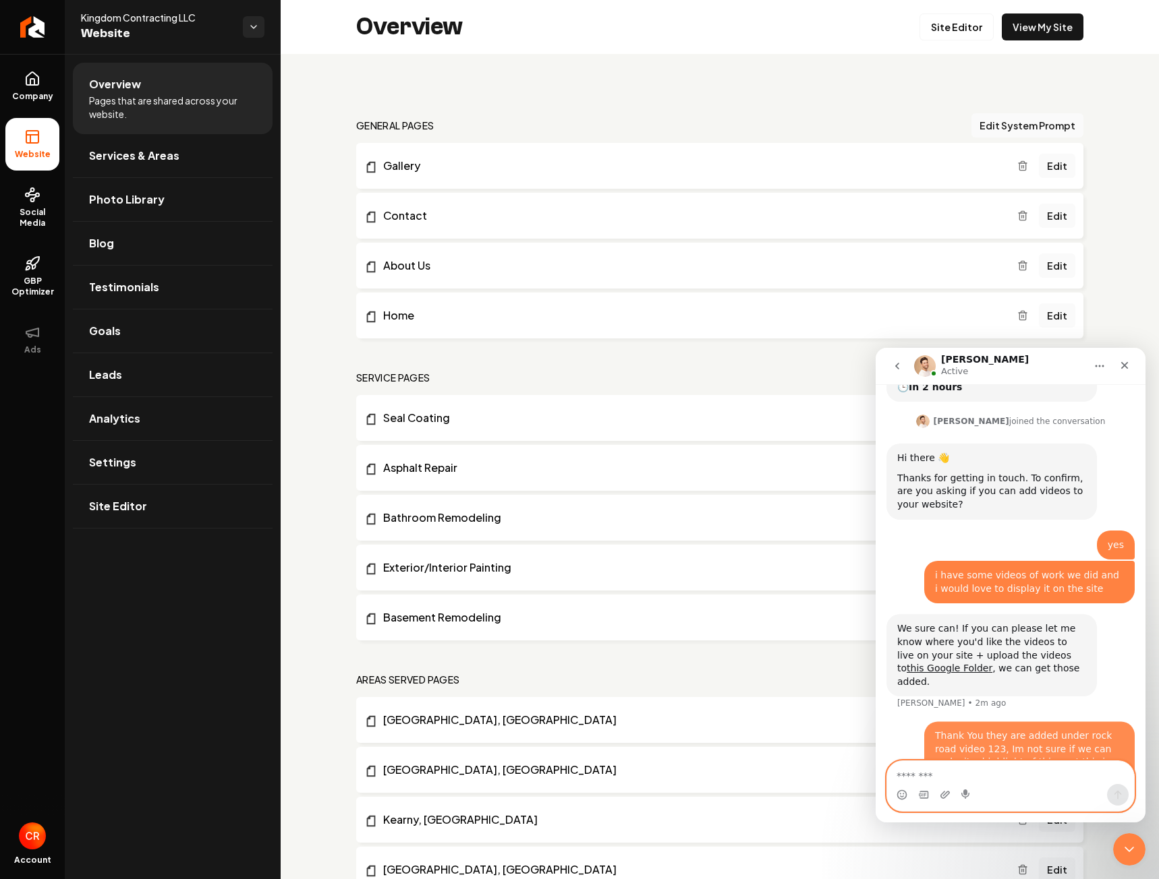
scroll to position [184, 0]
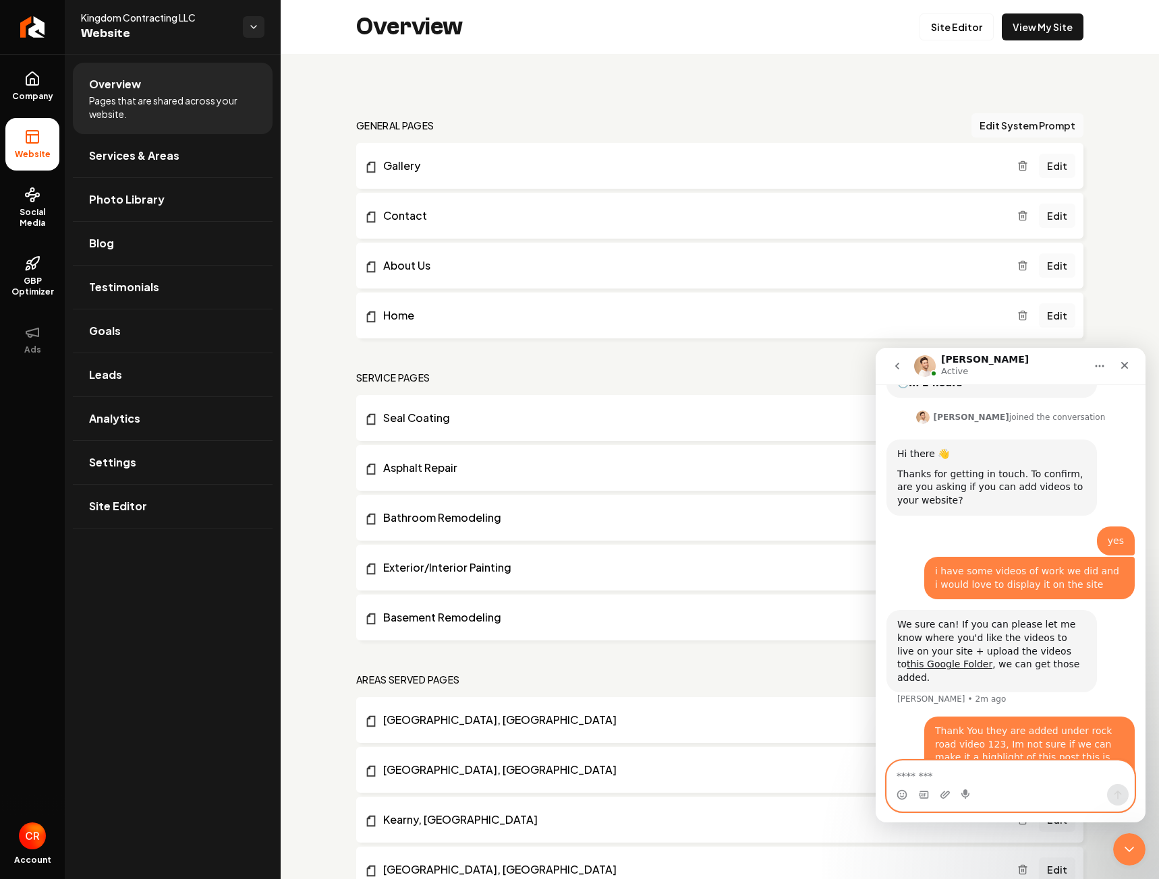
paste textarea "**********"
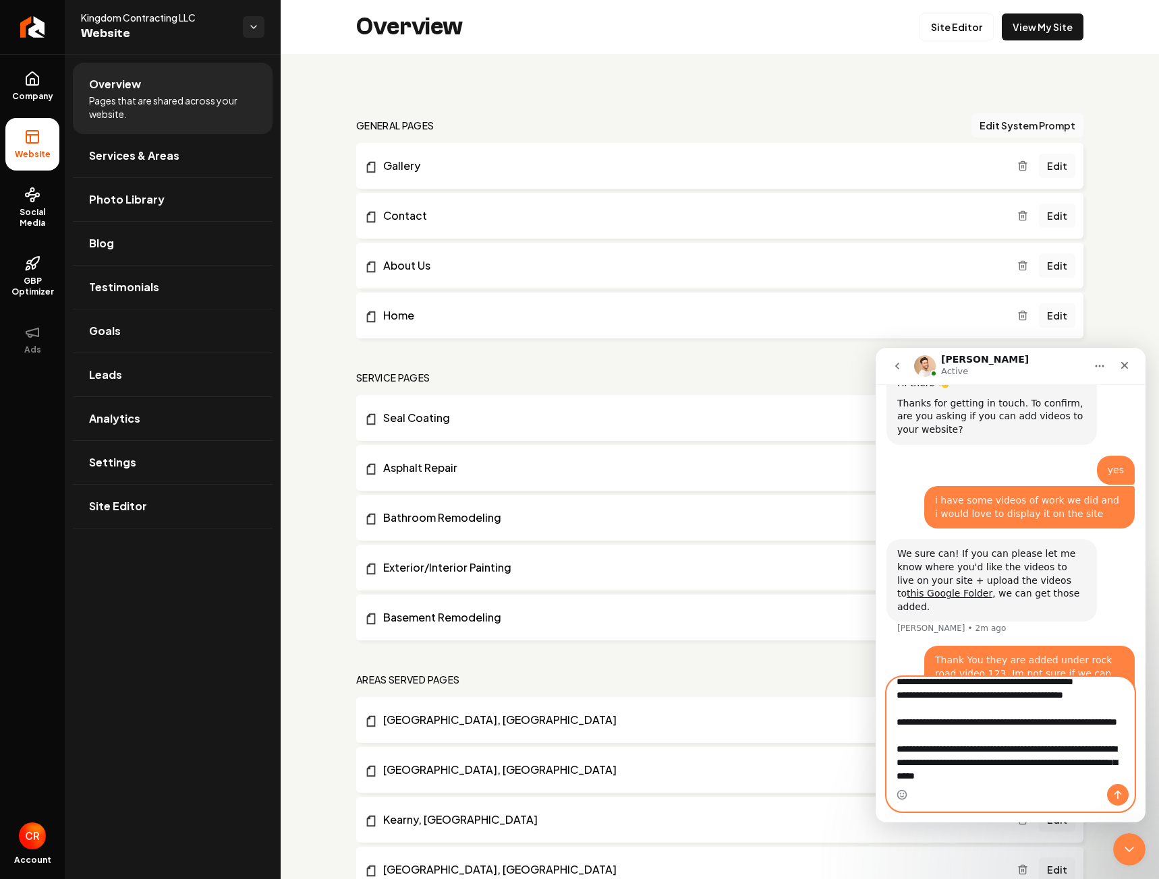
scroll to position [268, 0]
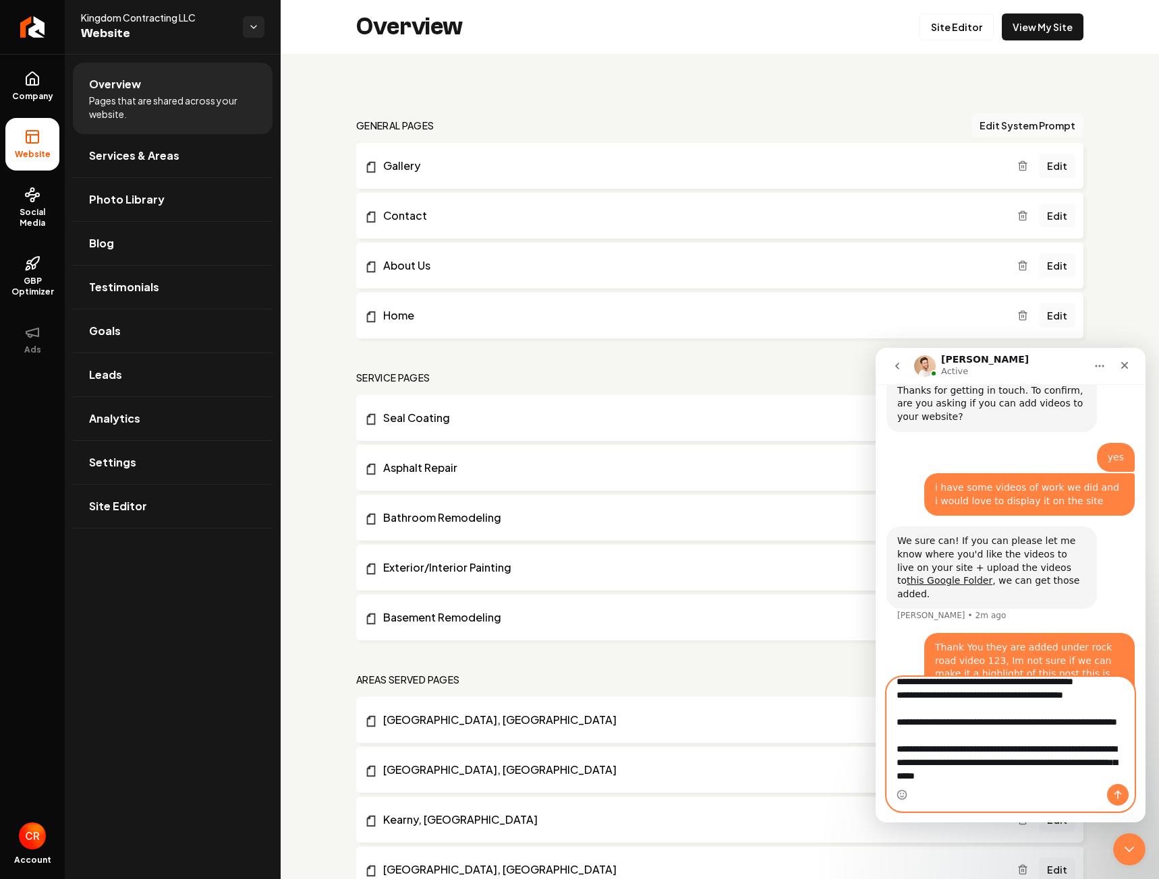
type textarea "**********"
click at [1118, 798] on icon "Send a message…" at bounding box center [1117, 795] width 11 height 11
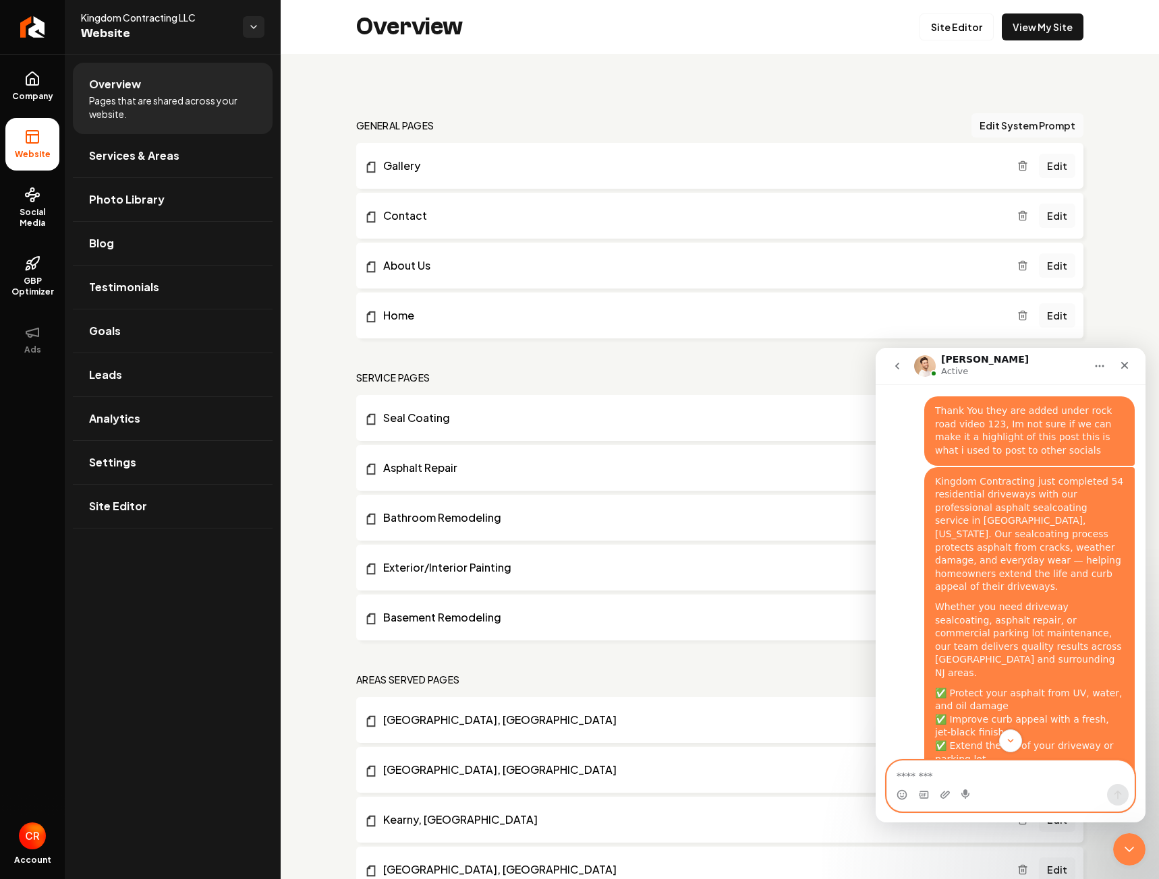
scroll to position [357, 0]
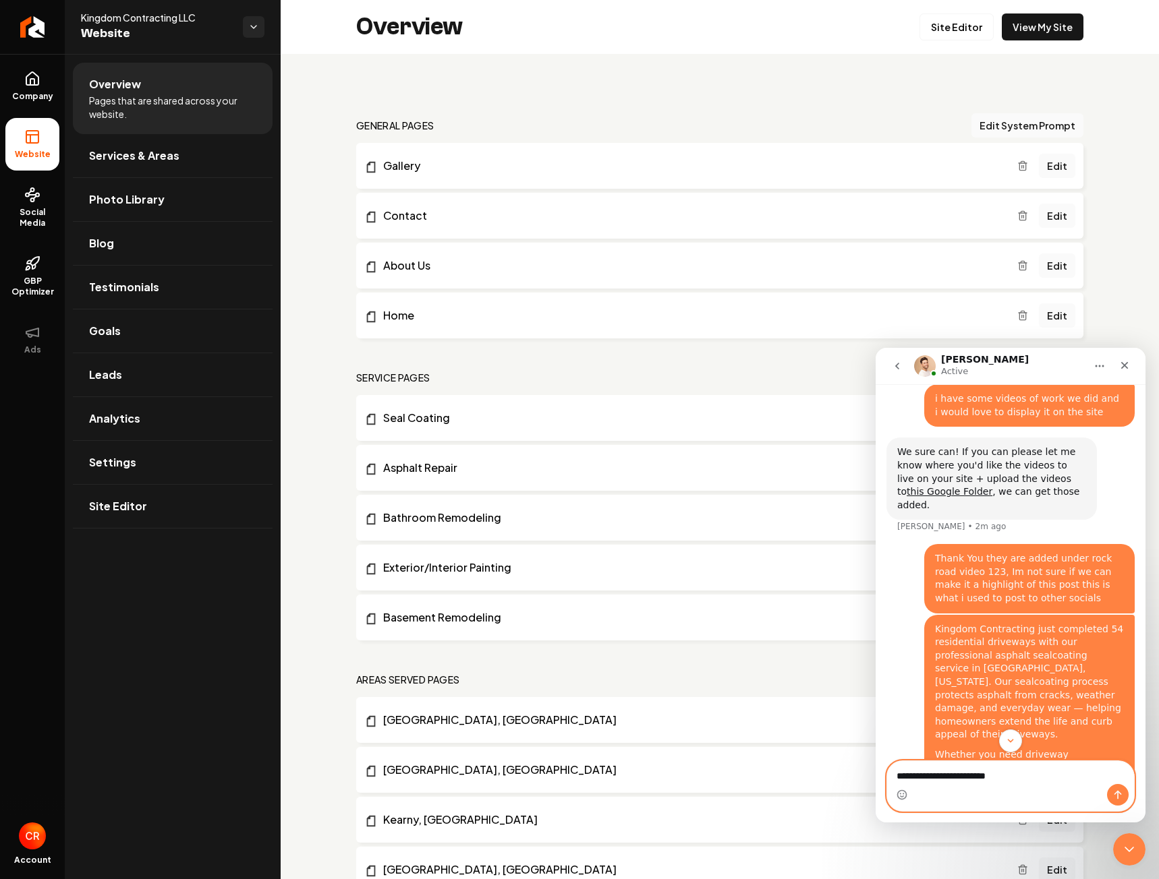
type textarea "**********"
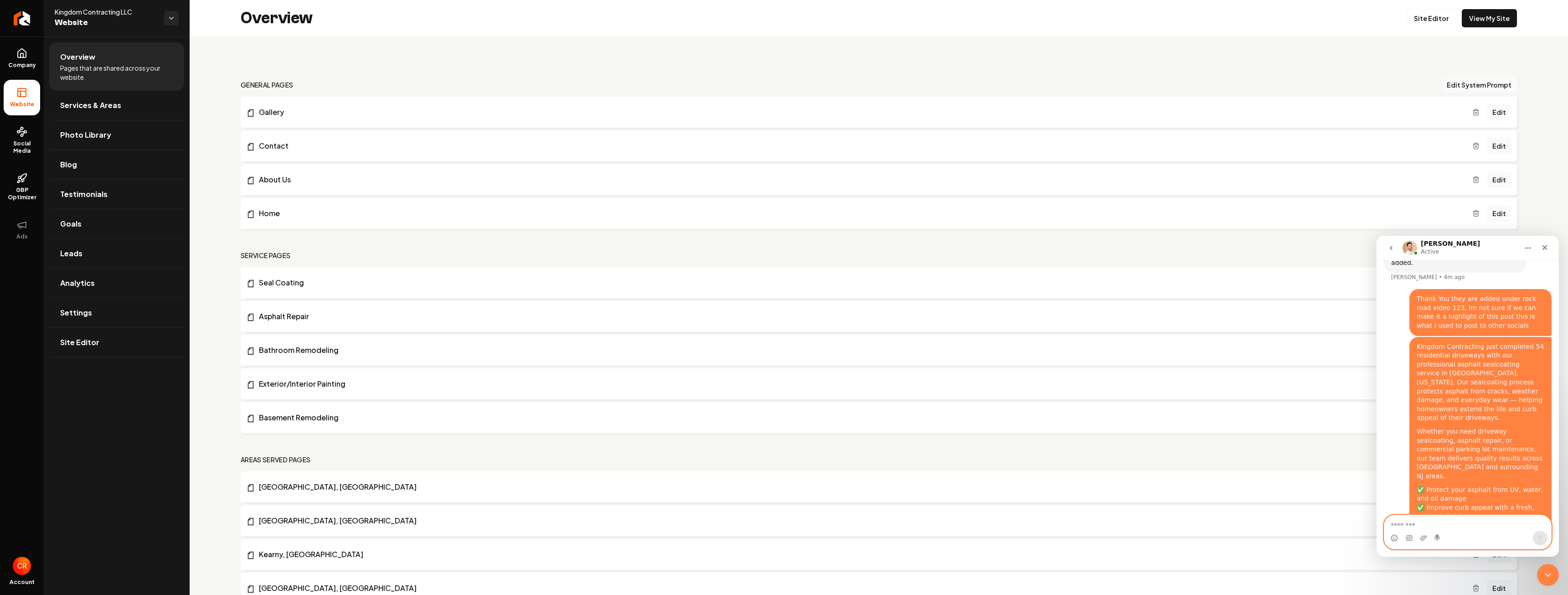
scroll to position [216, 0]
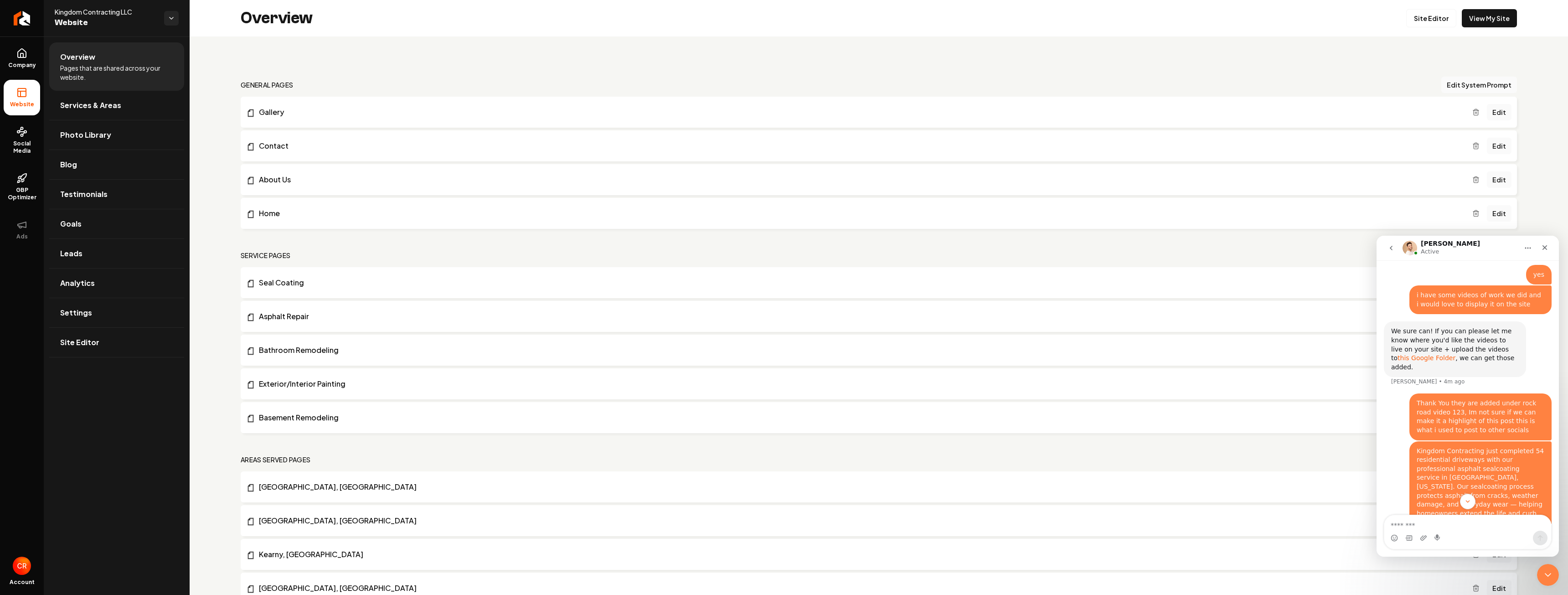
click at [1455, 354] on link "this Google Folder" at bounding box center [1426, 358] width 58 height 7
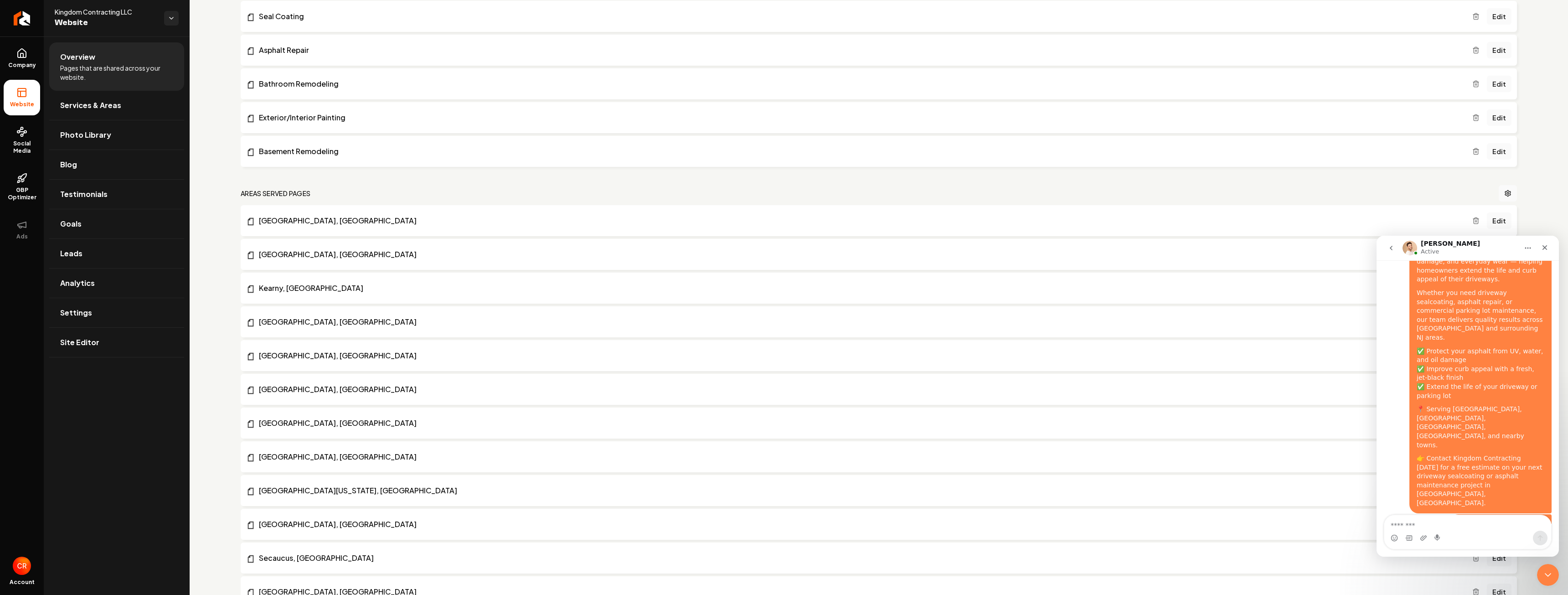
scroll to position [91, 0]
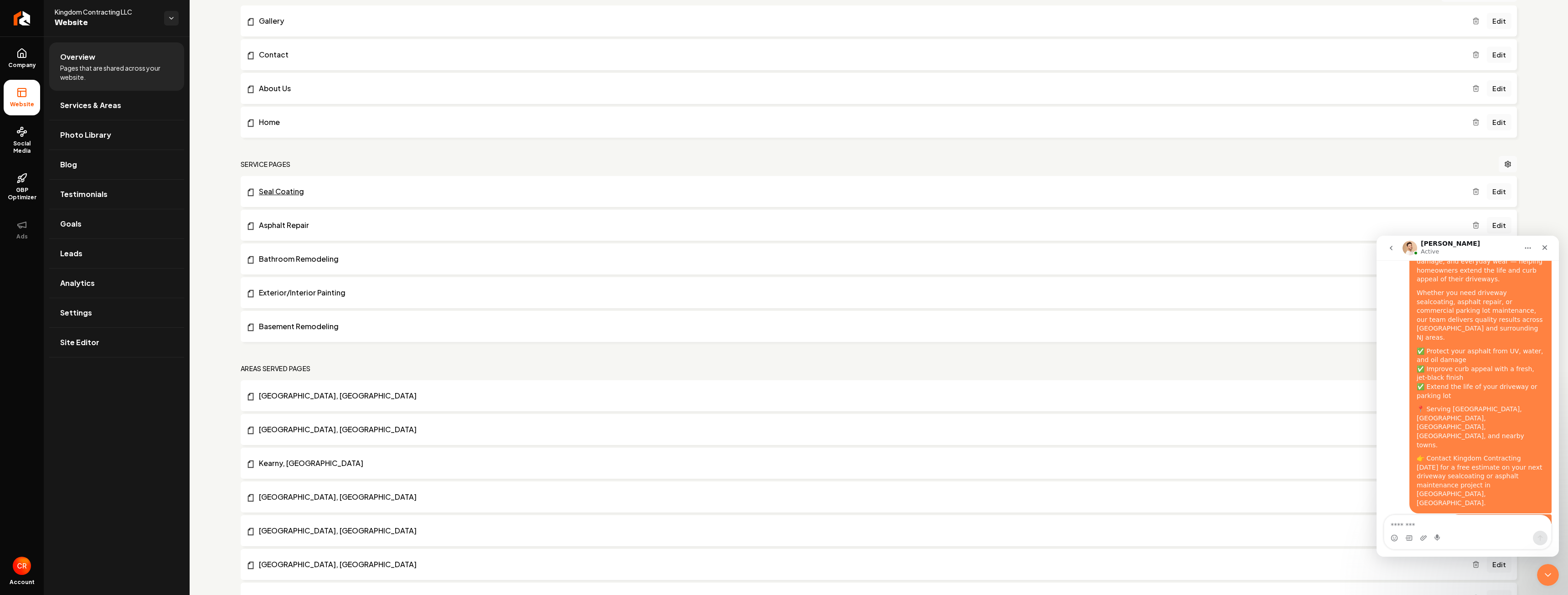
click at [318, 190] on link "Seal Coating" at bounding box center [859, 191] width 1226 height 11
click at [1423, 515] on div "Intercom messenger" at bounding box center [1467, 531] width 168 height 34
click at [1419, 521] on textarea "Message…" at bounding box center [1467, 523] width 167 height 16
type textarea "**********"
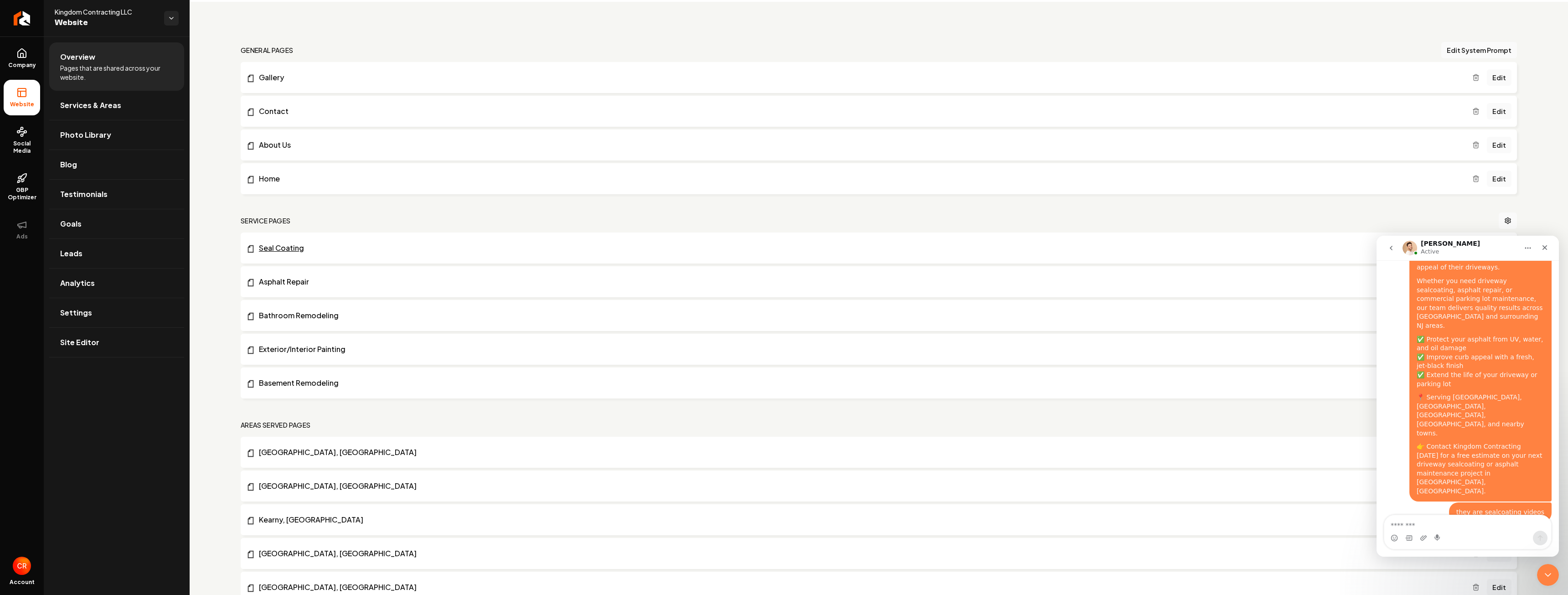
scroll to position [0, 0]
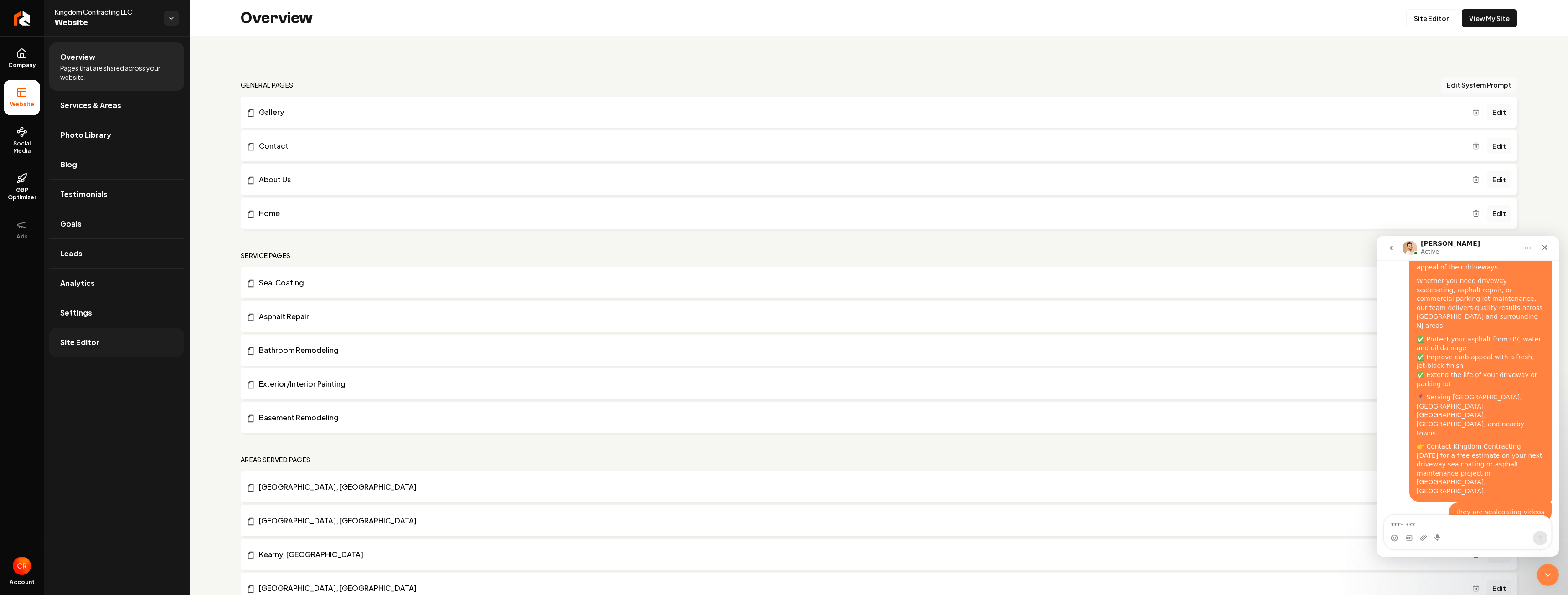
click at [92, 335] on link "Site Editor" at bounding box center [117, 342] width 135 height 29
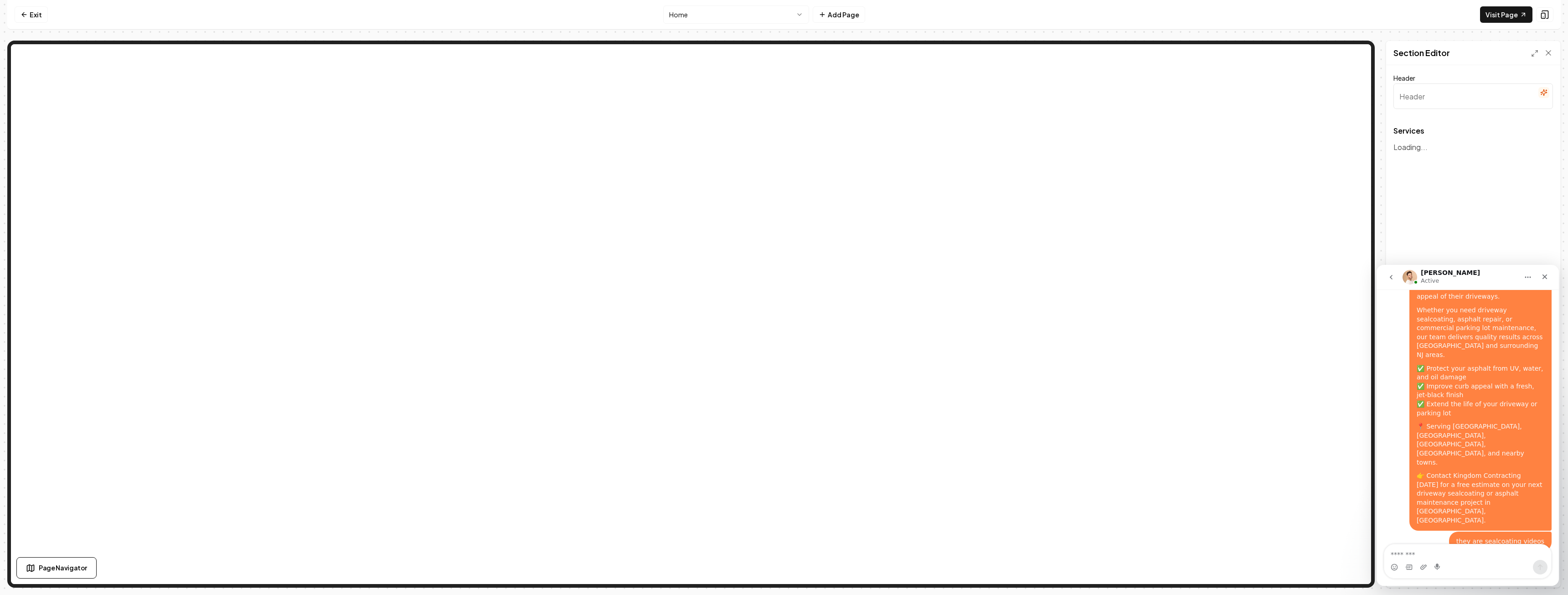
type input "Transformative Home Solutions"
drag, startPoint x: 1545, startPoint y: 282, endPoint x: 2876, endPoint y: 530, distance: 1353.9
click at [1545, 282] on div "Close" at bounding box center [1544, 277] width 16 height 16
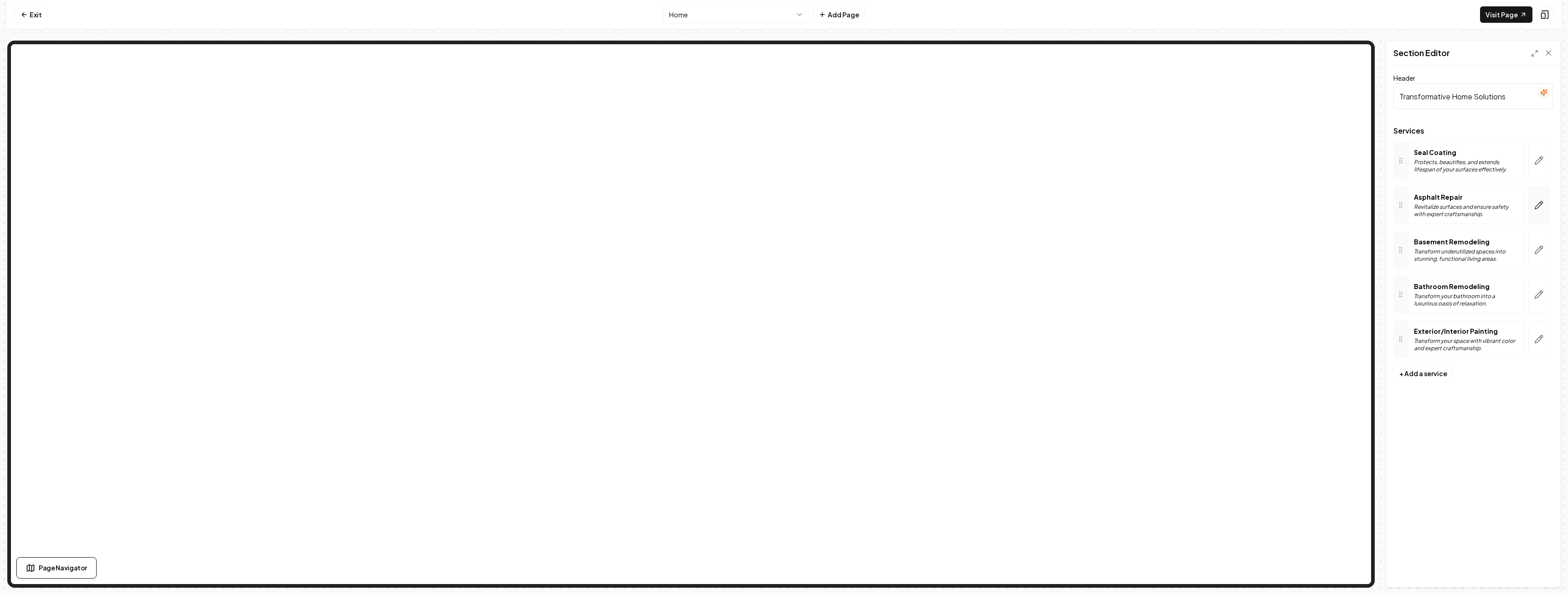
click at [1540, 206] on icon "button" at bounding box center [1538, 205] width 9 height 9
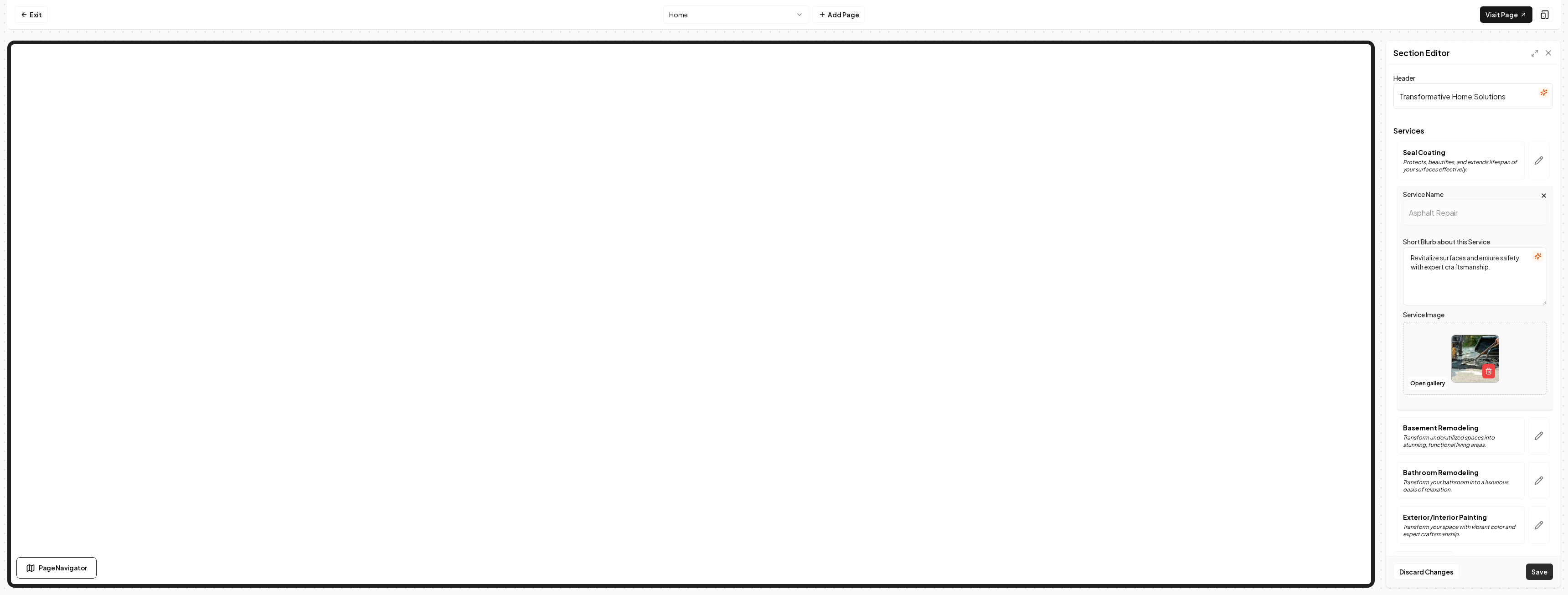
click at [1537, 574] on button "Save" at bounding box center [1540, 571] width 27 height 16
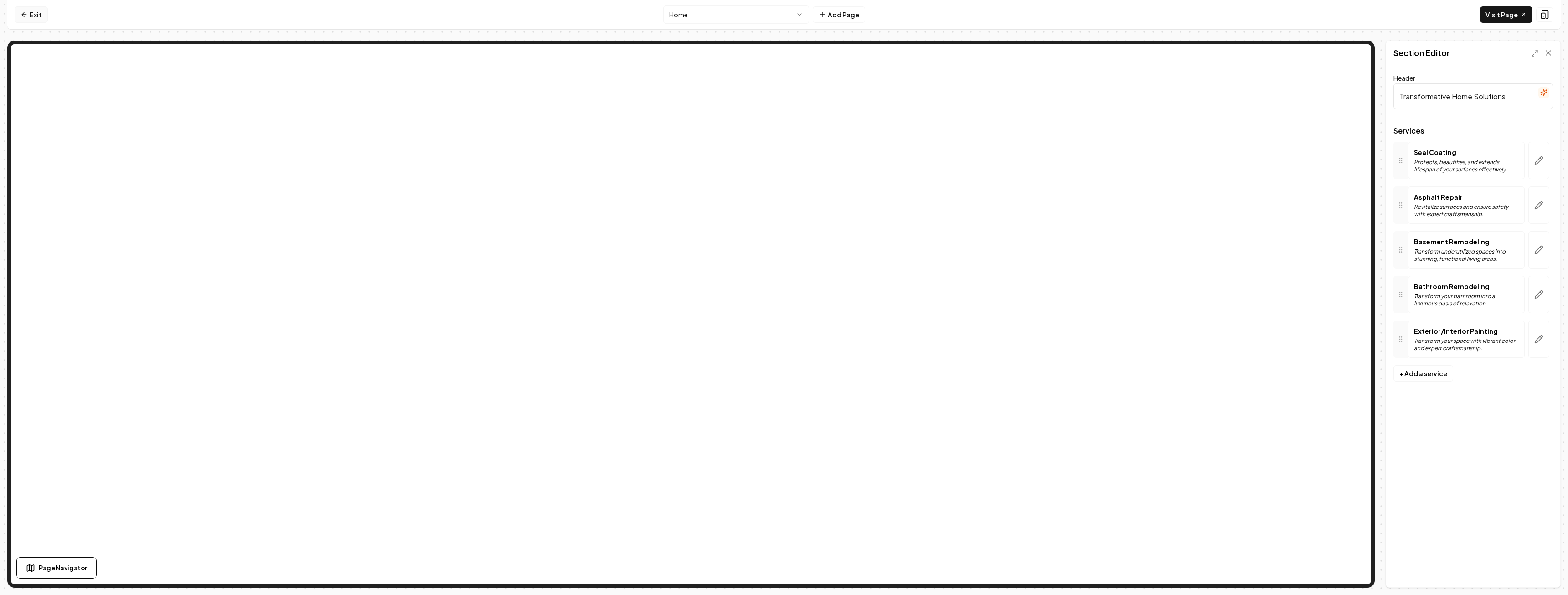
click at [32, 19] on link "Exit" at bounding box center [31, 14] width 33 height 16
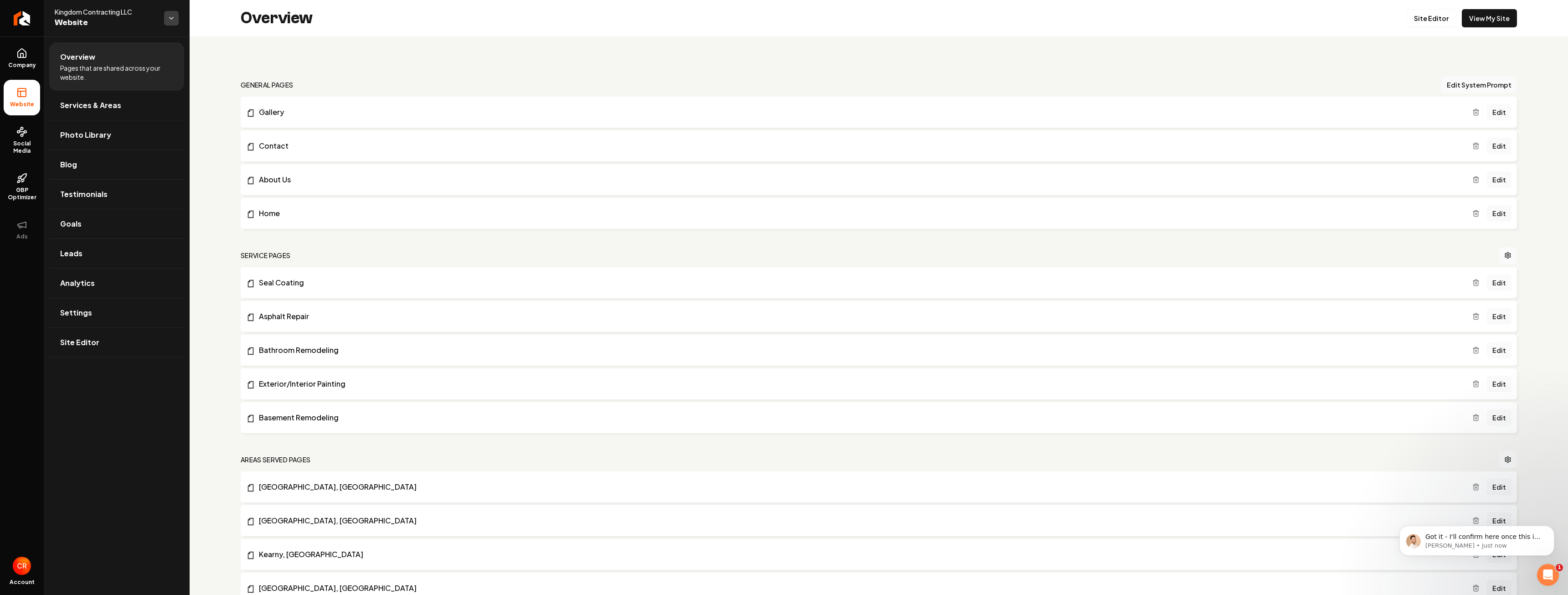
scroll to position [498, 0]
click at [1544, 570] on icon "Open Intercom Messenger" at bounding box center [1546, 574] width 15 height 15
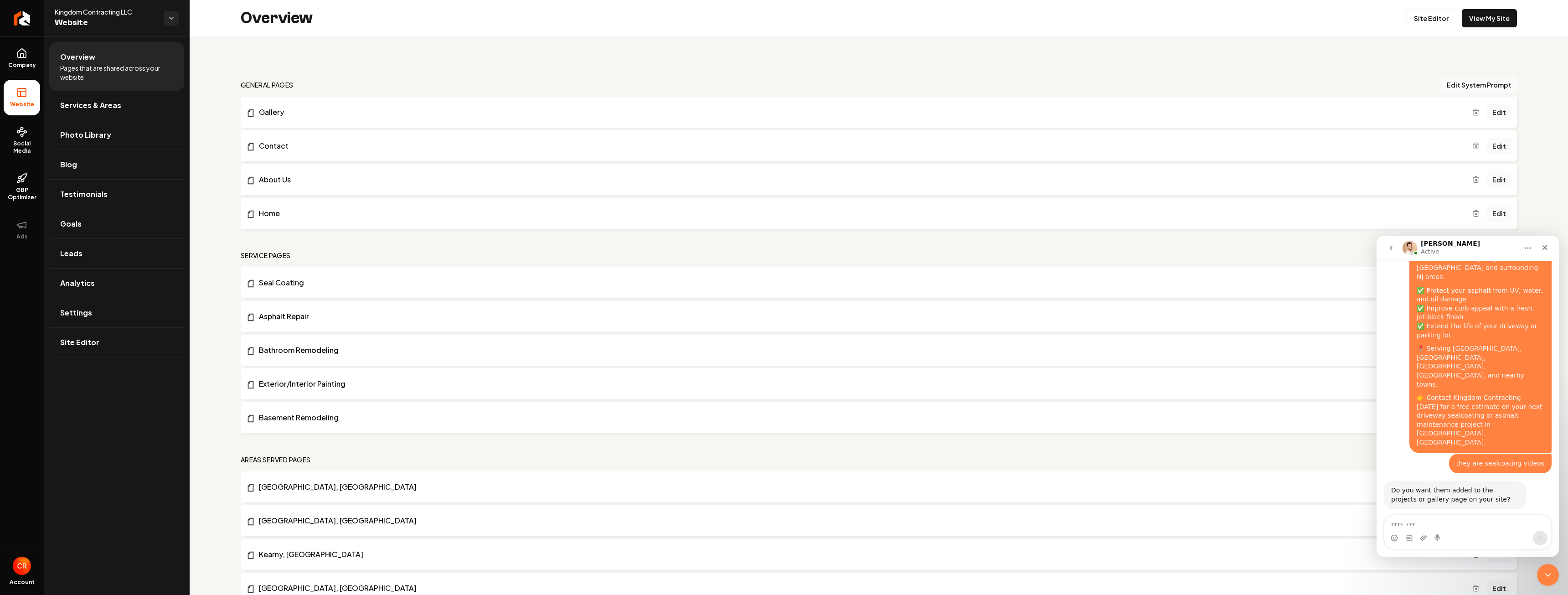
scroll to position [513, 0]
click at [1454, 522] on textarea "Message…" at bounding box center [1467, 523] width 167 height 16
type textarea "*********"
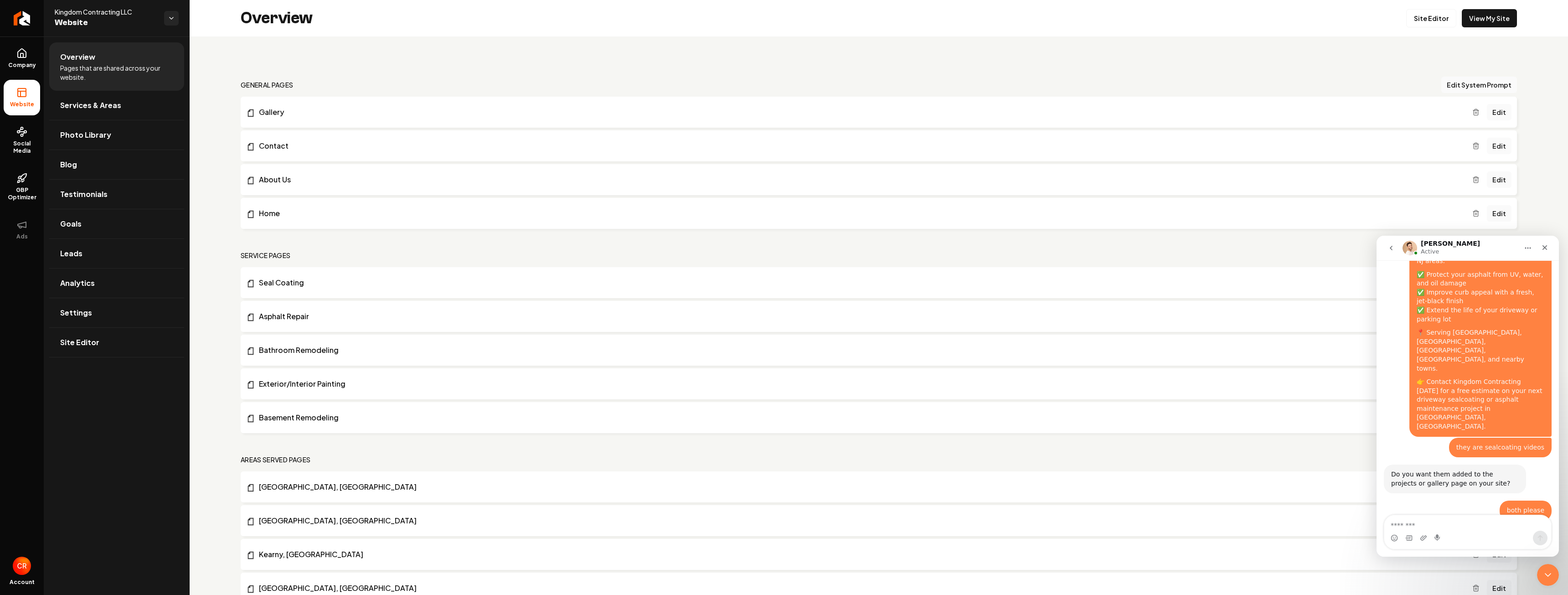
click at [1410, 244] on img "Intercom messenger" at bounding box center [1410, 248] width 15 height 15
click at [1547, 247] on icon "Close" at bounding box center [1544, 247] width 7 height 7
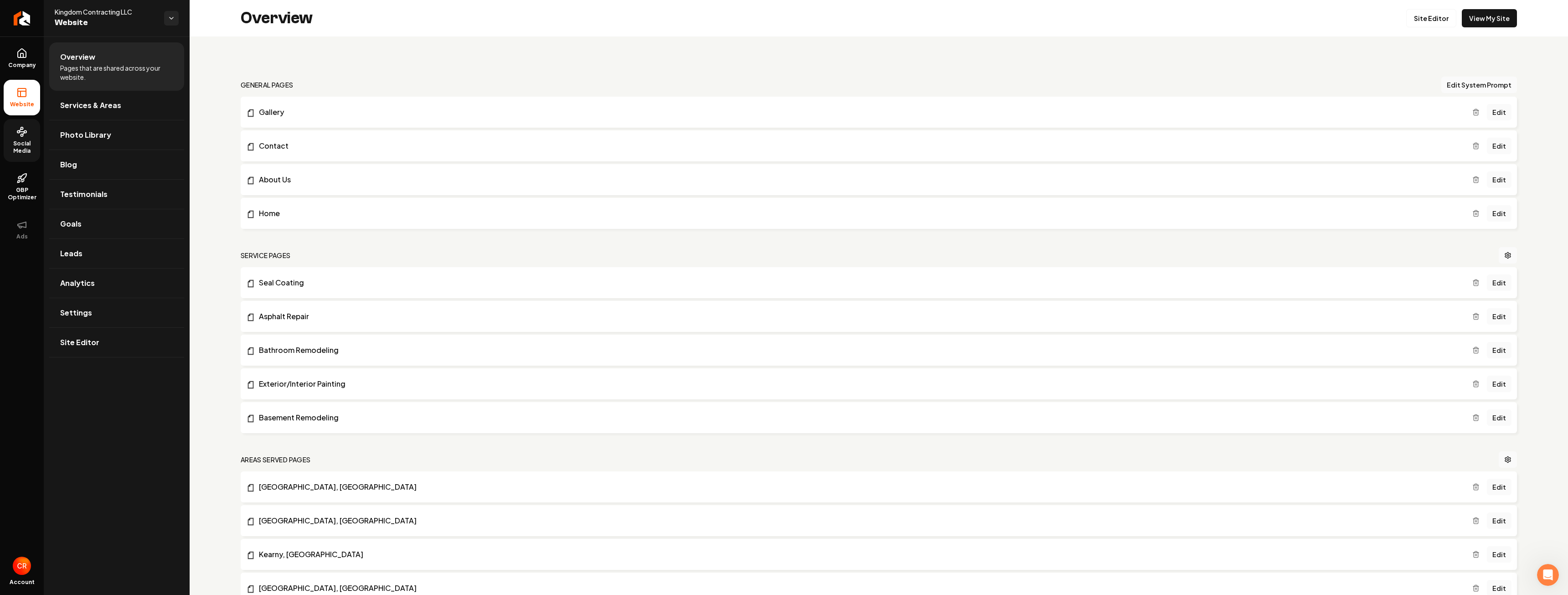
click at [20, 144] on span "Social Media" at bounding box center [22, 147] width 36 height 15
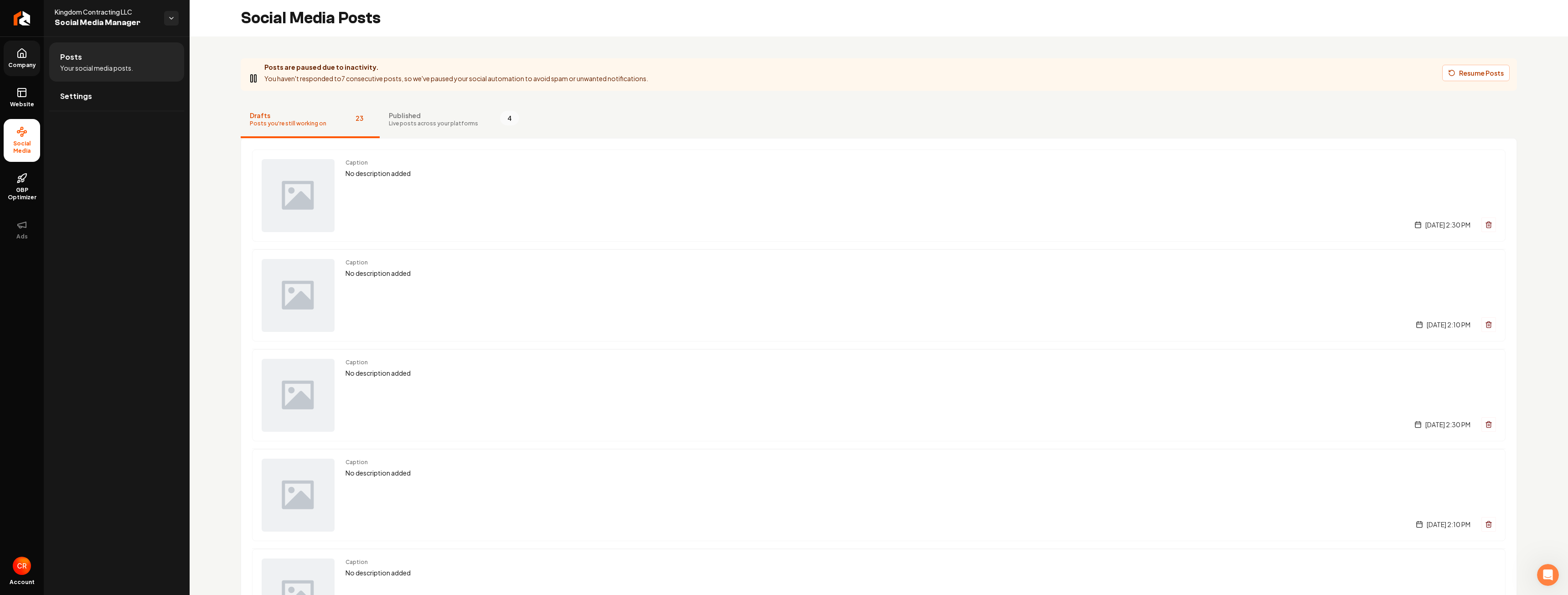
click at [19, 65] on span "Company" at bounding box center [22, 65] width 35 height 7
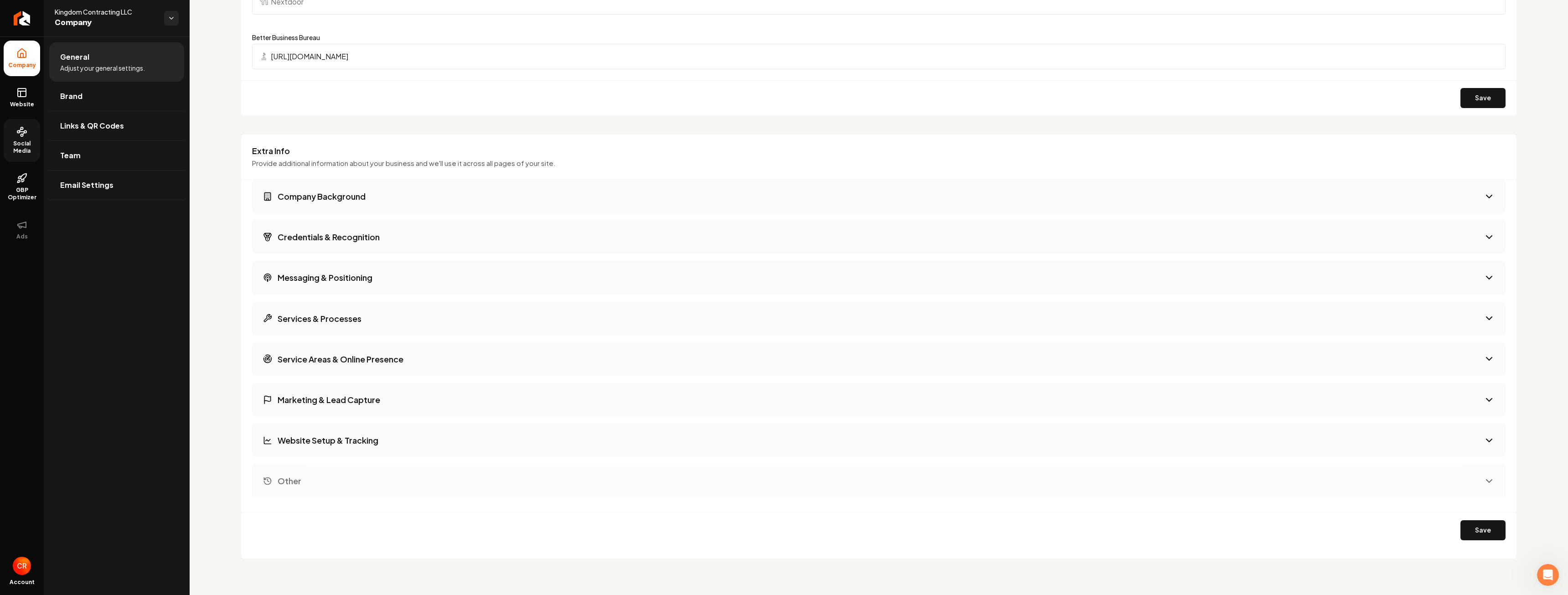
scroll to position [1051, 0]
click at [97, 99] on link "Brand" at bounding box center [117, 96] width 135 height 29
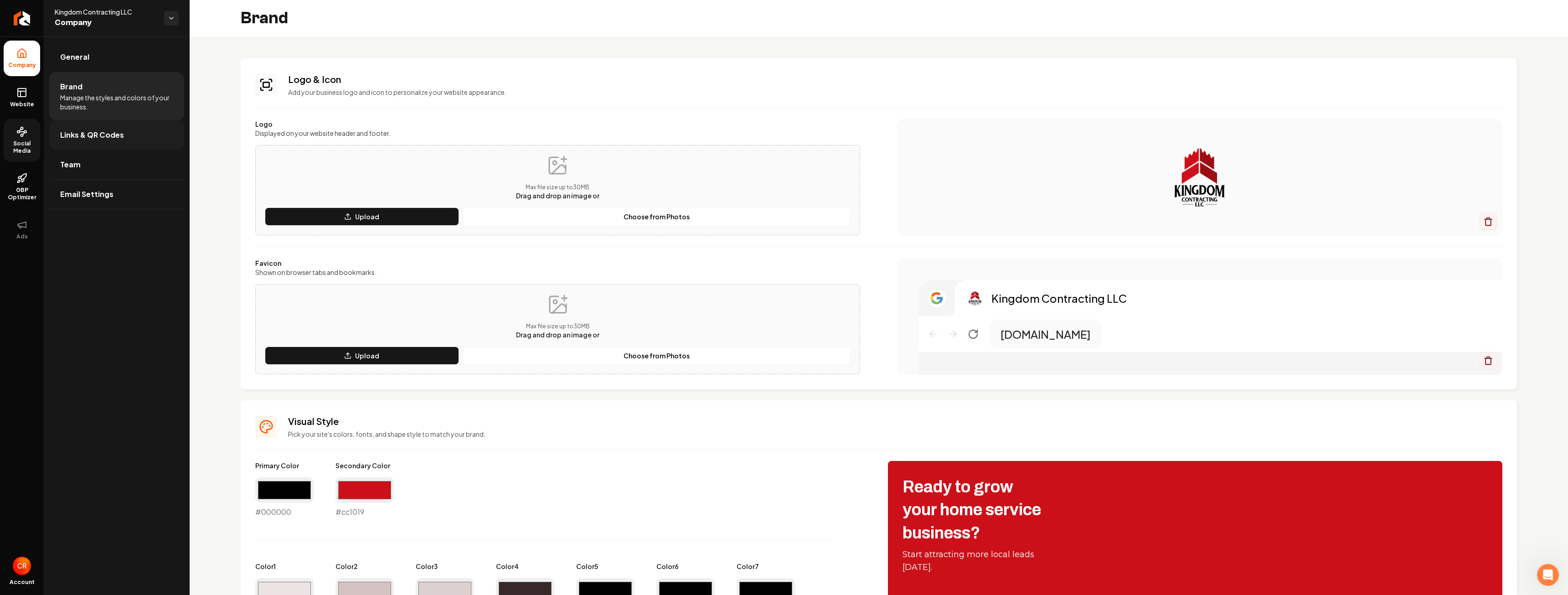
click at [126, 136] on link "Links & QR Codes" at bounding box center [117, 135] width 135 height 29
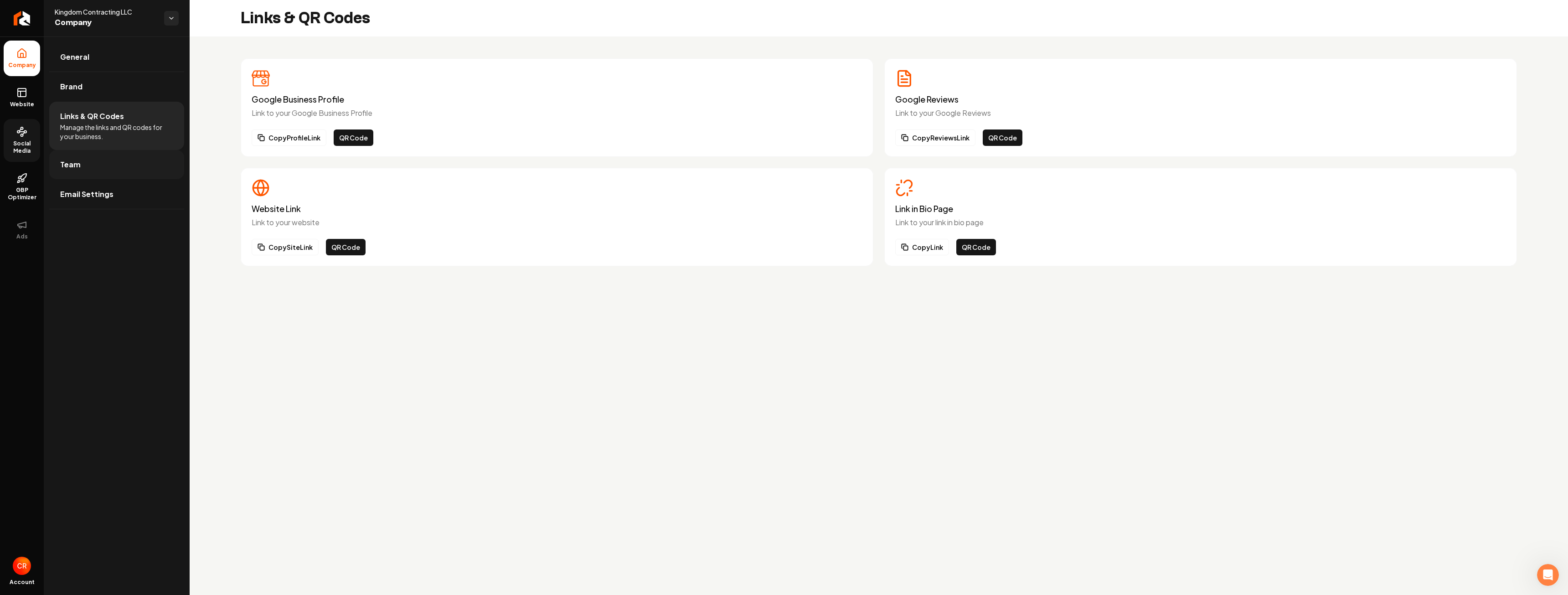
click at [130, 166] on link "Team" at bounding box center [117, 164] width 135 height 29
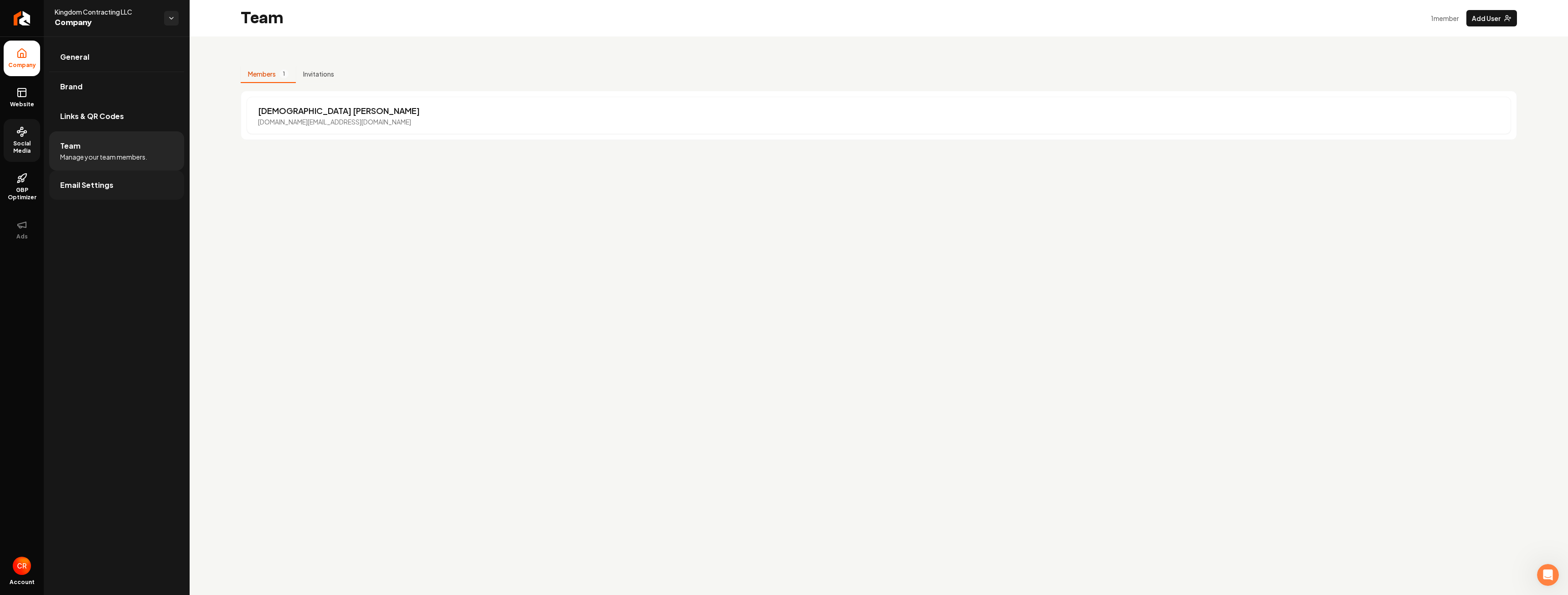
click at [132, 191] on link "Email Settings" at bounding box center [117, 185] width 135 height 29
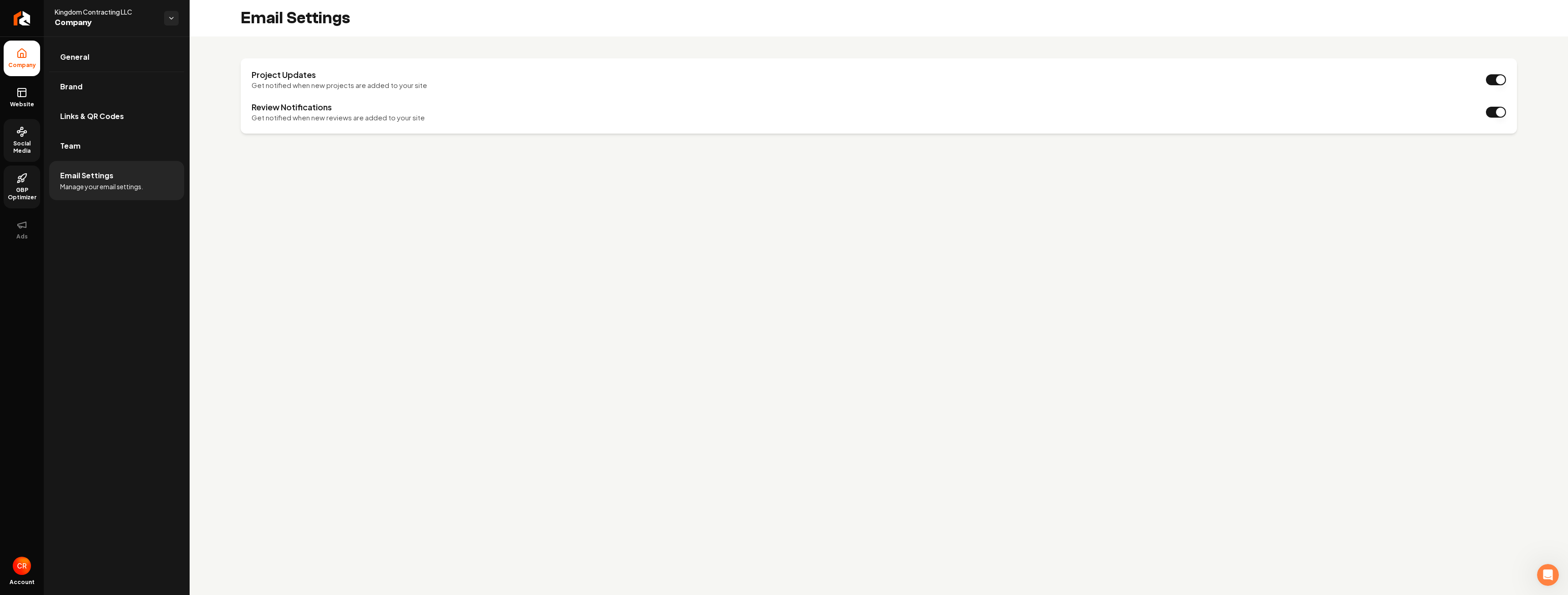
click at [23, 185] on link "GBP Optimizer" at bounding box center [22, 187] width 36 height 43
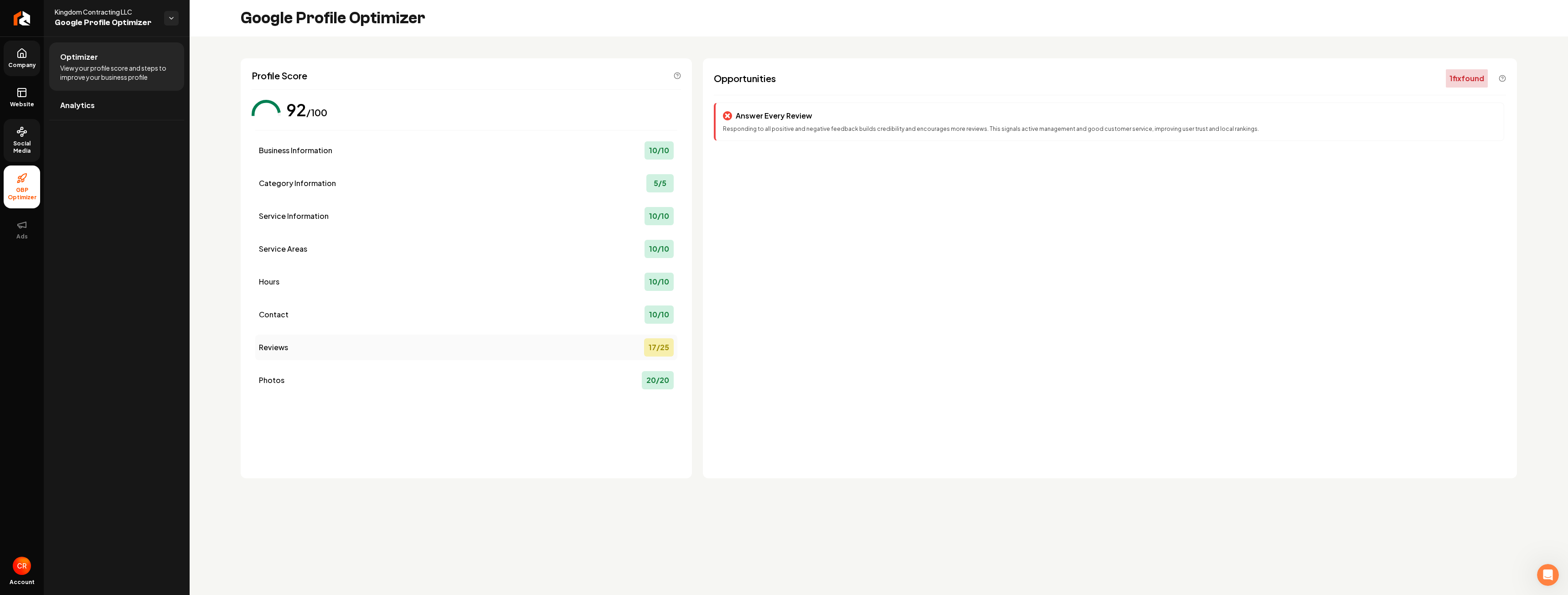
click at [611, 348] on div "Reviews 17 / 25" at bounding box center [466, 348] width 422 height 26
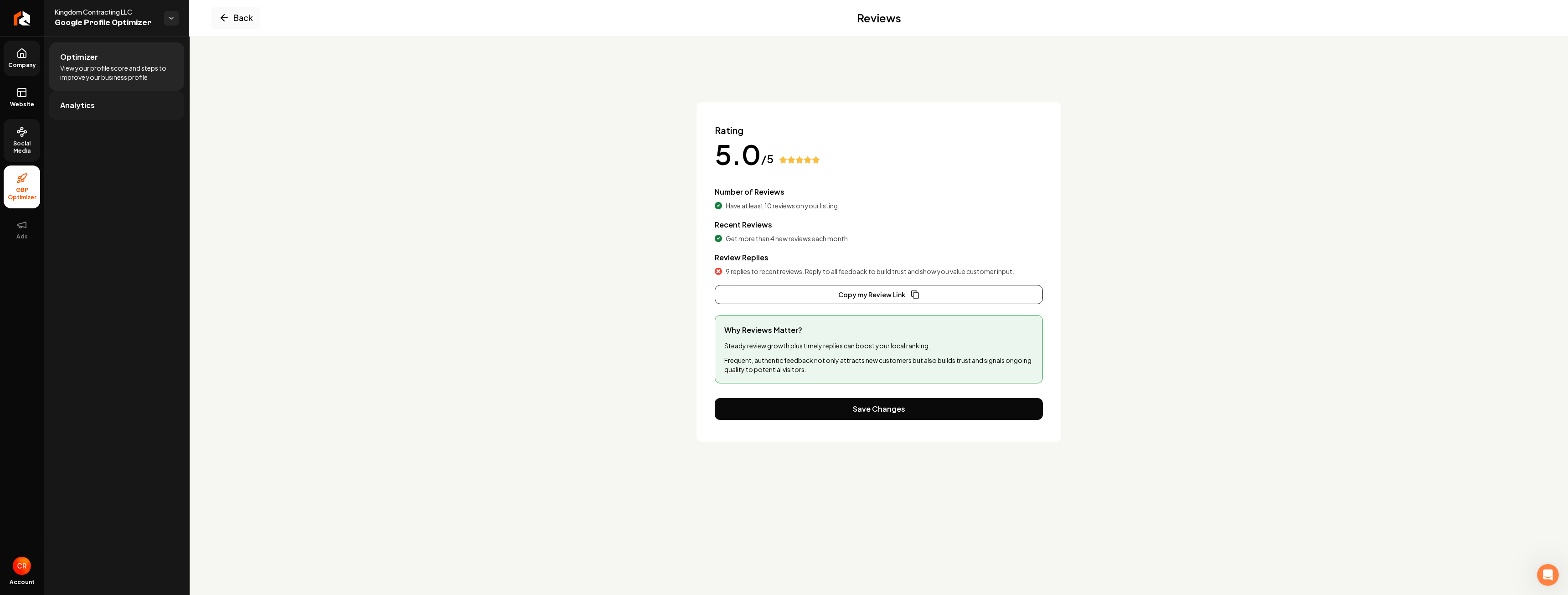
click at [99, 103] on link "Analytics" at bounding box center [117, 105] width 135 height 29
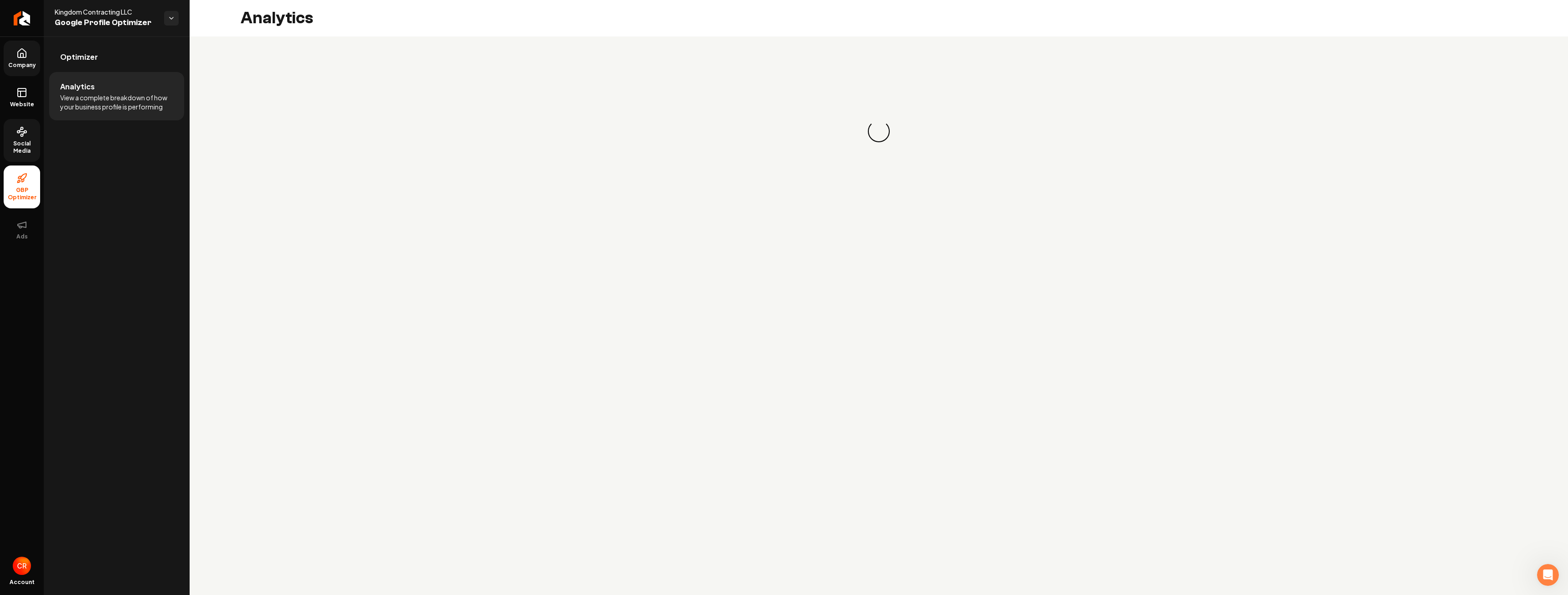
click at [22, 61] on link "Company" at bounding box center [22, 58] width 36 height 36
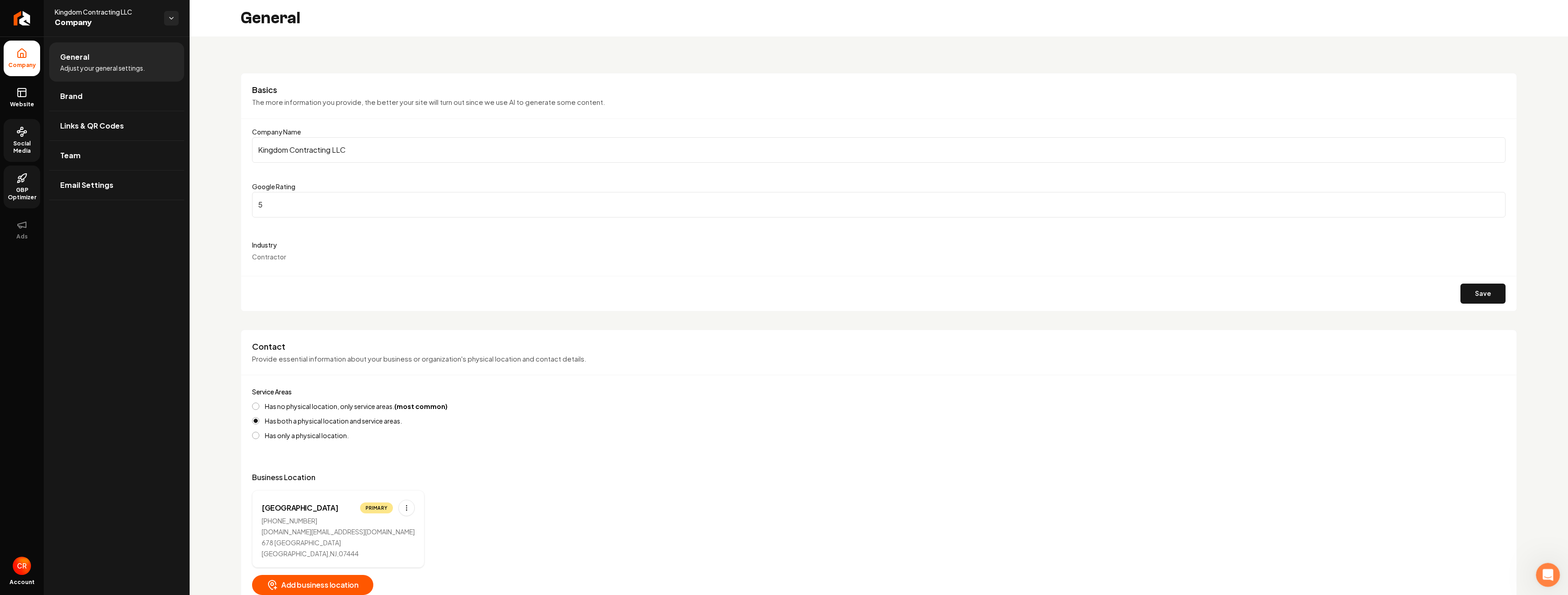
click at [1553, 565] on div "Open Intercom Messenger" at bounding box center [1546, 573] width 30 height 30
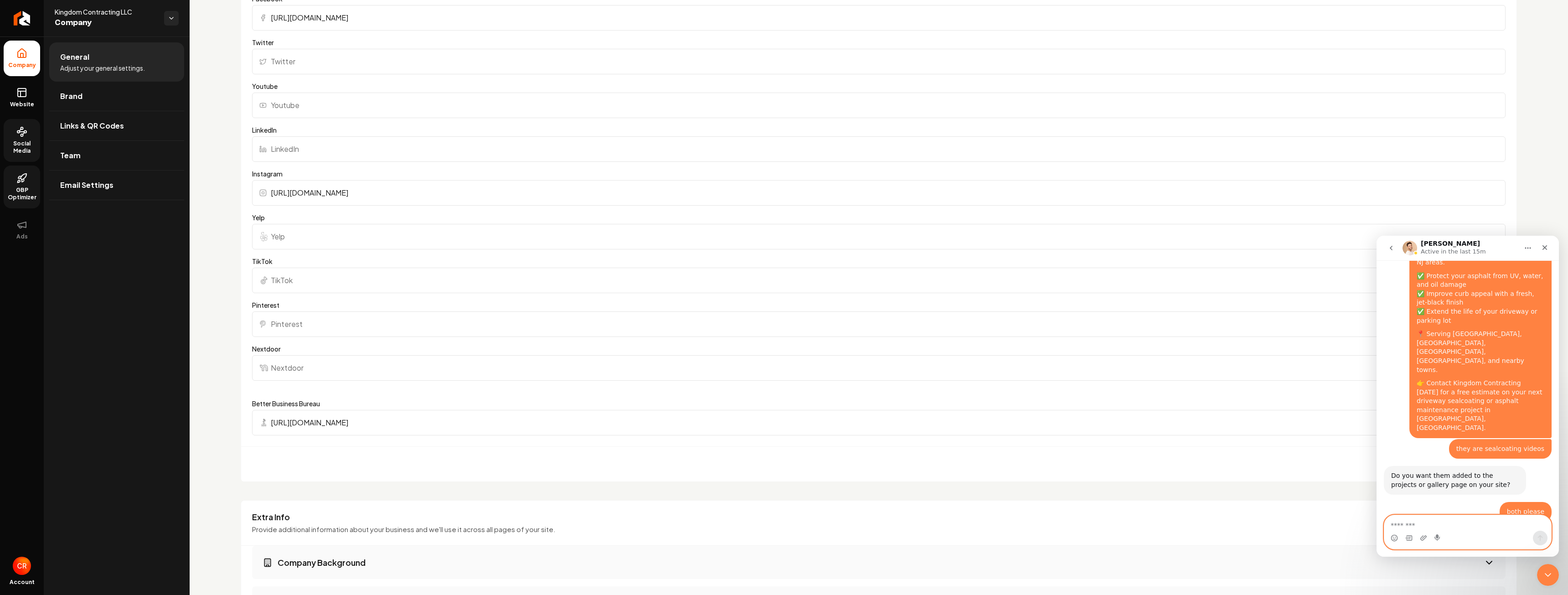
scroll to position [638, 0]
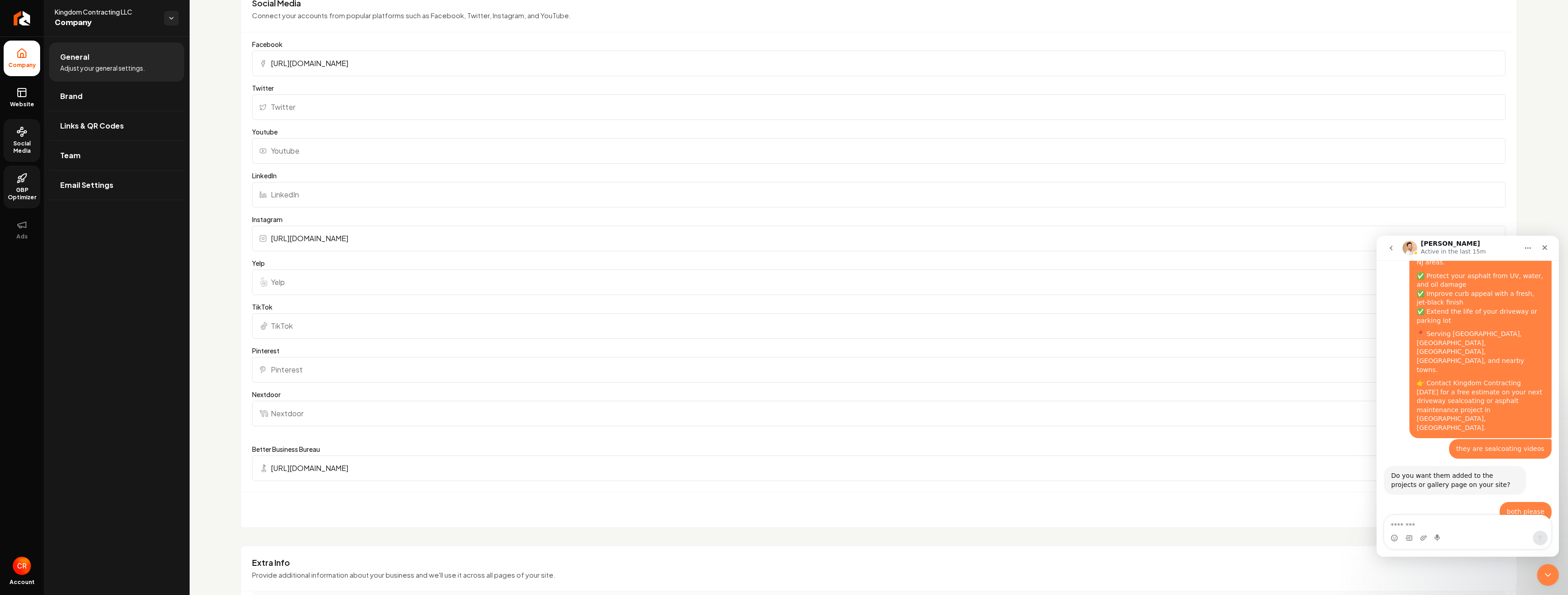
click at [370, 279] on input "Yelp" at bounding box center [879, 283] width 1253 height 26
